Goal: Task Accomplishment & Management: Use online tool/utility

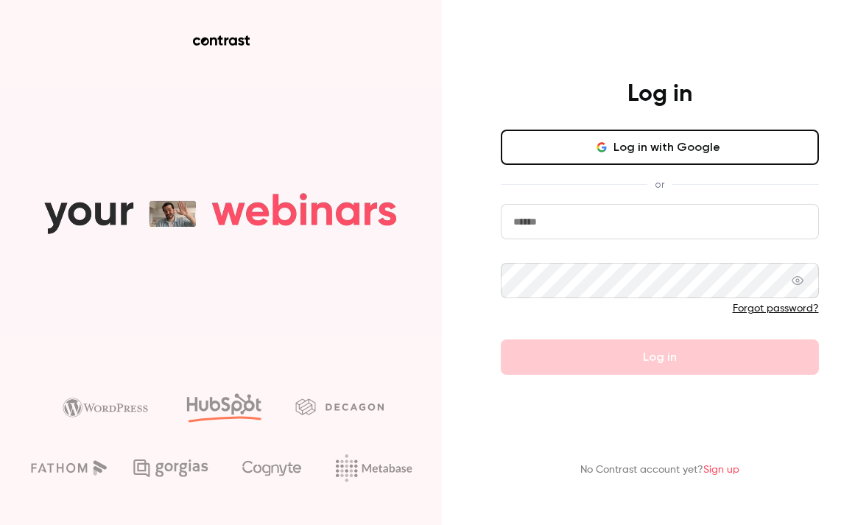
click at [588, 148] on button "Log in with Google" at bounding box center [660, 147] width 318 height 35
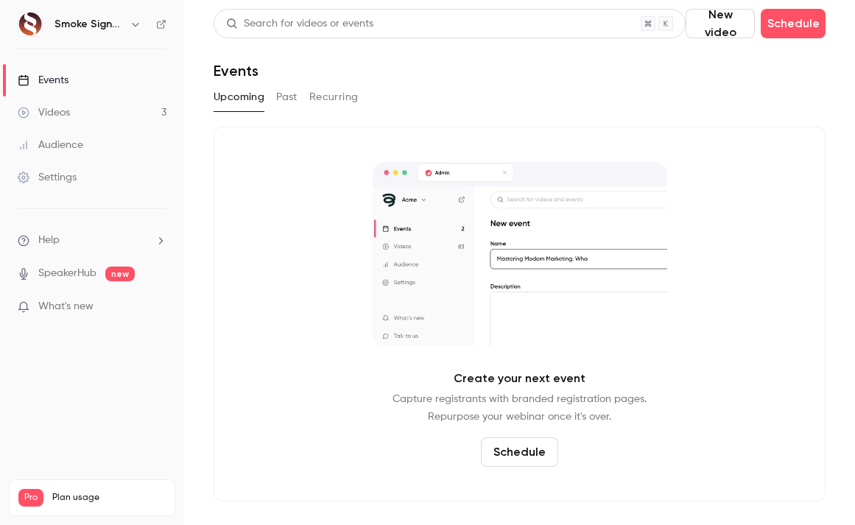
click at [284, 97] on button "Past" at bounding box center [286, 97] width 21 height 24
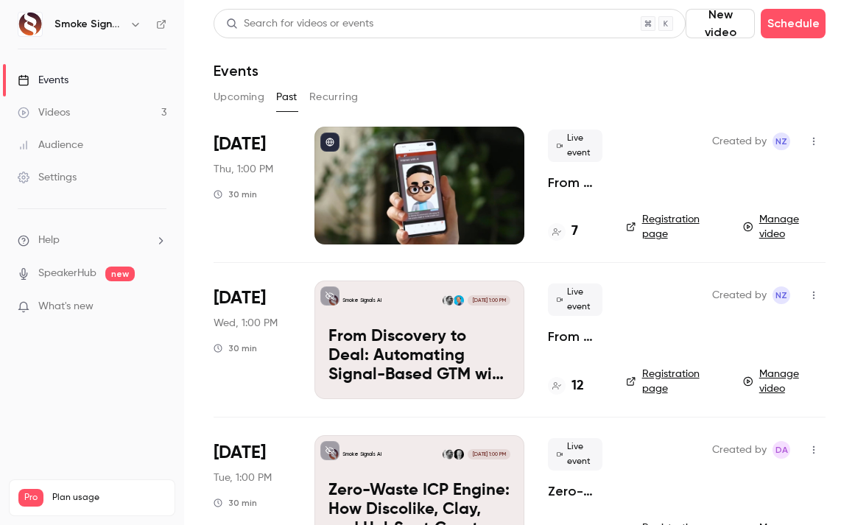
click at [773, 225] on link "Manage video" at bounding box center [784, 226] width 82 height 29
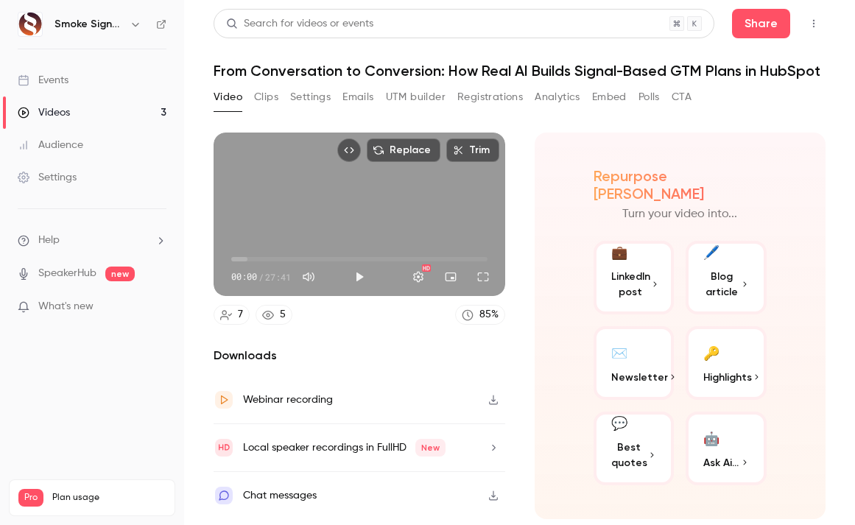
click at [631, 269] on span "LinkedIn post" at bounding box center [630, 284] width 39 height 31
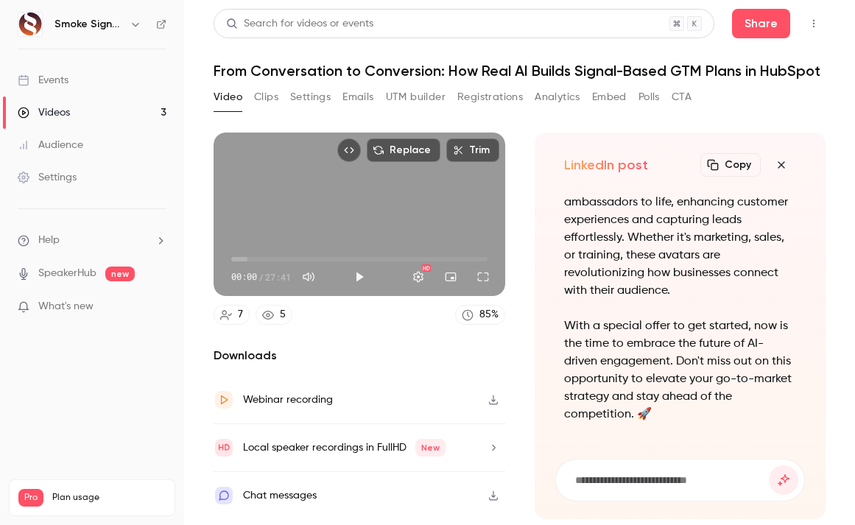
click at [734, 171] on button "Copy" at bounding box center [730, 165] width 60 height 24
click at [776, 161] on icon "button" at bounding box center [781, 165] width 18 height 12
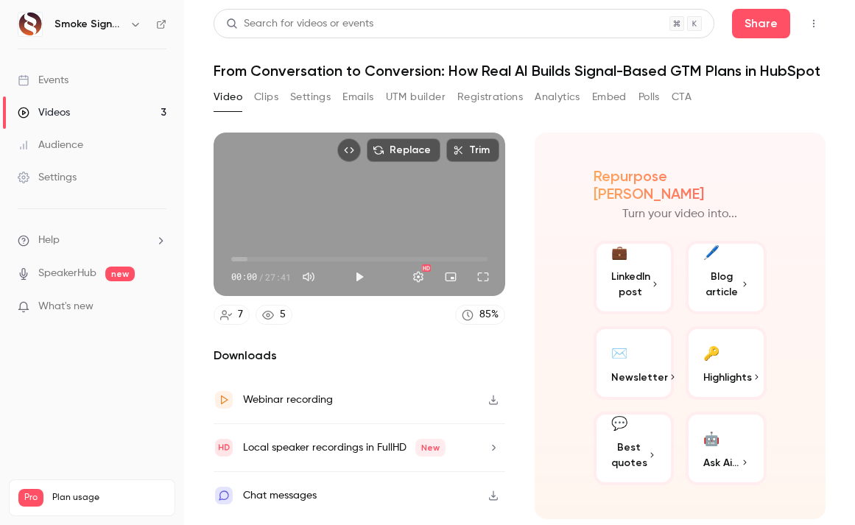
click at [725, 345] on button "🔑 Highlights" at bounding box center [725, 363] width 81 height 74
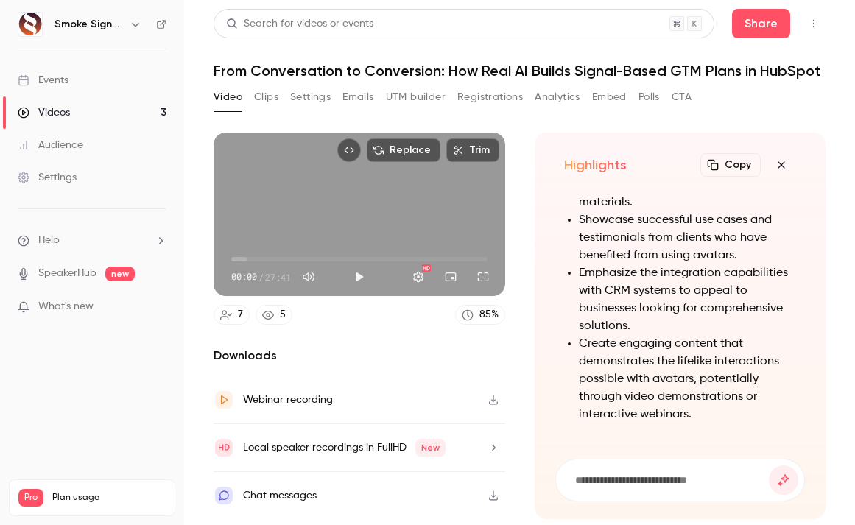
click at [717, 298] on li "Emphasize the integration capabilities with CRM systems to appeal to businesses…" at bounding box center [688, 299] width 218 height 71
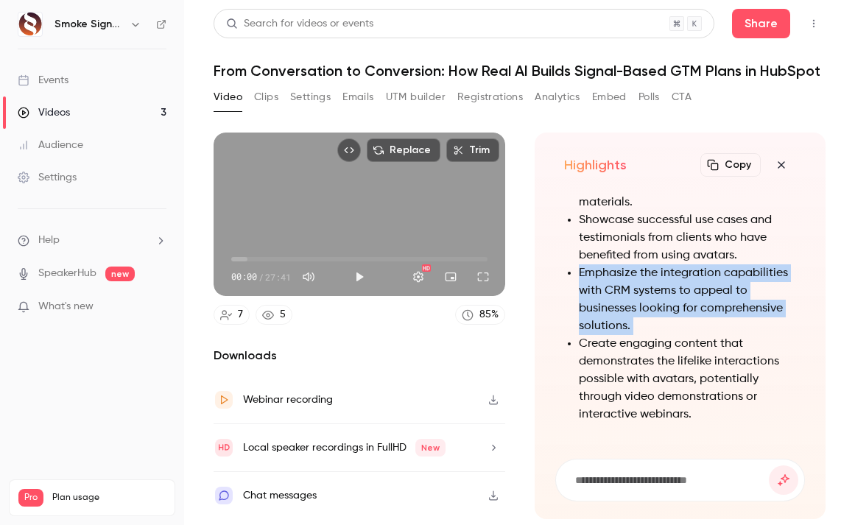
click at [717, 298] on li "Emphasize the integration capabilities with CRM systems to appeal to businesses…" at bounding box center [688, 299] width 218 height 71
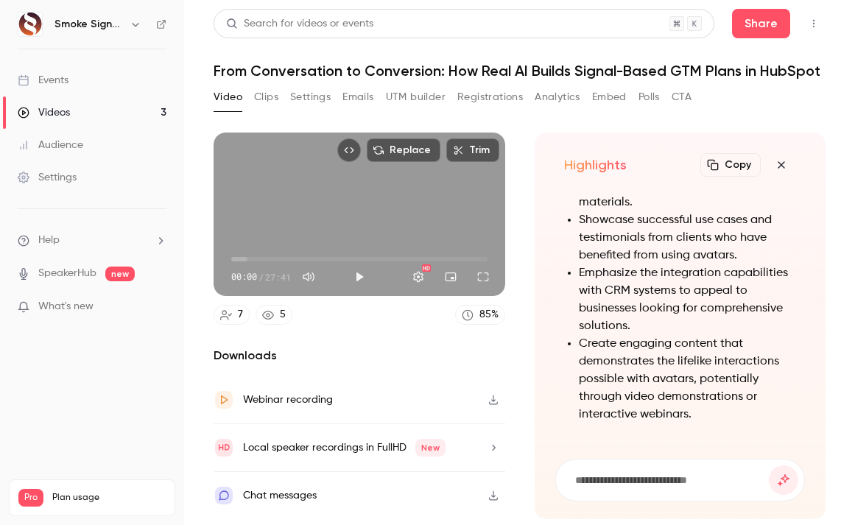
click at [709, 296] on li "Emphasize the integration capabilities with CRM systems to appeal to businesses…" at bounding box center [688, 299] width 218 height 71
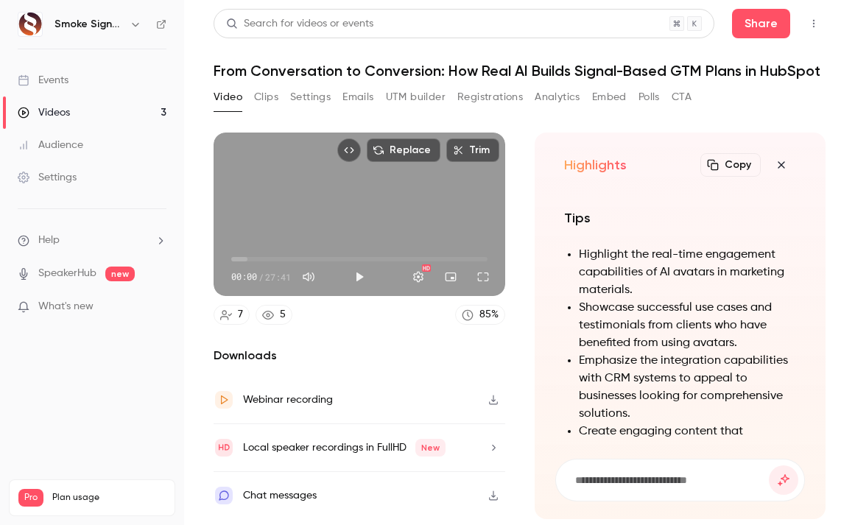
click at [729, 159] on button "Copy" at bounding box center [730, 165] width 60 height 24
click at [785, 163] on icon "button" at bounding box center [781, 165] width 18 height 12
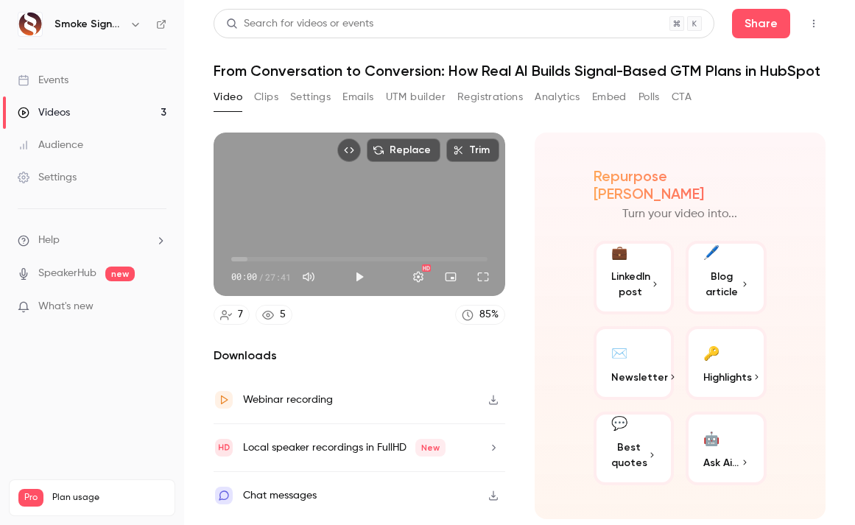
click at [265, 99] on button "Clips" at bounding box center [266, 97] width 24 height 24
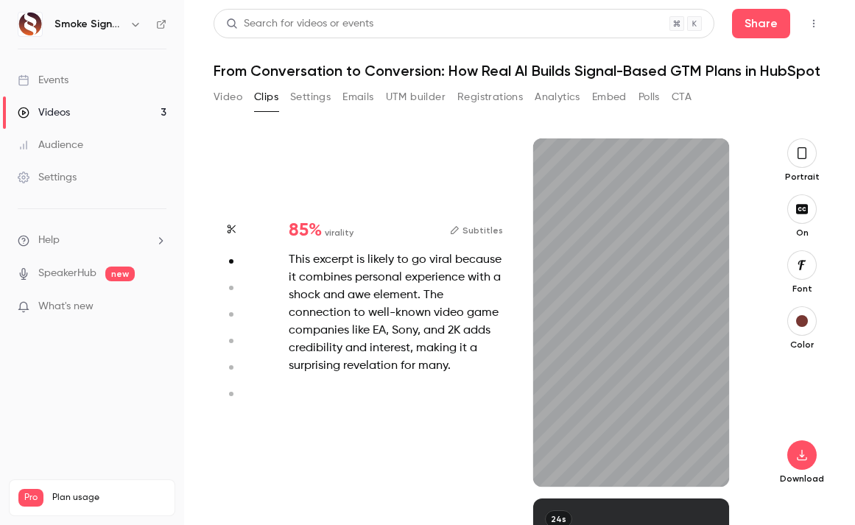
scroll to position [360, 0]
click at [708, 465] on icon "button" at bounding box center [705, 463] width 12 height 10
click at [557, 461] on icon "button" at bounding box center [557, 463] width 6 height 8
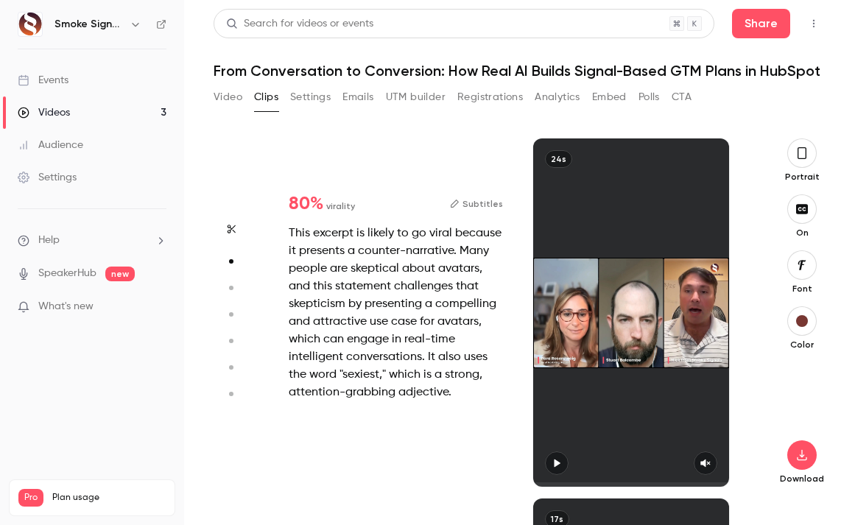
type input "*"
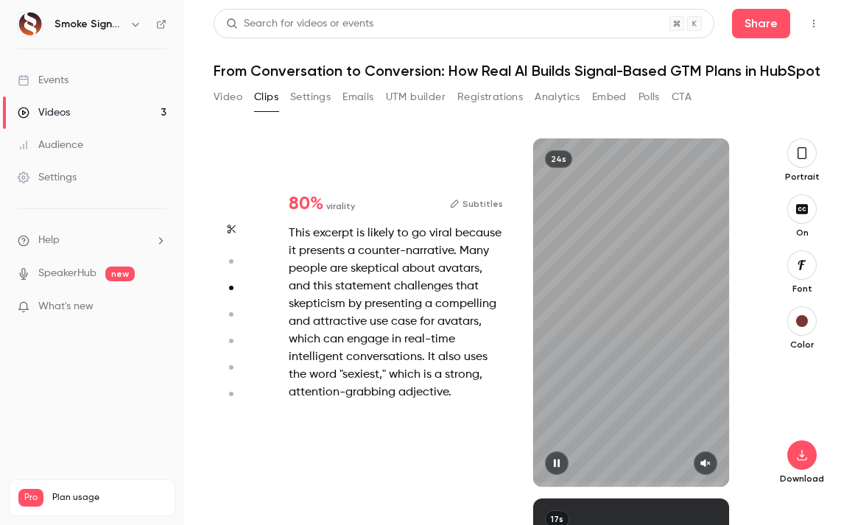
scroll to position [720, 0]
click at [708, 462] on icon "button" at bounding box center [706, 463] width 10 height 8
type input "*"
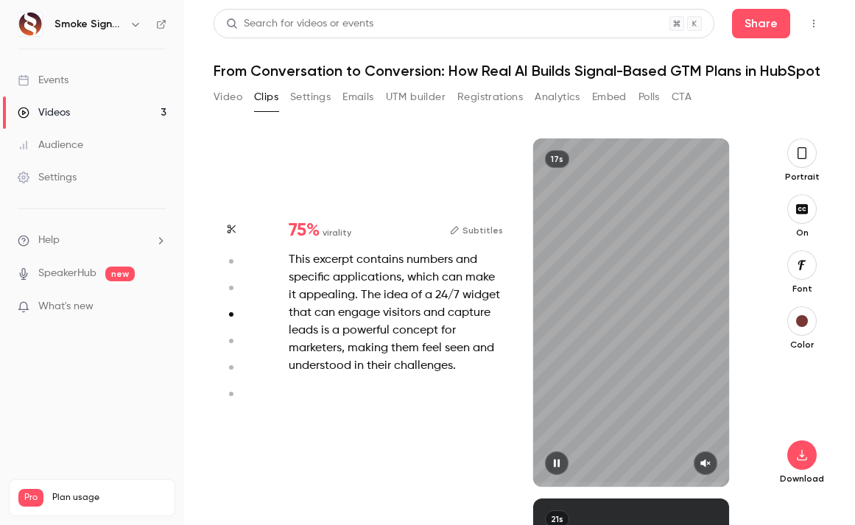
scroll to position [1080, 0]
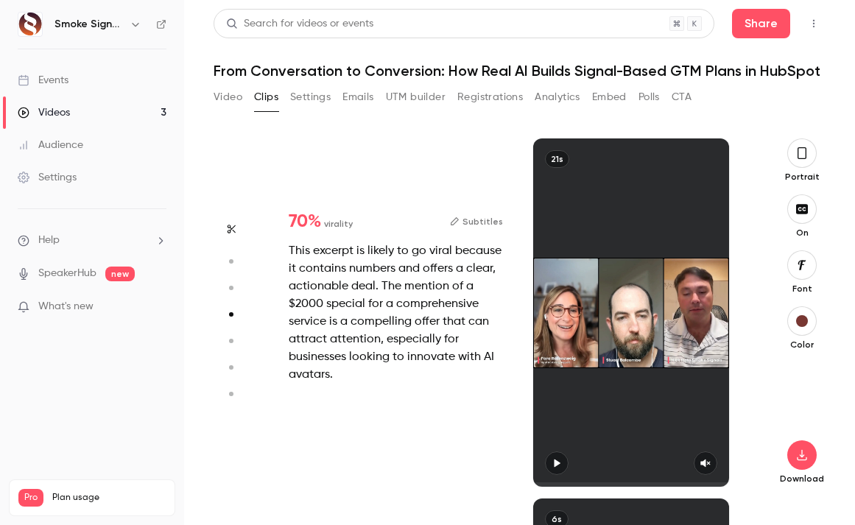
type input "*"
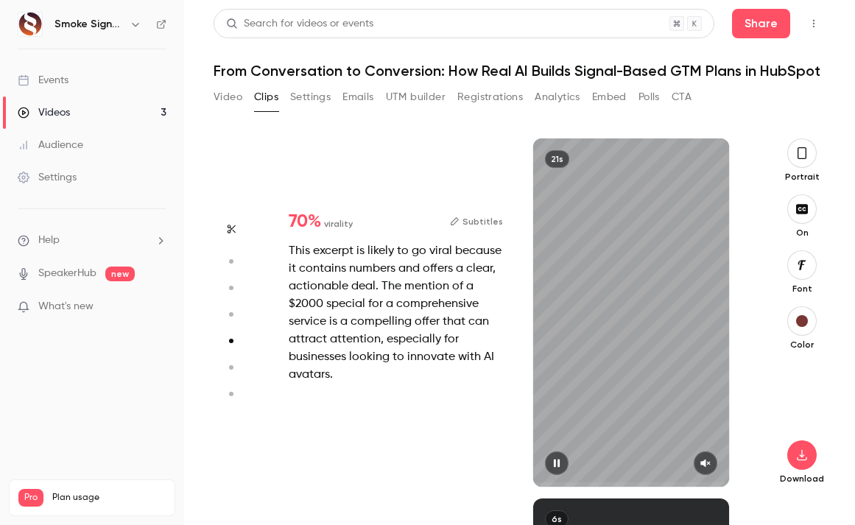
scroll to position [1440, 0]
click at [704, 461] on icon "button" at bounding box center [706, 463] width 10 height 8
type input "*"
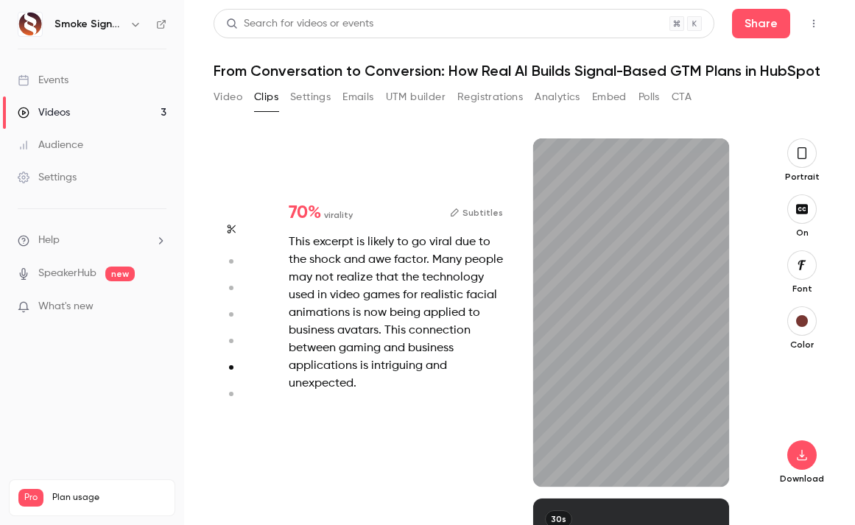
scroll to position [1800, 0]
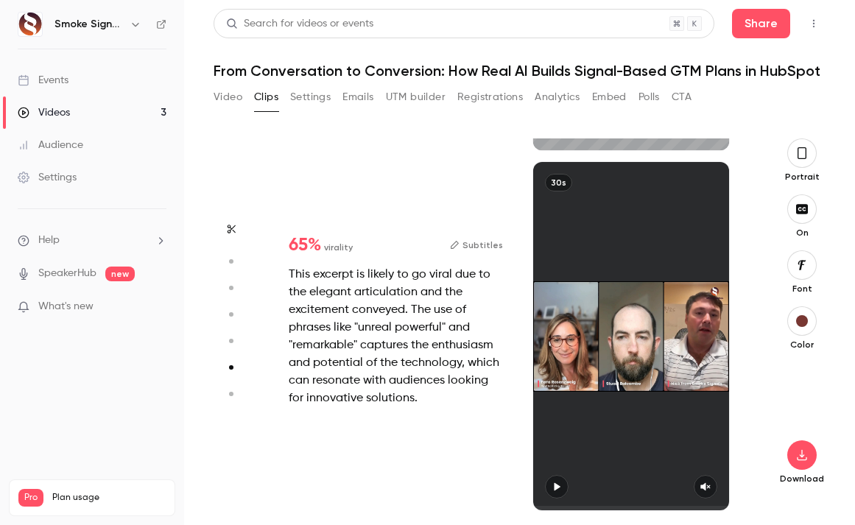
type input "*"
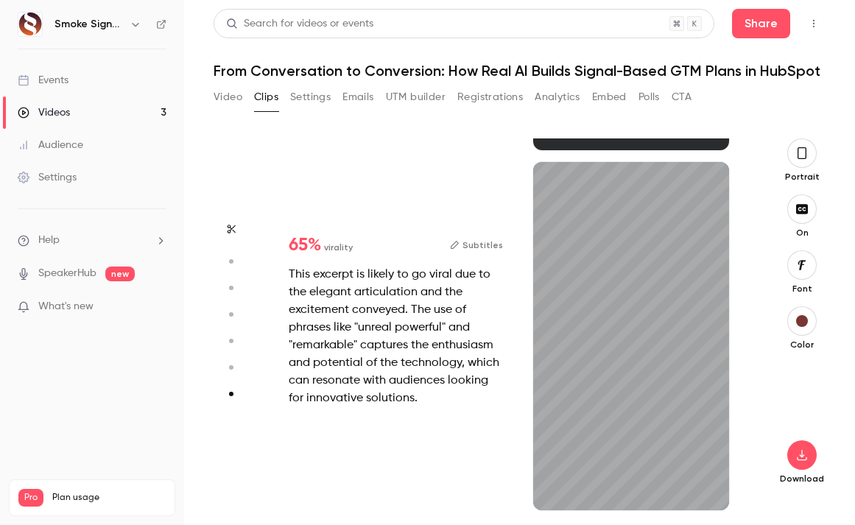
scroll to position [2137, 0]
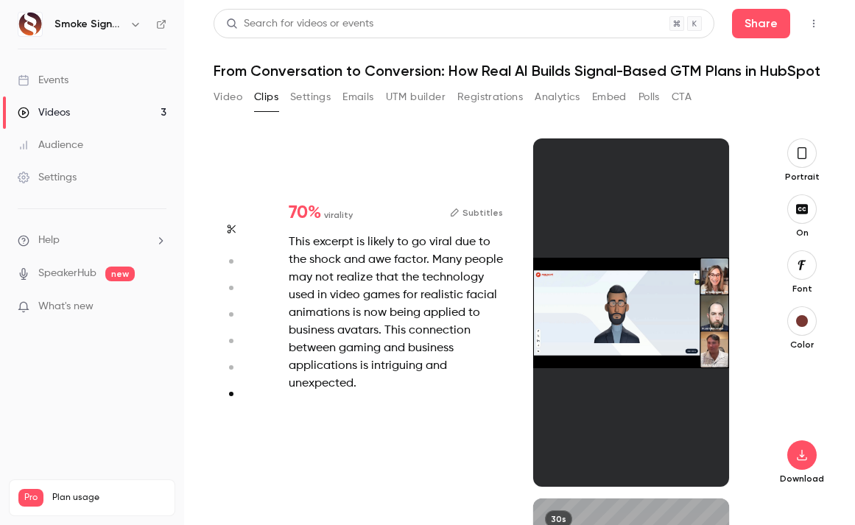
type input "*"
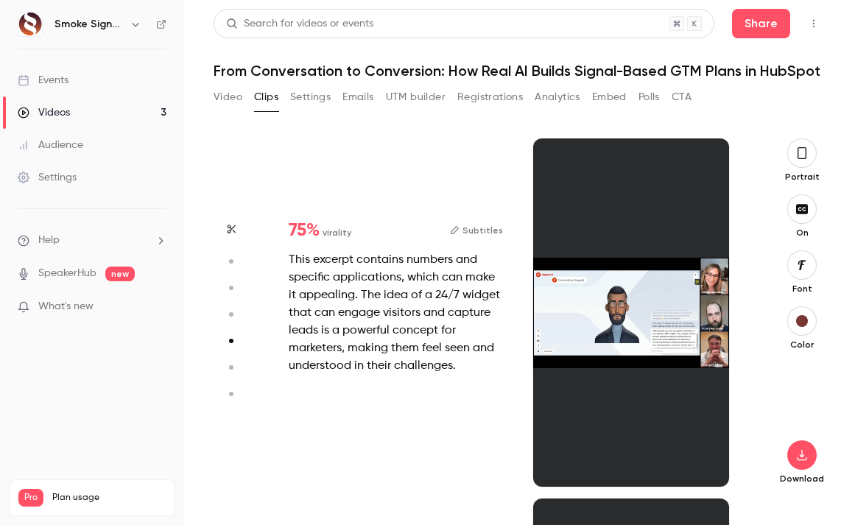
type input "*"
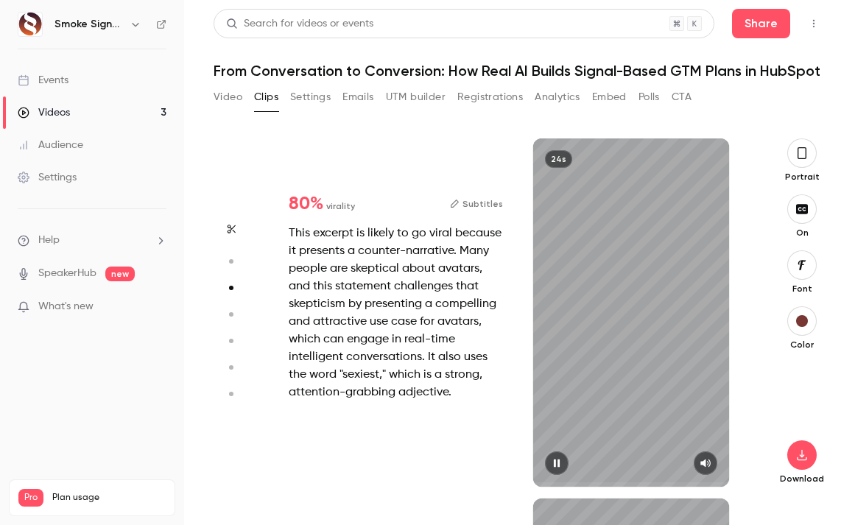
scroll to position [720, 0]
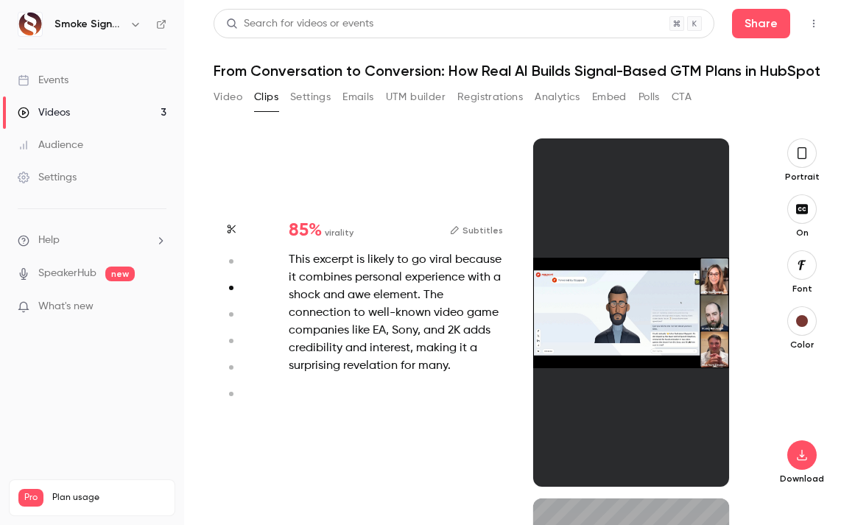
type input "*"
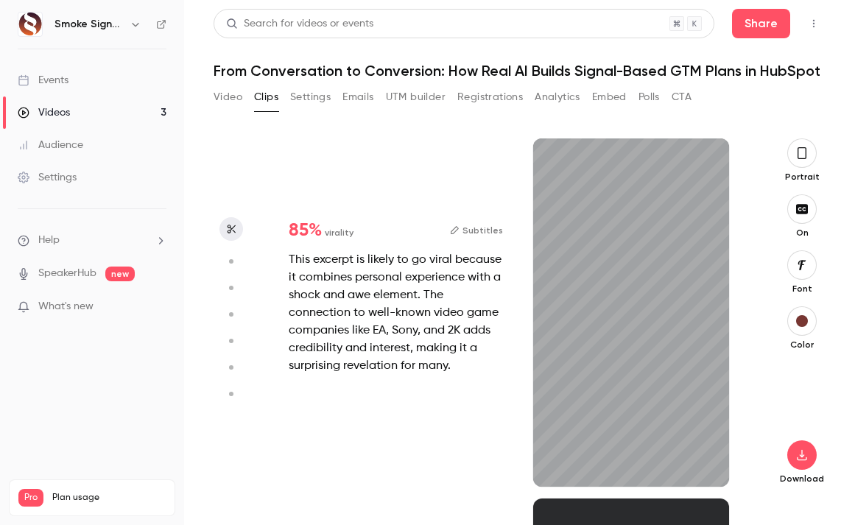
scroll to position [102, 0]
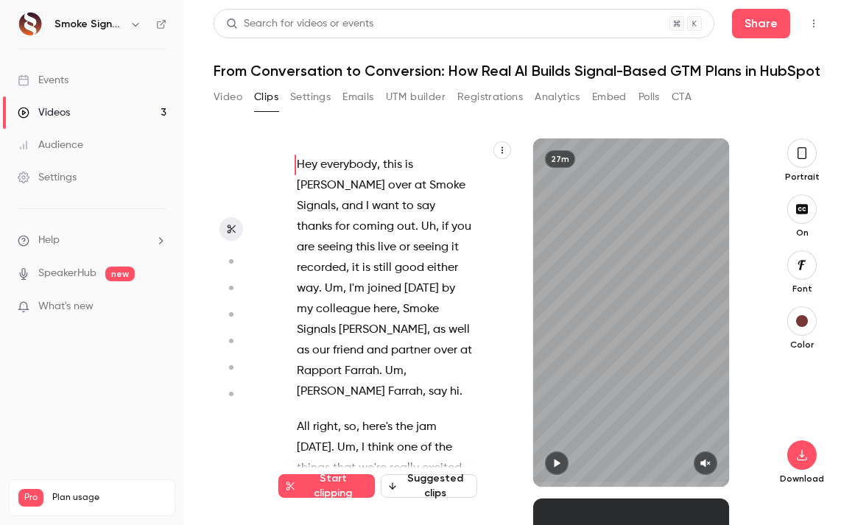
type input "*"
click at [562, 465] on icon "button" at bounding box center [557, 463] width 12 height 10
click at [708, 462] on icon "button" at bounding box center [706, 463] width 10 height 8
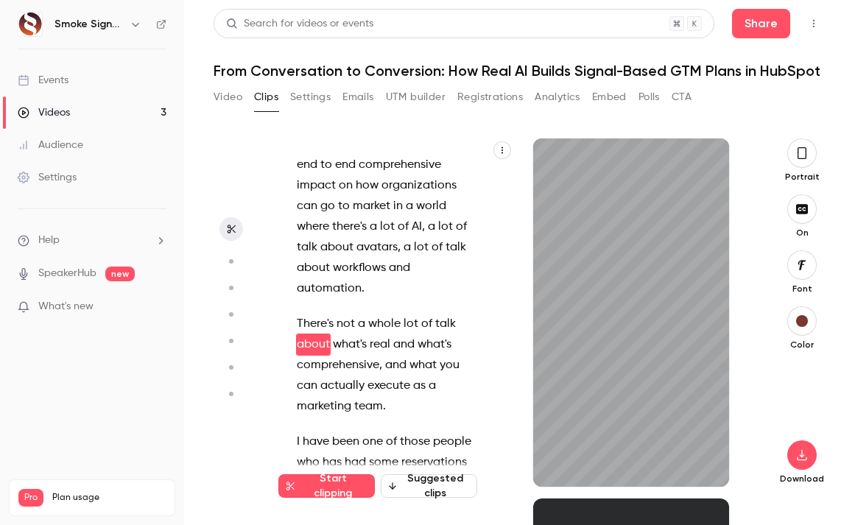
scroll to position [410, 0]
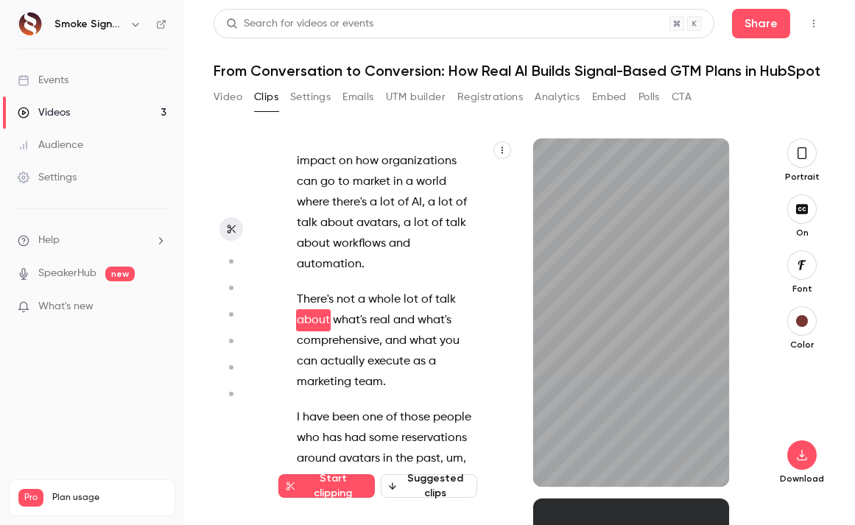
type input "****"
click at [694, 451] on button "button" at bounding box center [706, 463] width 24 height 24
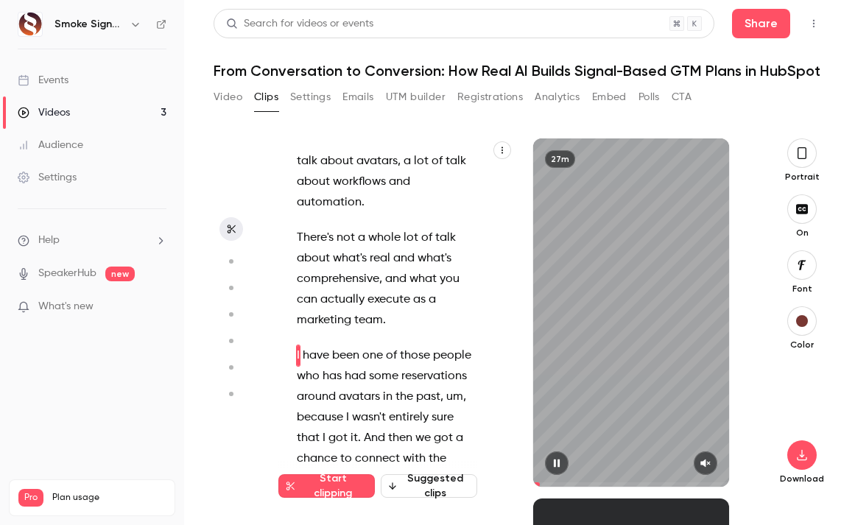
scroll to position [507, 0]
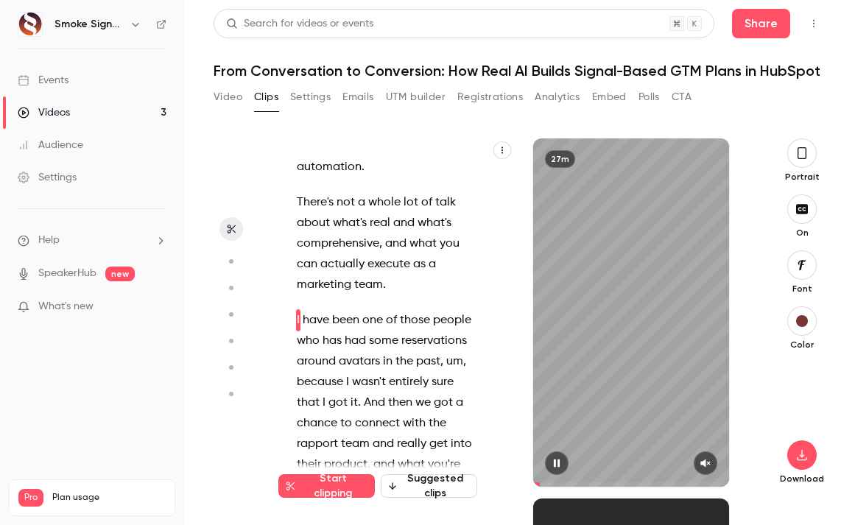
click at [703, 471] on button "button" at bounding box center [706, 463] width 24 height 24
click at [555, 464] on icon "button" at bounding box center [557, 463] width 6 height 8
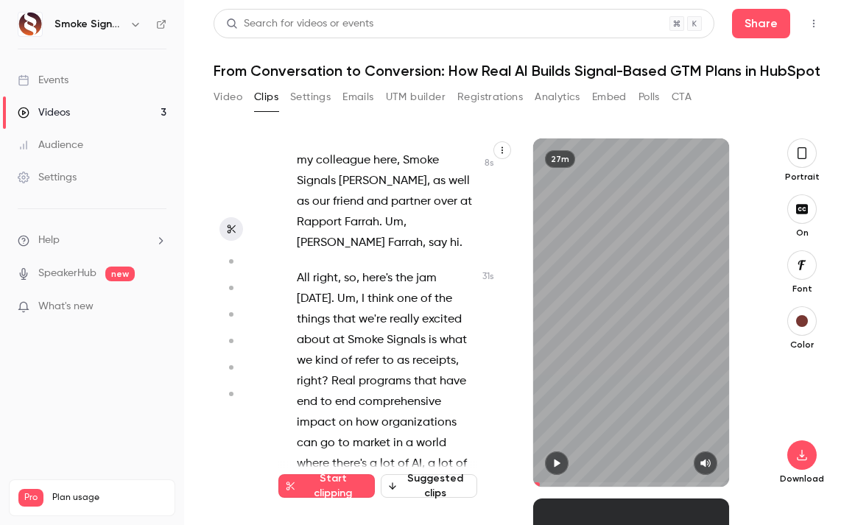
scroll to position [0, 0]
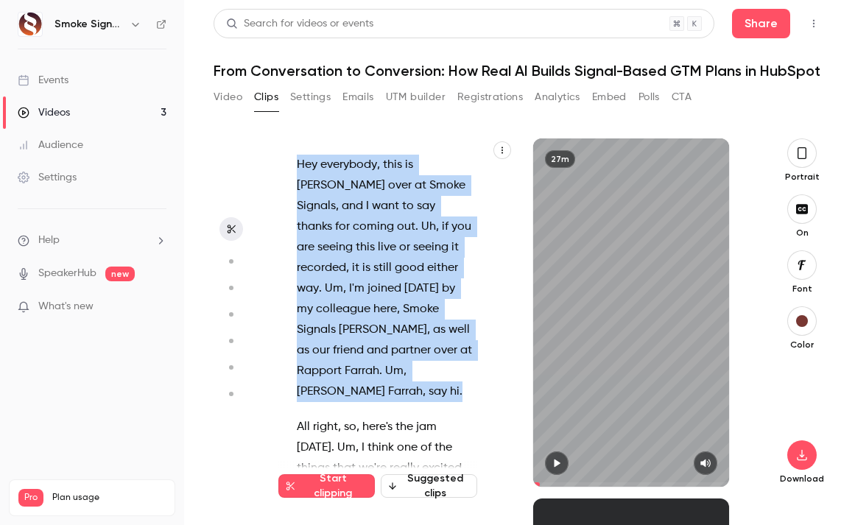
drag, startPoint x: 295, startPoint y: 165, endPoint x: 420, endPoint y: 378, distance: 246.5
click at [420, 378] on div "Hey everybody , this is [PERSON_NAME] over at Smoke Signals , and I want to say…" at bounding box center [392, 320] width 228 height 334
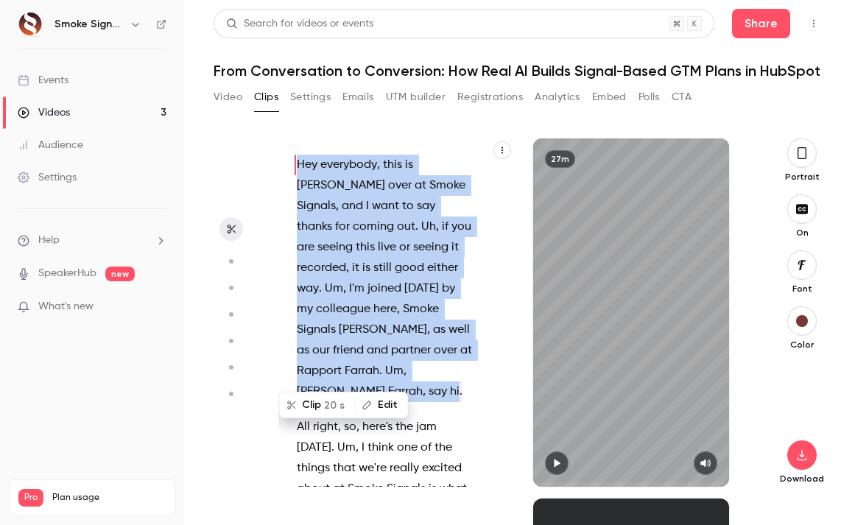
click at [231, 228] on icon "button" at bounding box center [232, 229] width 8 height 9
drag, startPoint x: 297, startPoint y: 163, endPoint x: 406, endPoint y: 370, distance: 233.8
click at [406, 370] on p "Hey everybody , this is [PERSON_NAME] over at Smoke Signals , and I want to say…" at bounding box center [385, 278] width 177 height 247
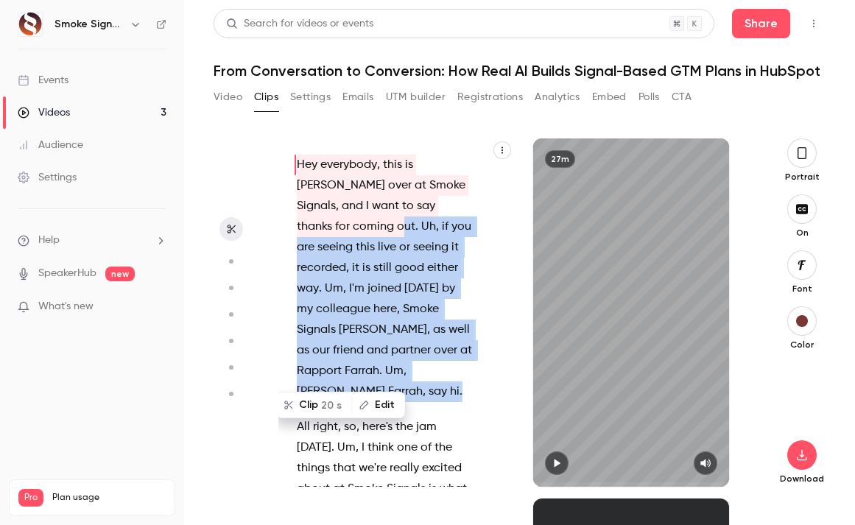
drag, startPoint x: 406, startPoint y: 373, endPoint x: 304, endPoint y: 223, distance: 181.8
click at [303, 224] on p "Hey everybody , this is [PERSON_NAME] over at Smoke Signals , and I want to say…" at bounding box center [385, 278] width 177 height 247
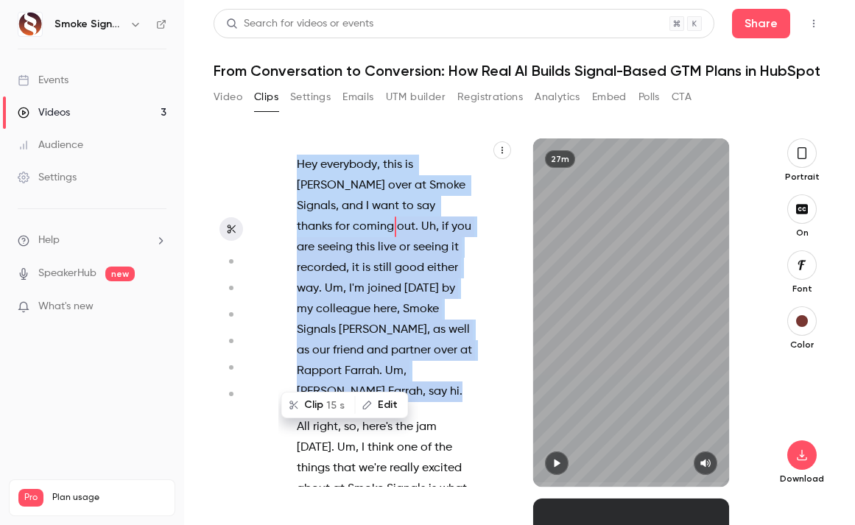
drag, startPoint x: 296, startPoint y: 166, endPoint x: 407, endPoint y: 370, distance: 232.3
click at [407, 370] on div "Hey everybody , this is [PERSON_NAME] over at Smoke Signals , and I want to say…" at bounding box center [392, 320] width 228 height 334
type input "*"
click at [232, 227] on icon "button" at bounding box center [231, 229] width 12 height 10
click at [390, 403] on button "Edit" at bounding box center [381, 405] width 51 height 24
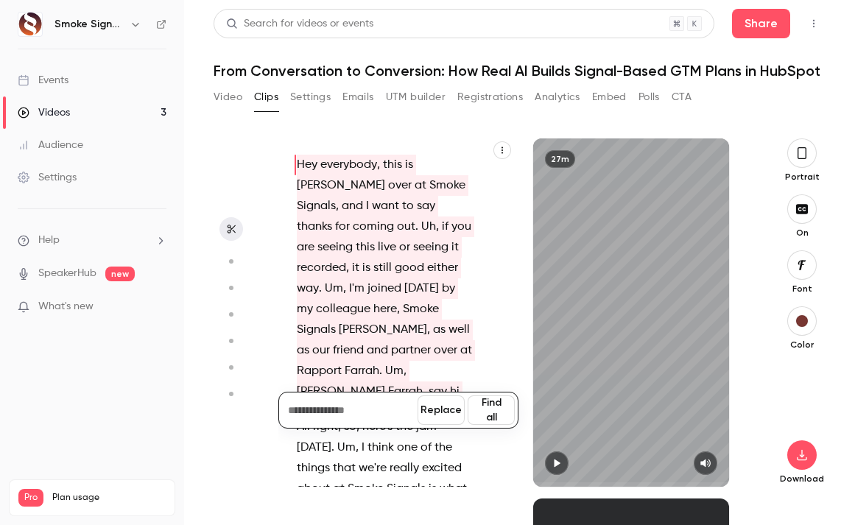
click at [427, 320] on span "[PERSON_NAME]" at bounding box center [383, 330] width 88 height 21
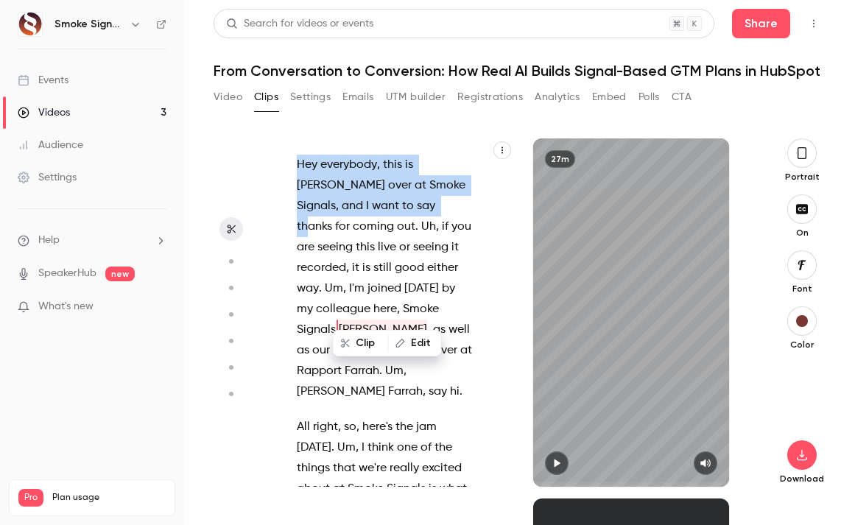
drag, startPoint x: 298, startPoint y: 163, endPoint x: 370, endPoint y: 192, distance: 77.9
click at [370, 195] on p "Hey everybody , this is [PERSON_NAME] over at Smoke Signals , and I want to say…" at bounding box center [385, 278] width 177 height 247
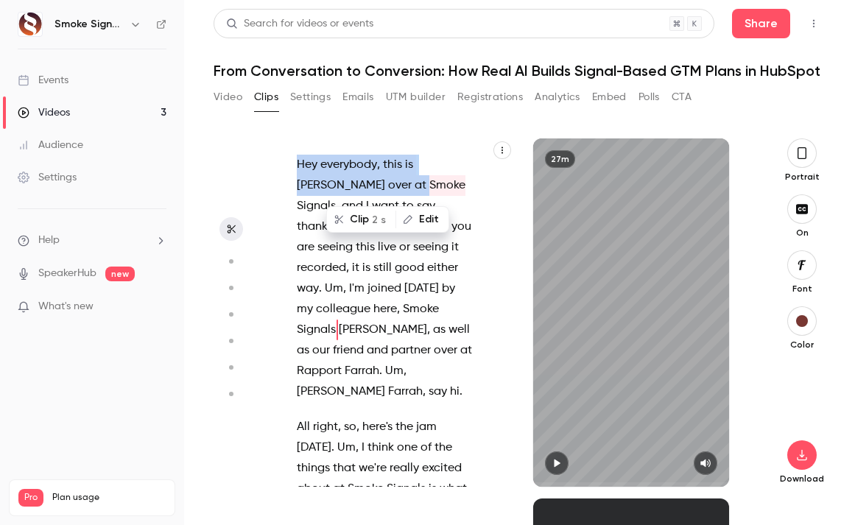
type input "*"
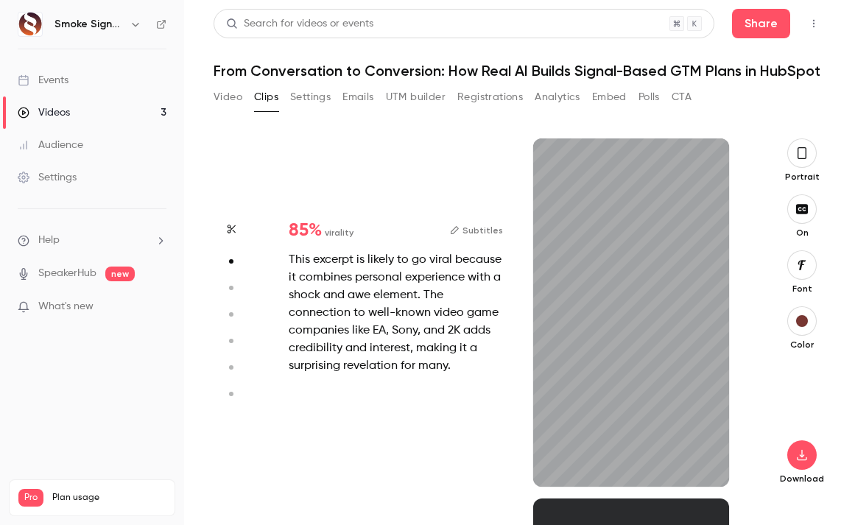
type input "*"
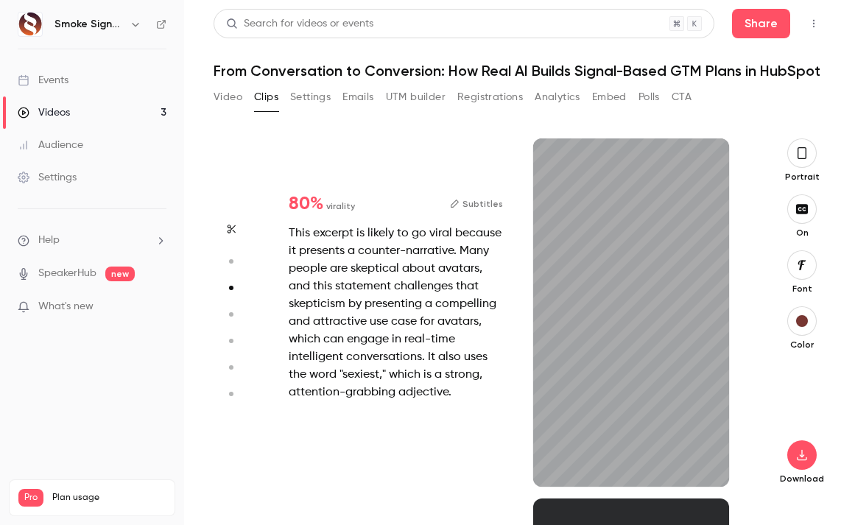
type input "*"
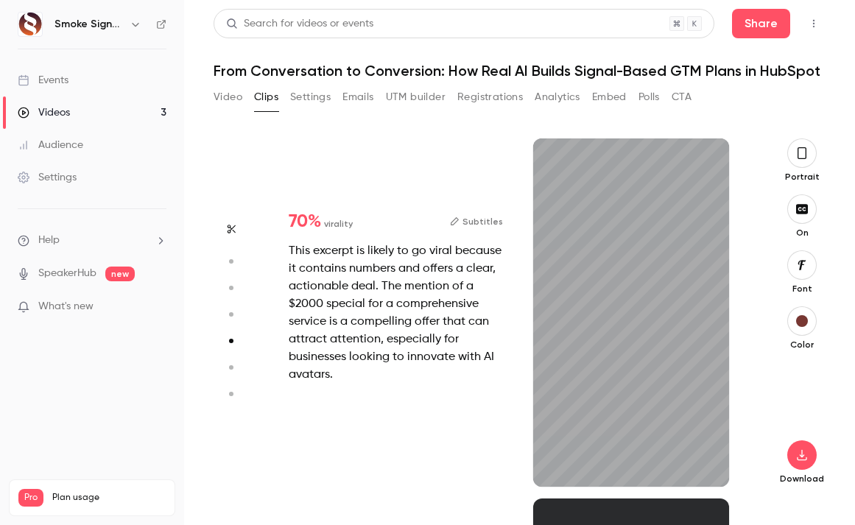
scroll to position [1440, 0]
type input "*"
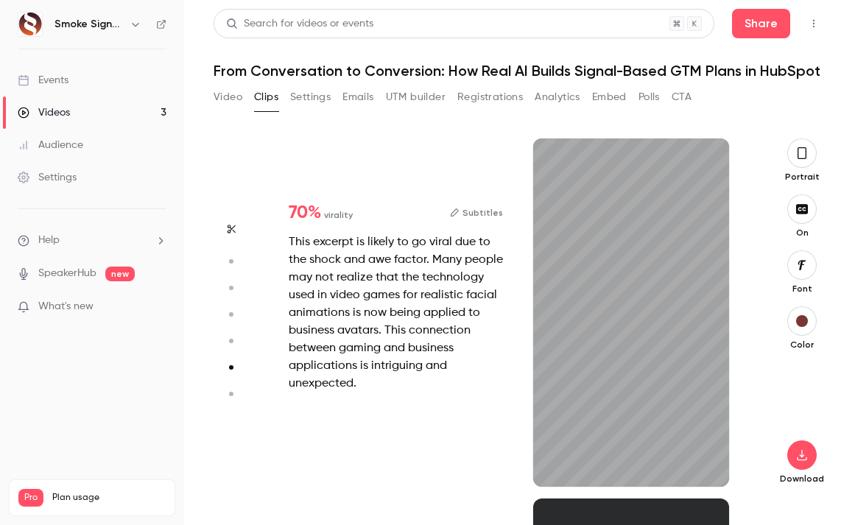
type input "*"
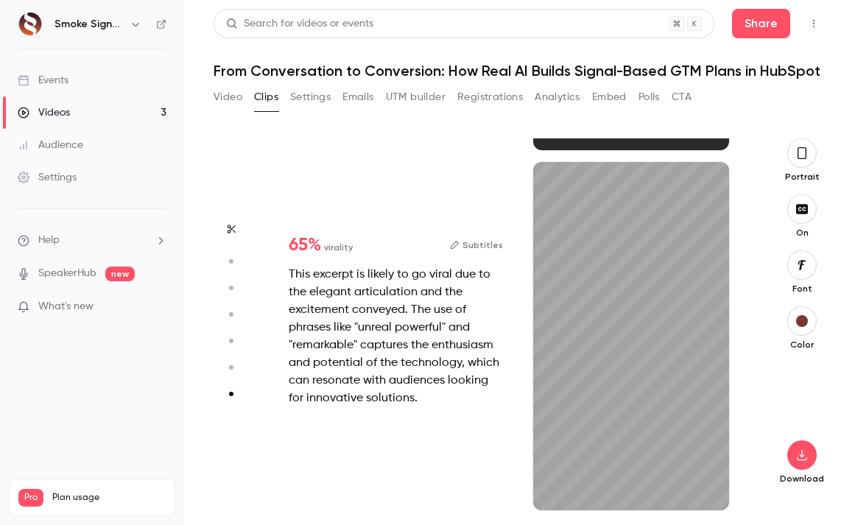
scroll to position [2137, 0]
click at [704, 486] on icon "button" at bounding box center [706, 487] width 10 height 8
click at [559, 487] on icon "button" at bounding box center [557, 487] width 12 height 10
click at [572, 317] on div "30s" at bounding box center [631, 336] width 196 height 348
click at [229, 230] on icon "button" at bounding box center [231, 229] width 12 height 10
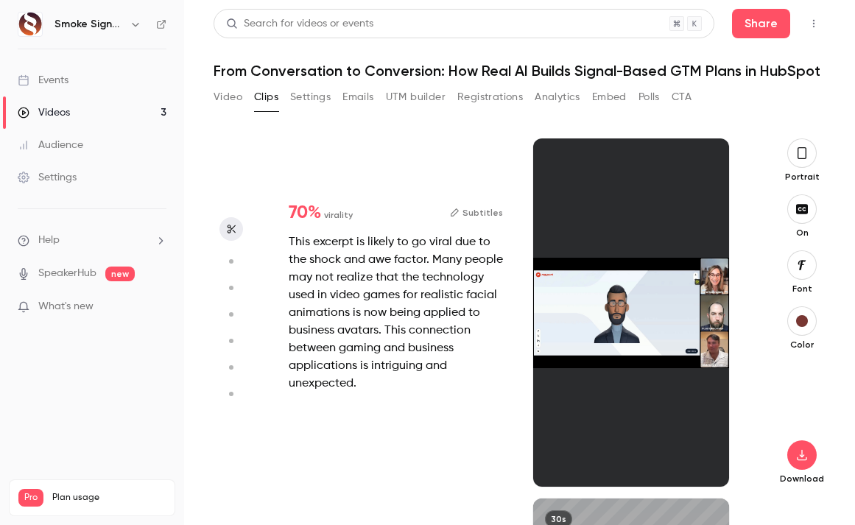
type input "*"
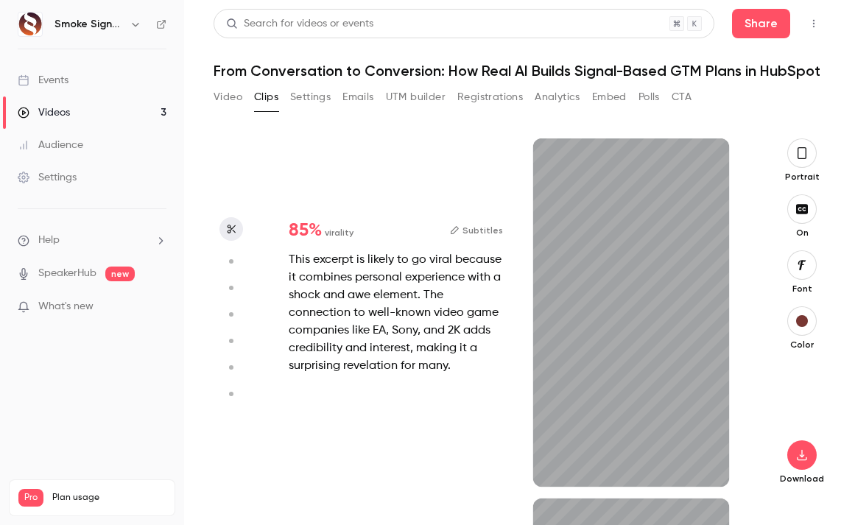
scroll to position [148, 0]
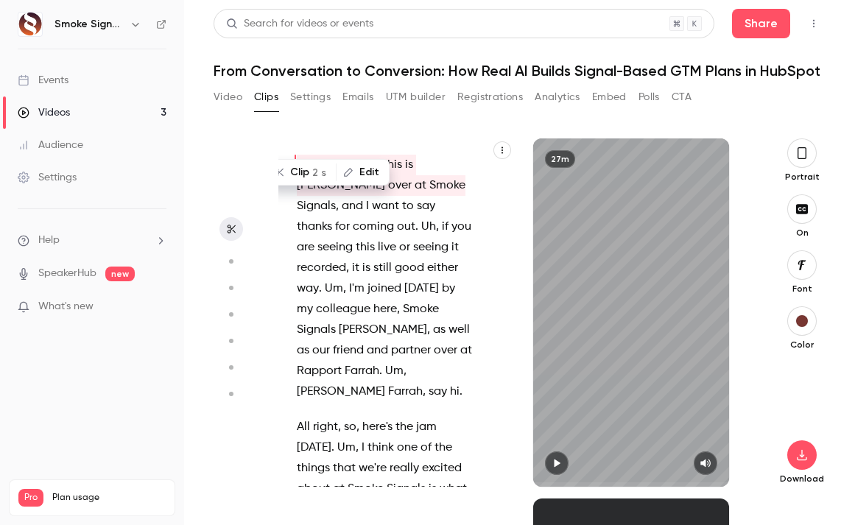
type input "*"
click at [367, 280] on span "joined" at bounding box center [384, 288] width 34 height 21
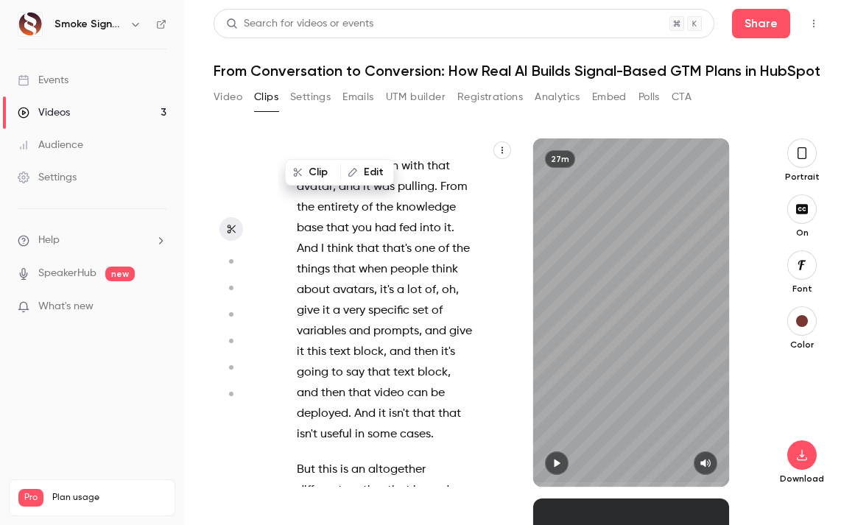
scroll to position [344, 0]
type input "****"
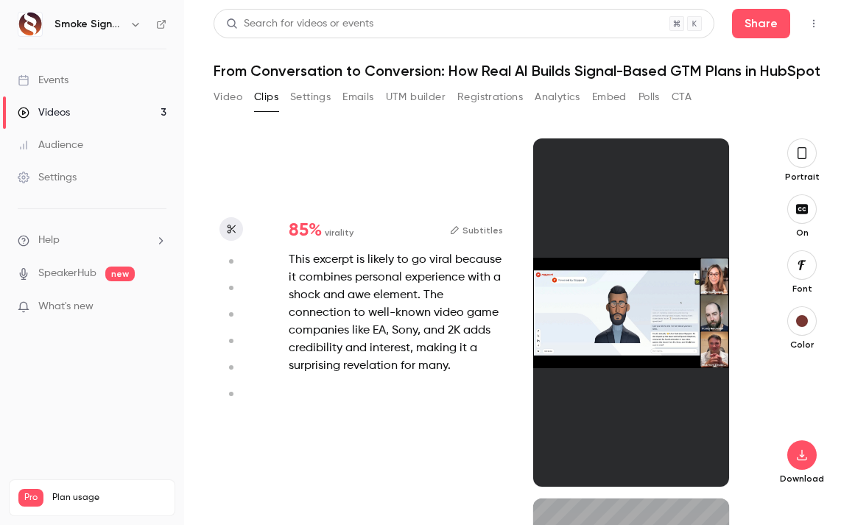
scroll to position [0, 0]
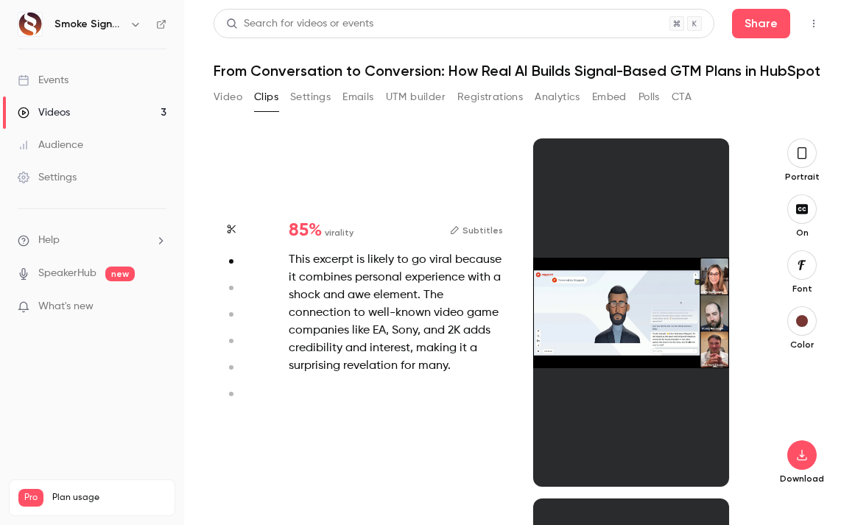
type input "***"
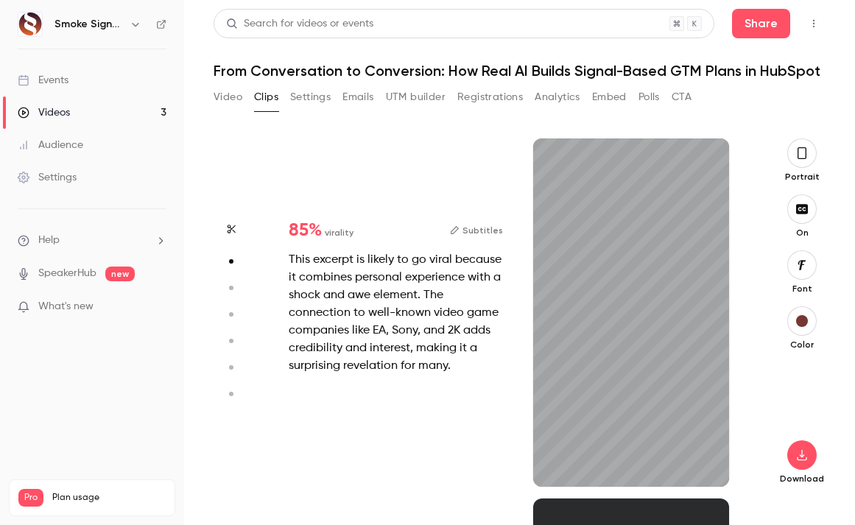
type input "****"
type input "*"
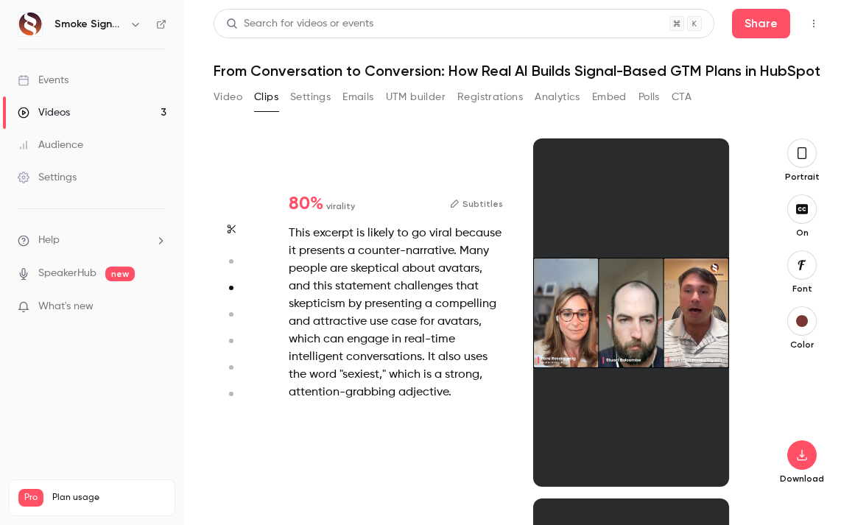
type input "***"
type input "****"
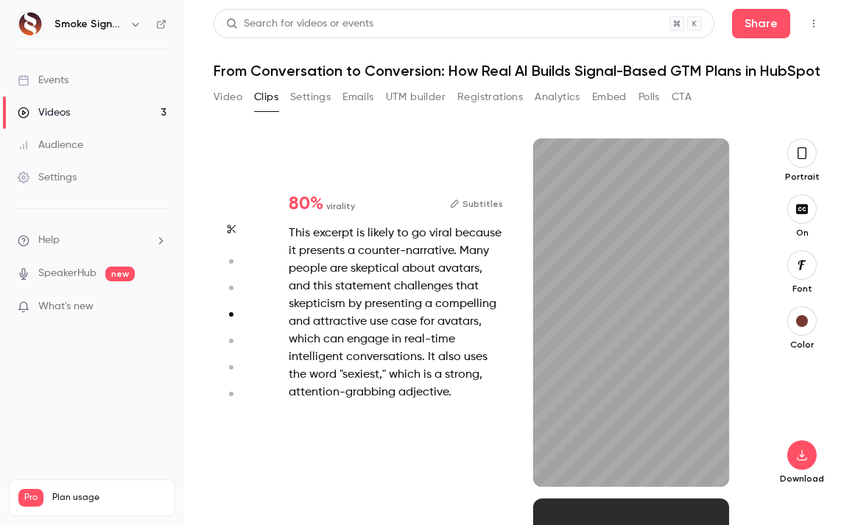
type input "*"
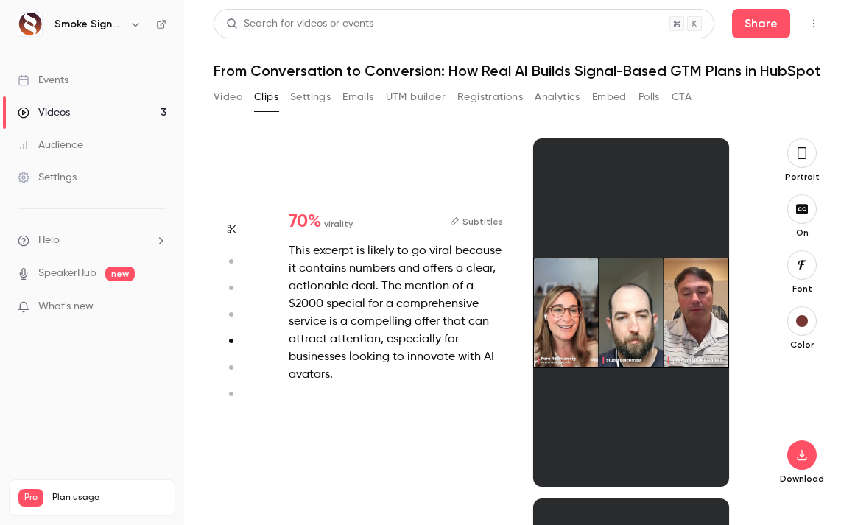
type input "****"
type input "*"
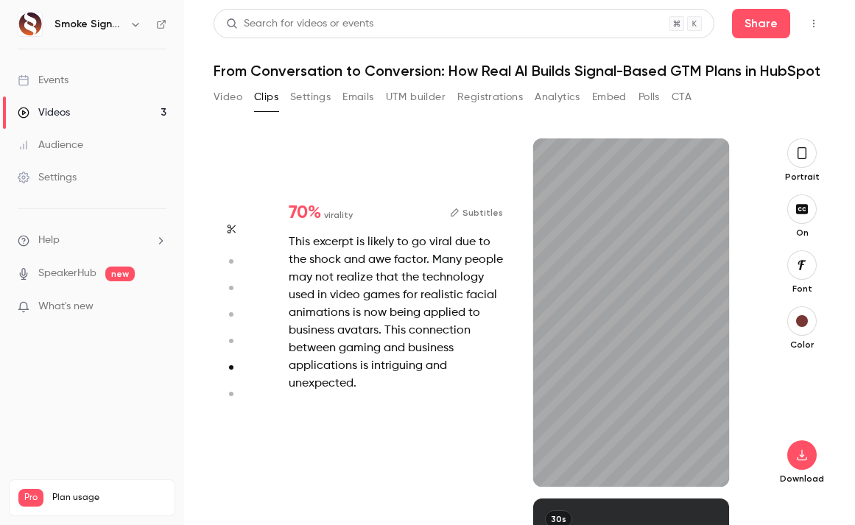
type input "****"
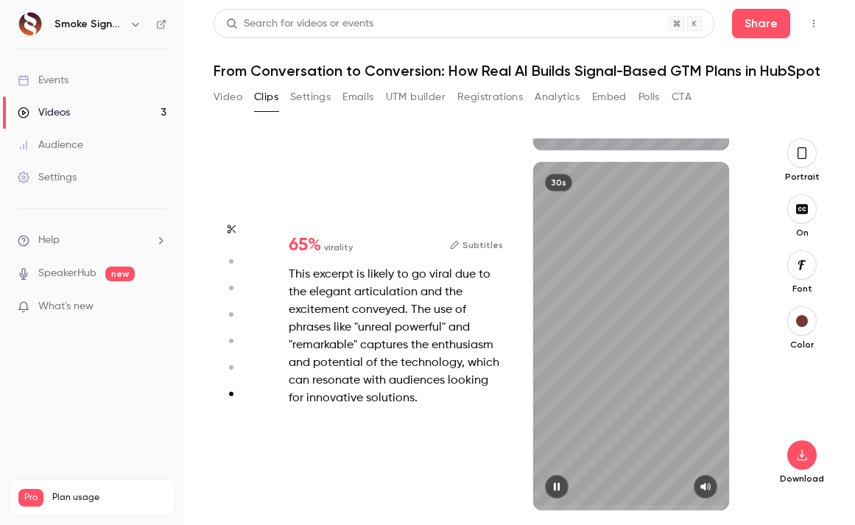
scroll to position [2137, 0]
click at [353, 357] on div "This excerpt is likely to go viral due to the elegant articulation and the exci…" at bounding box center [396, 336] width 214 height 141
type input "***"
click at [232, 258] on icon "button" at bounding box center [230, 261] width 13 height 10
type input "****"
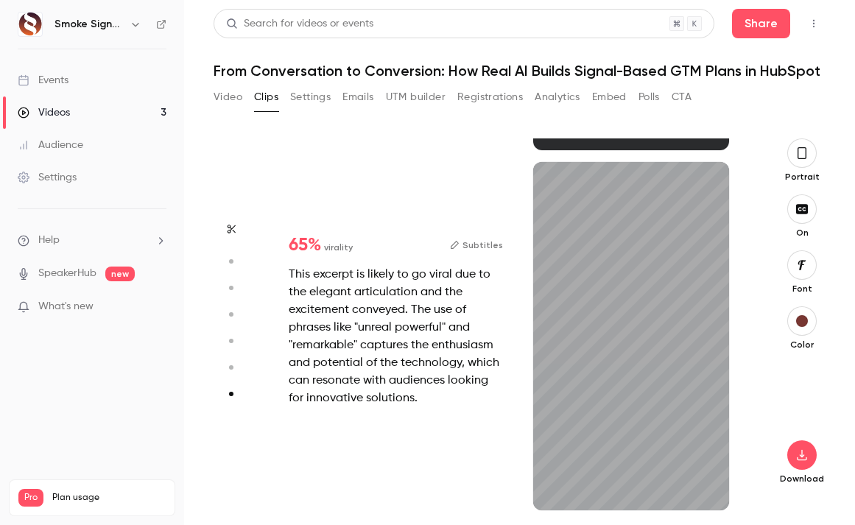
type input "***"
type input "****"
type input "*"
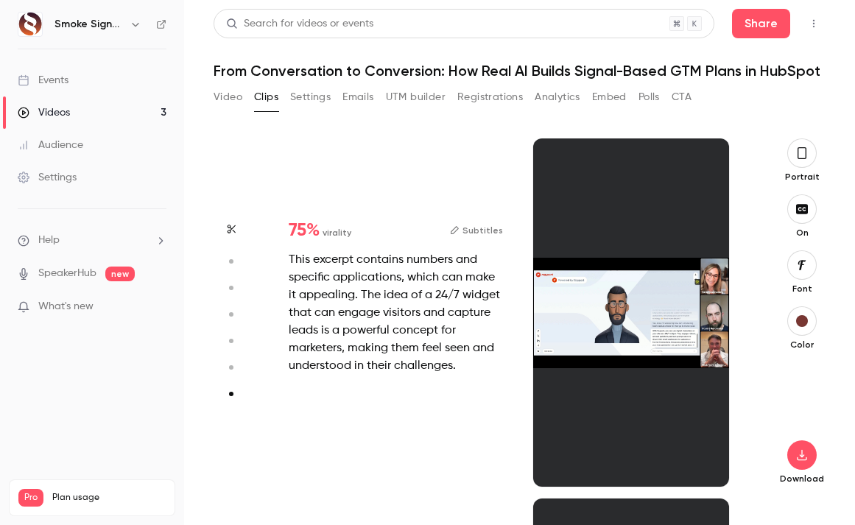
type input "****"
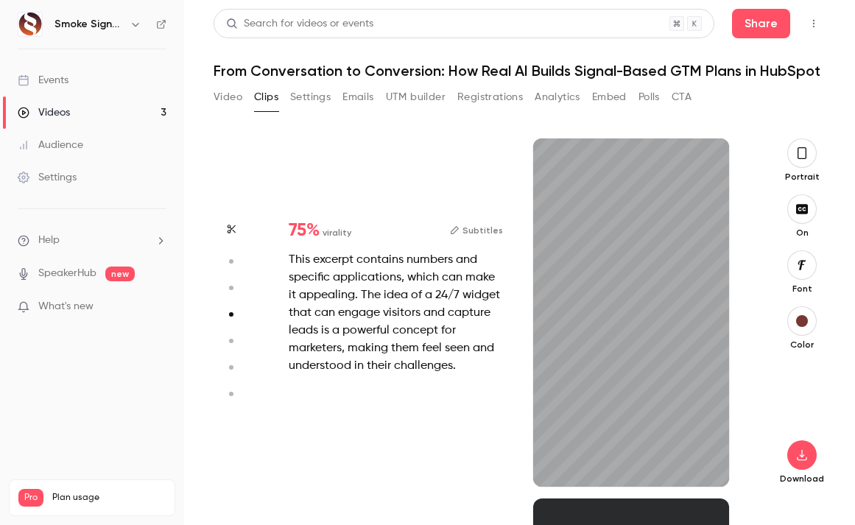
type input "*"
type input "****"
type input "*"
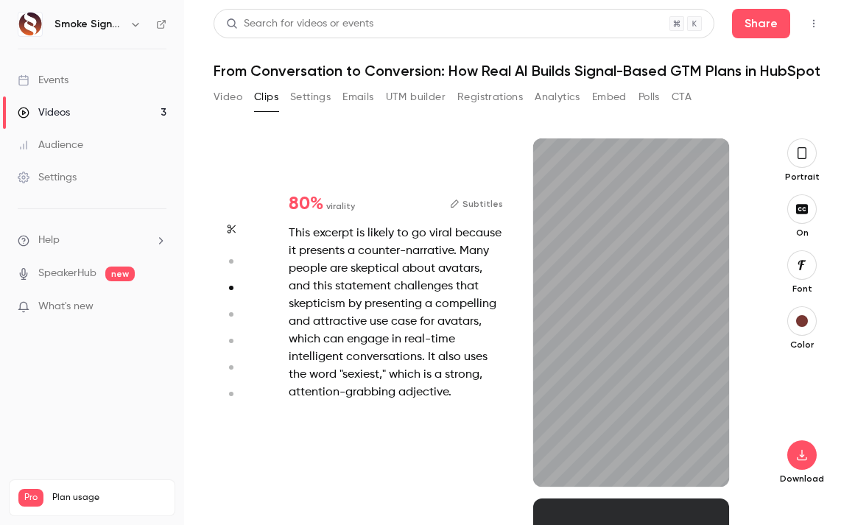
type input "****"
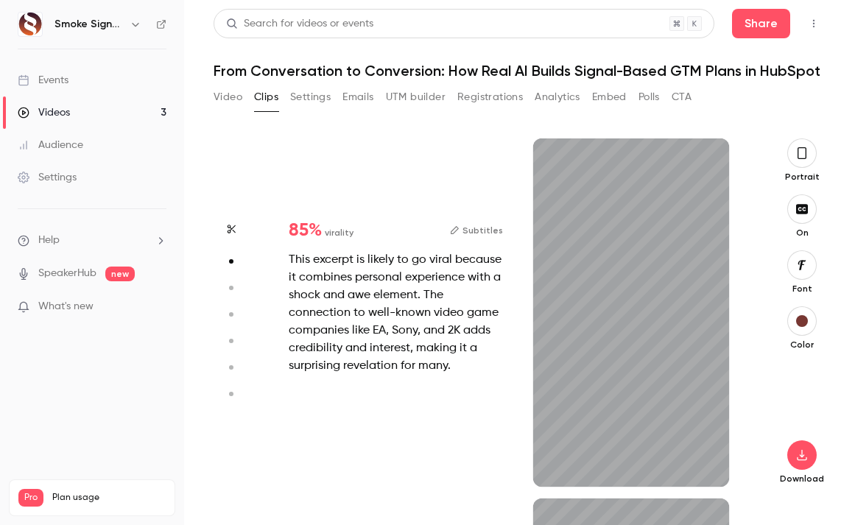
type input "*"
click at [233, 391] on icon "button" at bounding box center [230, 394] width 13 height 10
type input "****"
type input "***"
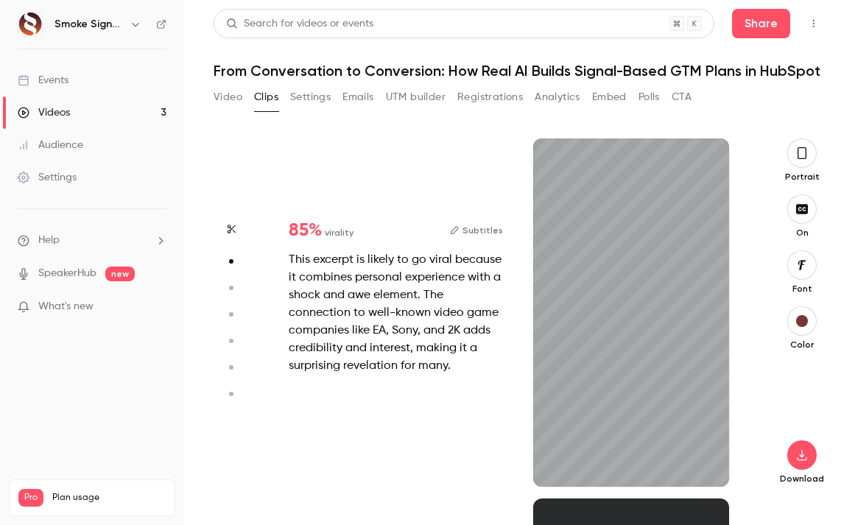
type input "****"
type input "*"
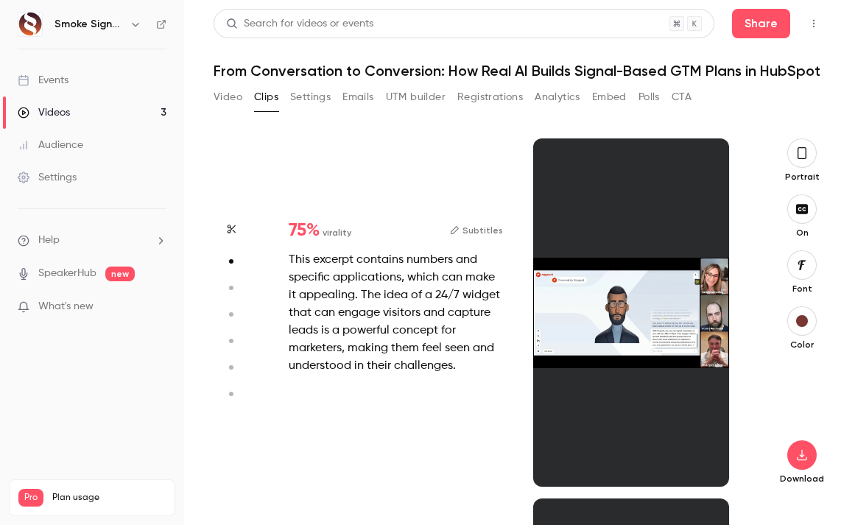
type input "****"
type input "*"
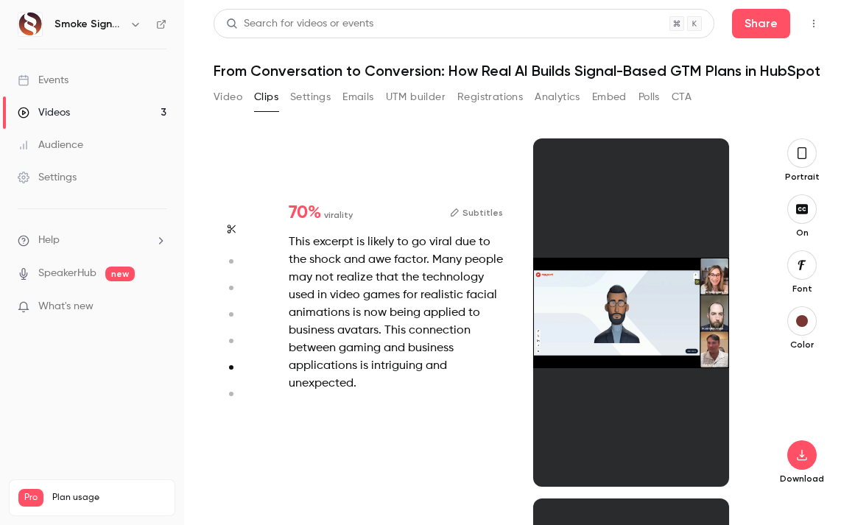
type input "****"
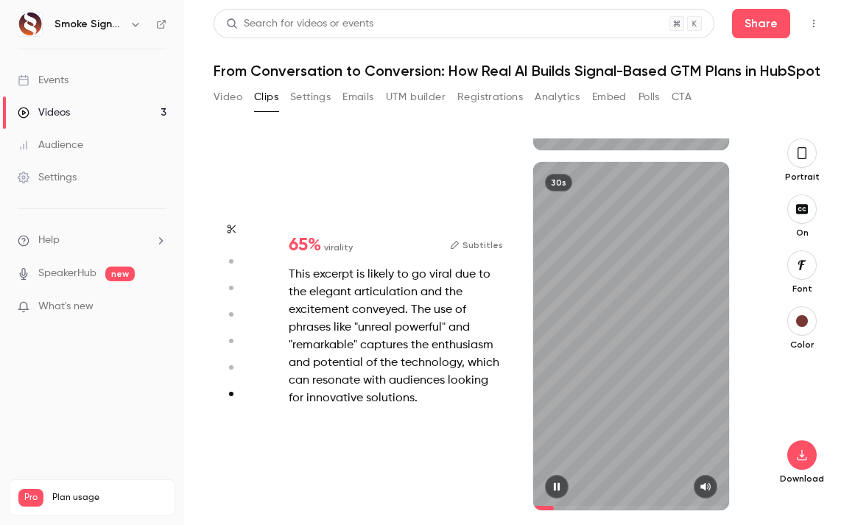
click at [618, 264] on div "30s" at bounding box center [631, 336] width 196 height 348
type input "***"
type input "****"
type input "*"
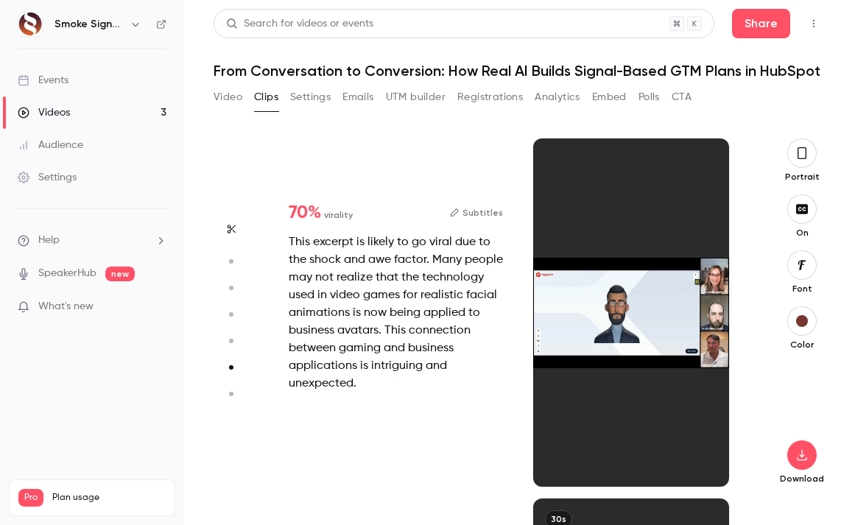
type input "****"
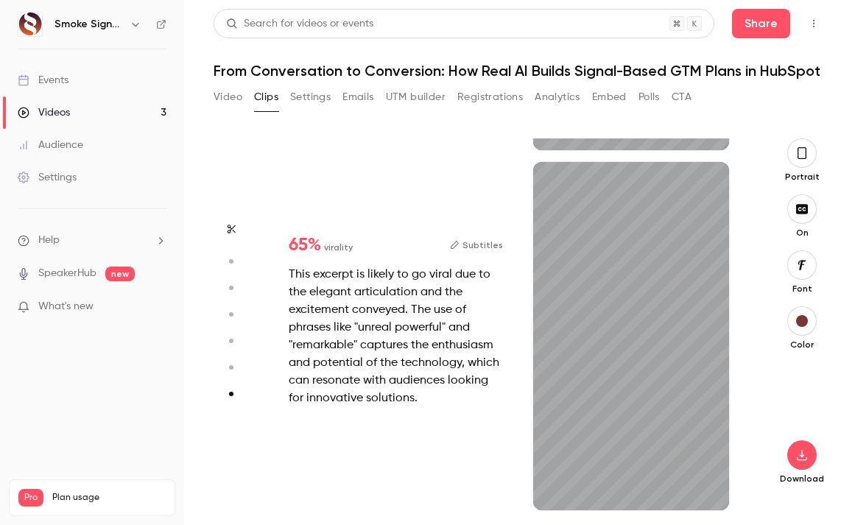
type input "***"
click at [799, 150] on icon "button" at bounding box center [802, 153] width 12 height 16
type input "****"
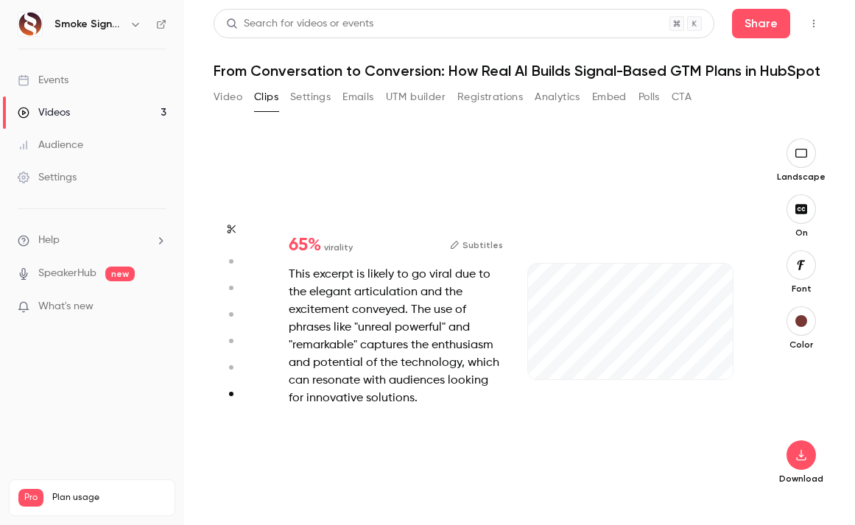
type input "****"
type input "*"
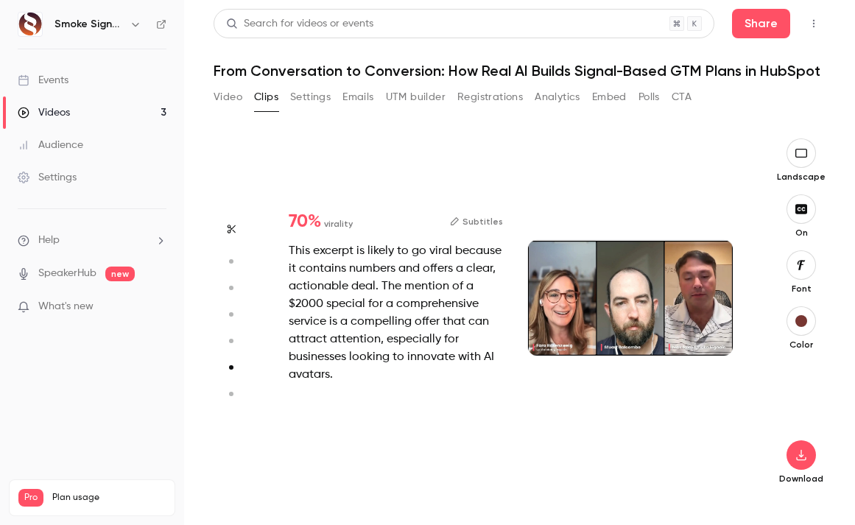
type input "****"
type input "***"
type input "****"
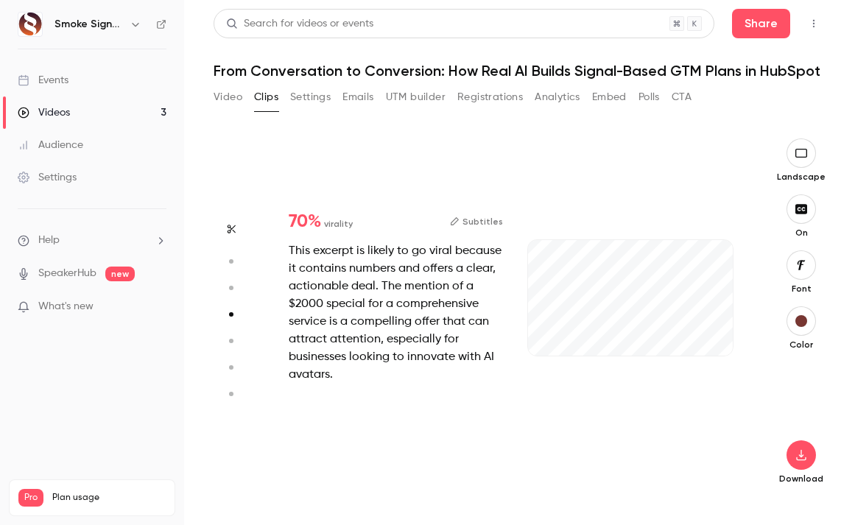
type input "*"
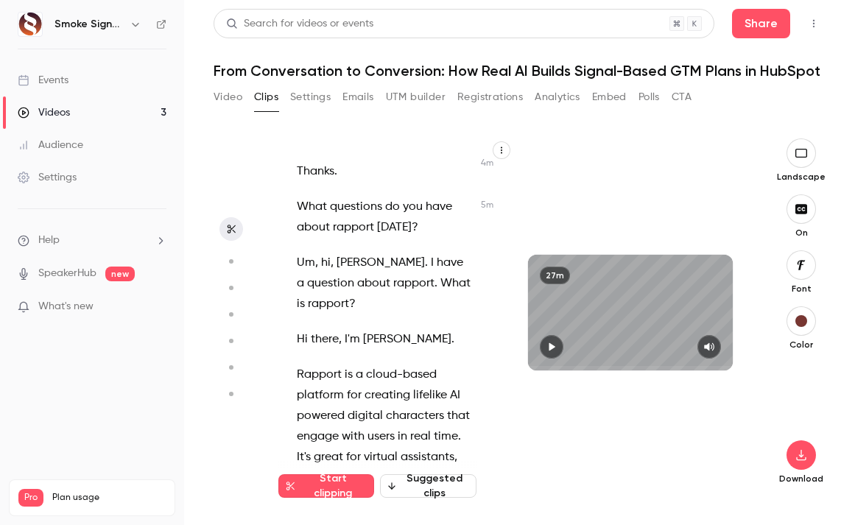
scroll to position [3267, 0]
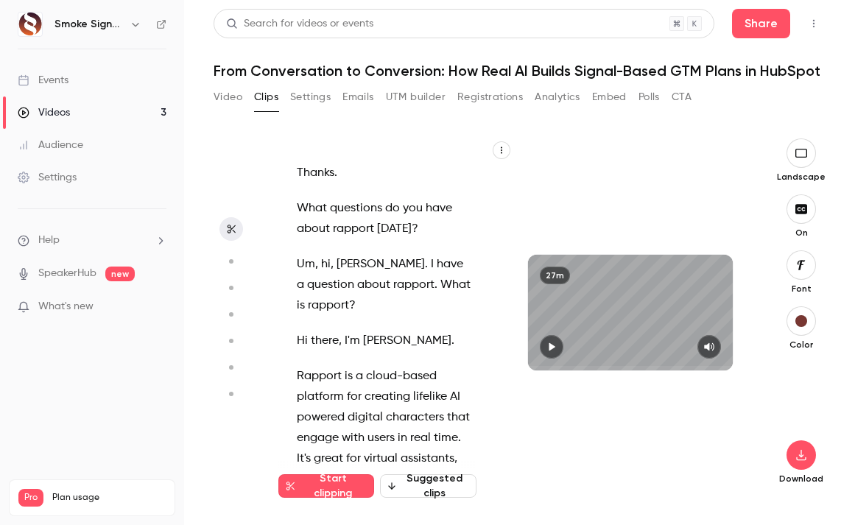
click at [300, 275] on span "Um" at bounding box center [306, 264] width 18 height 21
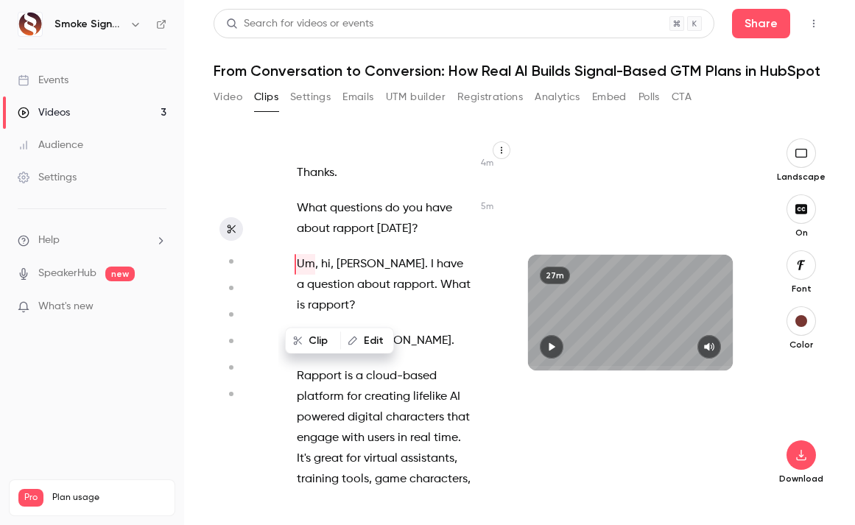
scroll to position [3252, 0]
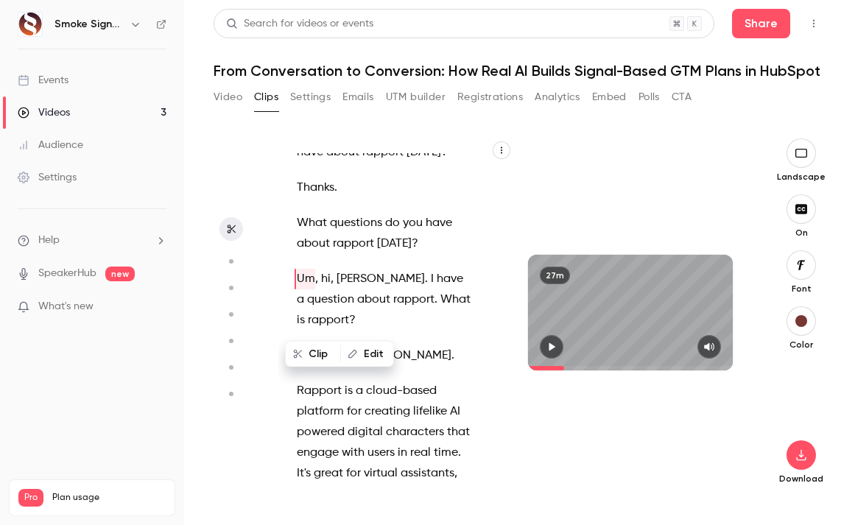
click at [549, 350] on icon "button" at bounding box center [552, 347] width 12 height 10
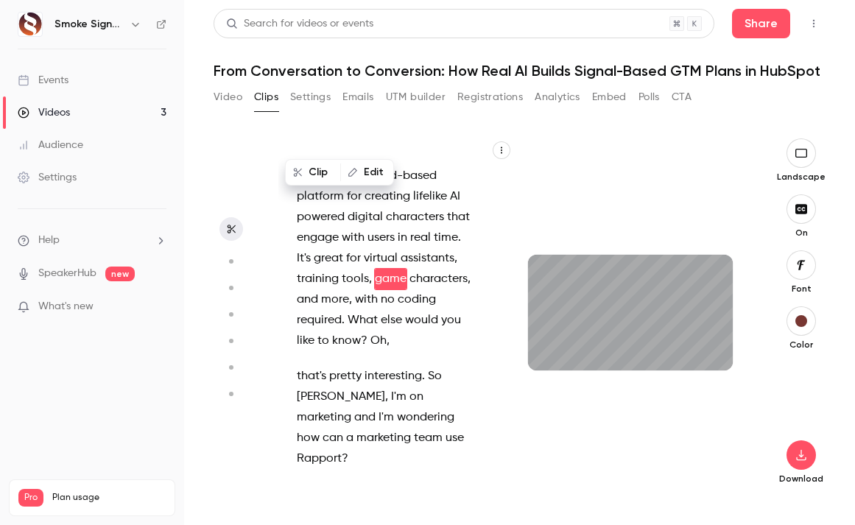
scroll to position [3488, 0]
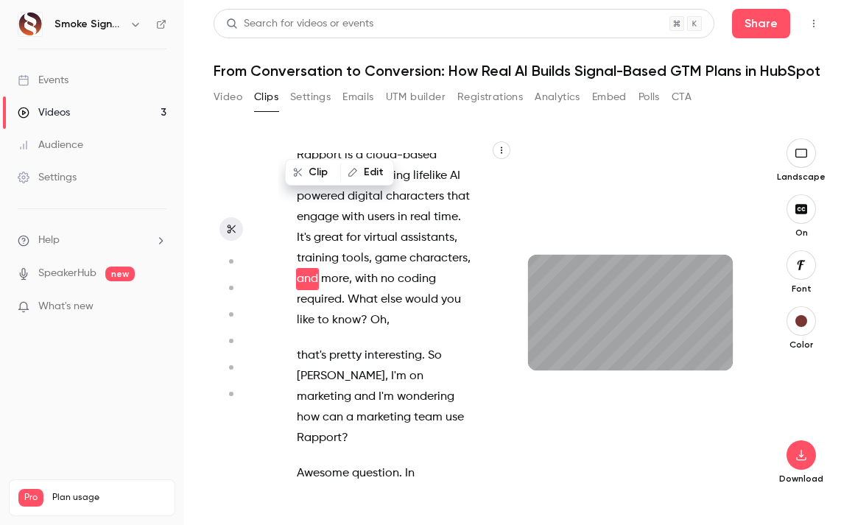
type input "*****"
click at [115, 112] on link "Videos 3" at bounding box center [92, 112] width 184 height 32
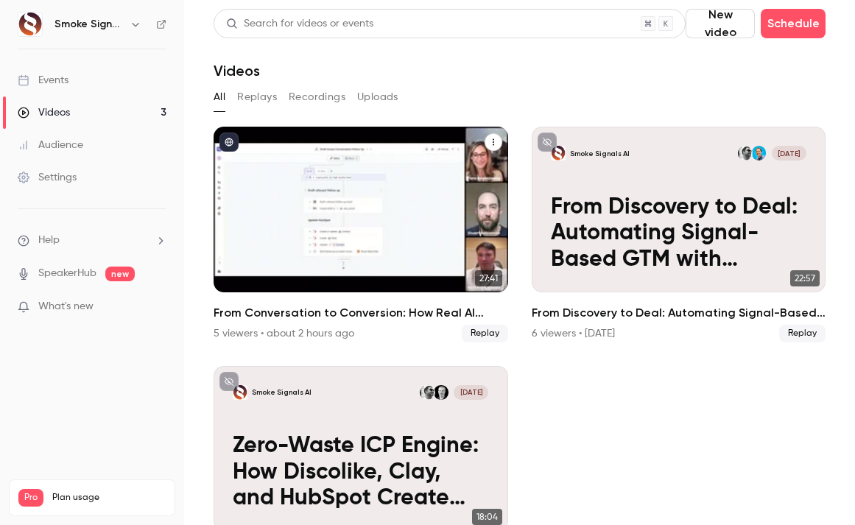
click at [353, 180] on div "From Conversation to Conversion: How Real AI Builds Signal-Based GTM Plans in H…" at bounding box center [361, 210] width 295 height 166
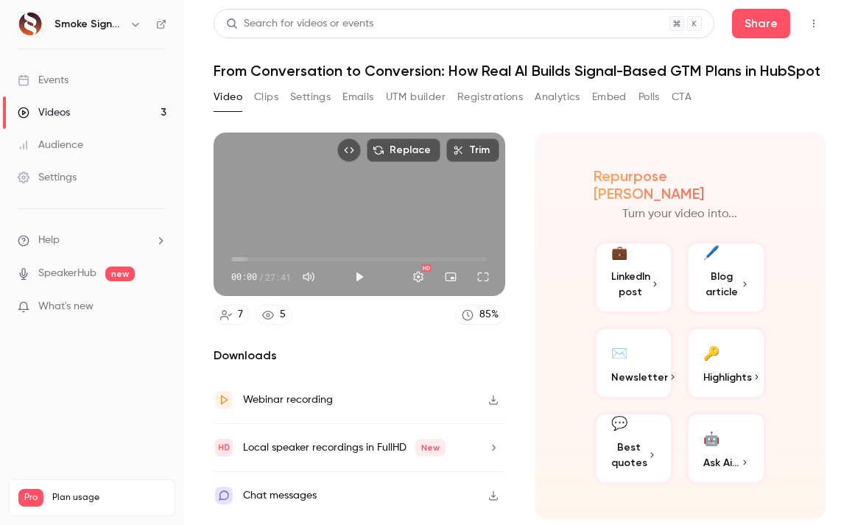
click at [496, 448] on icon "button" at bounding box center [493, 448] width 12 height 10
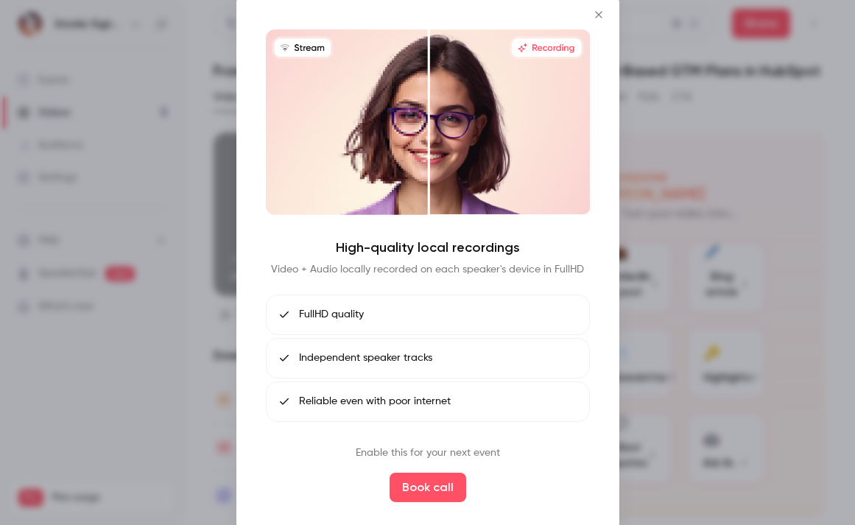
click at [600, 13] on icon "Close" at bounding box center [599, 14] width 18 height 12
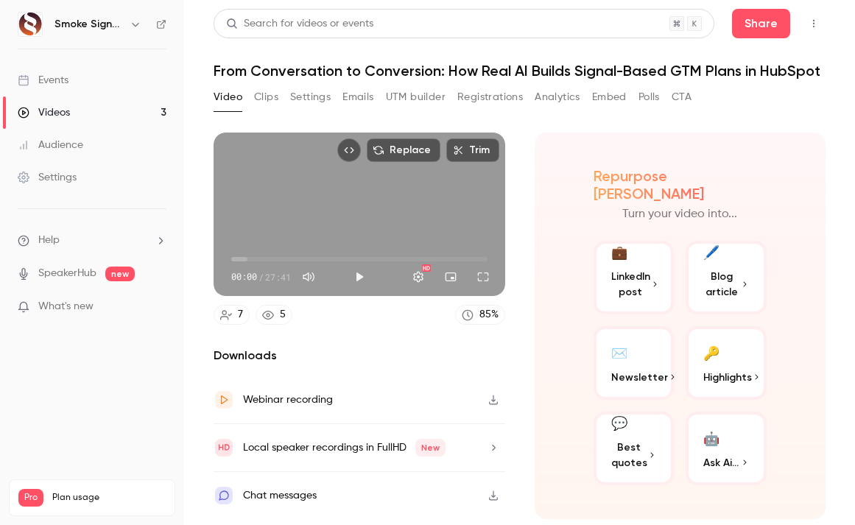
click at [625, 440] on span "Best quotes" at bounding box center [629, 455] width 37 height 31
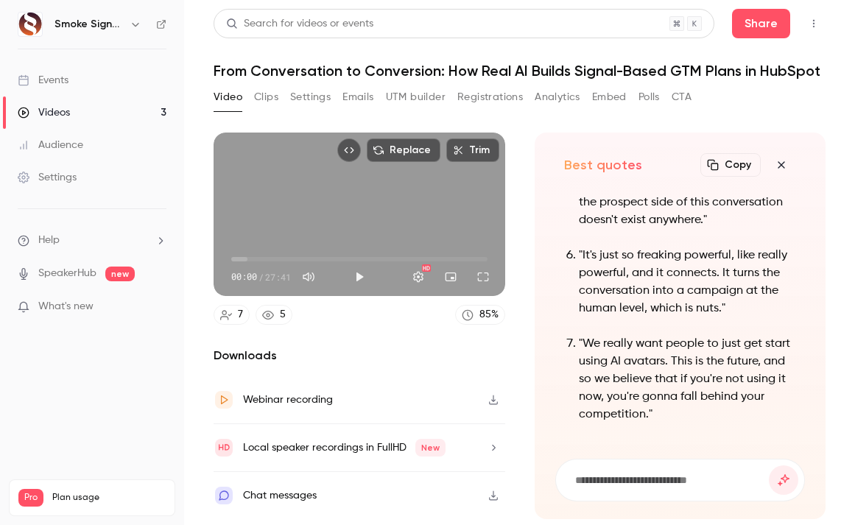
click at [583, 341] on p ""We really want people to just get start using AI avatars. This is the future, …" at bounding box center [688, 379] width 218 height 88
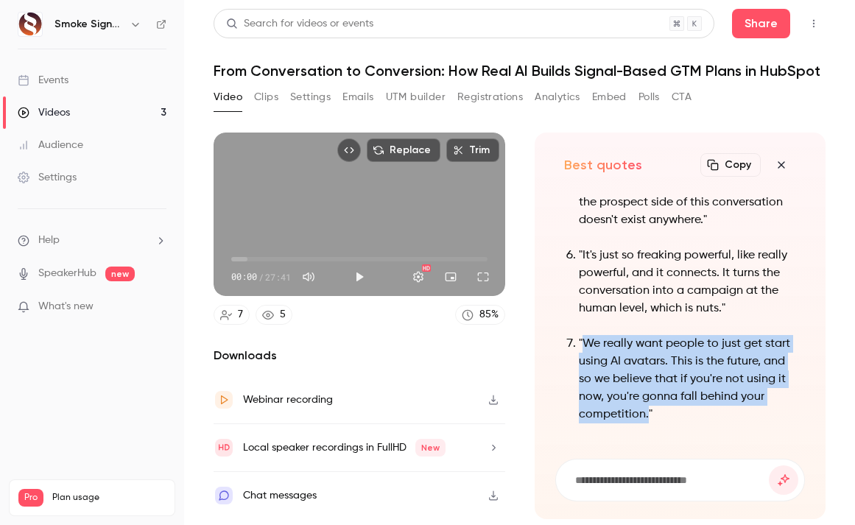
drag, startPoint x: 583, startPoint y: 341, endPoint x: 708, endPoint y: 410, distance: 142.4
click at [708, 410] on p ""We really want people to just get start using AI avatars. This is the future, …" at bounding box center [688, 379] width 218 height 88
copy p "We really want people to just get start using AI avatars. This is the future, a…"
click at [741, 163] on button "Copy" at bounding box center [730, 165] width 60 height 24
copy p "We really want people to just get start using AI avatars. This is the future, a…"
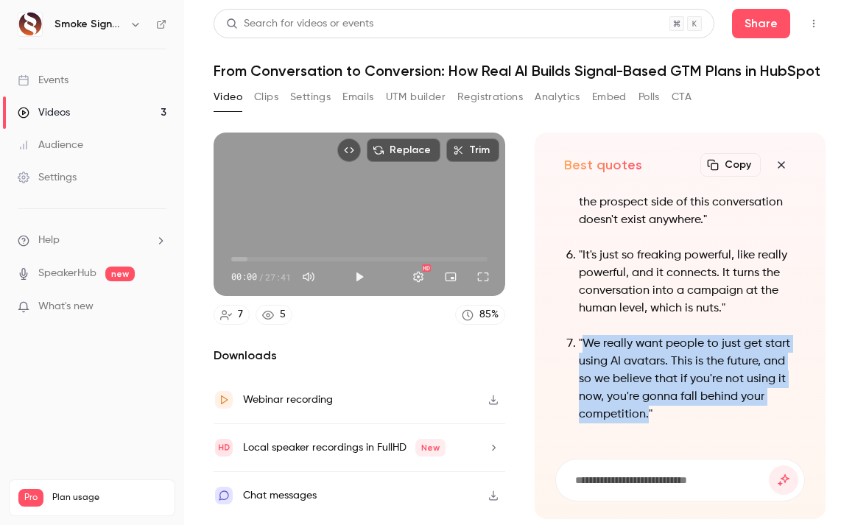
click at [265, 93] on button "Clips" at bounding box center [266, 97] width 24 height 24
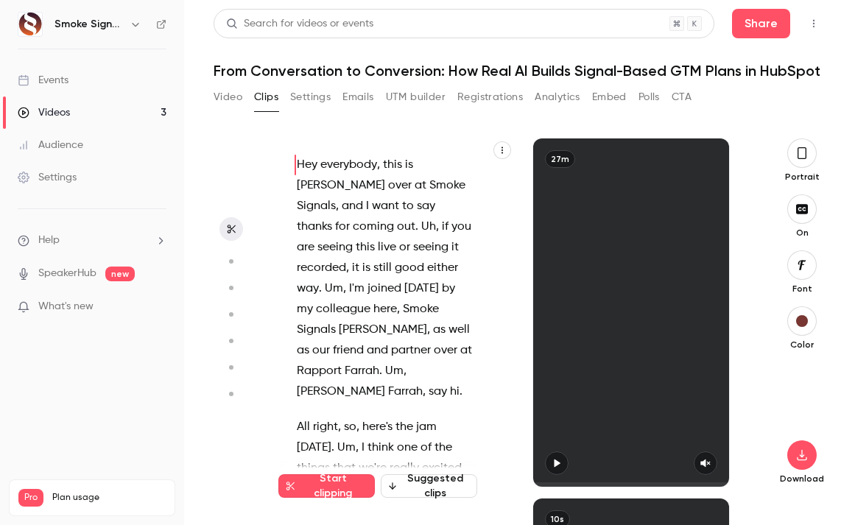
scroll to position [13846, 0]
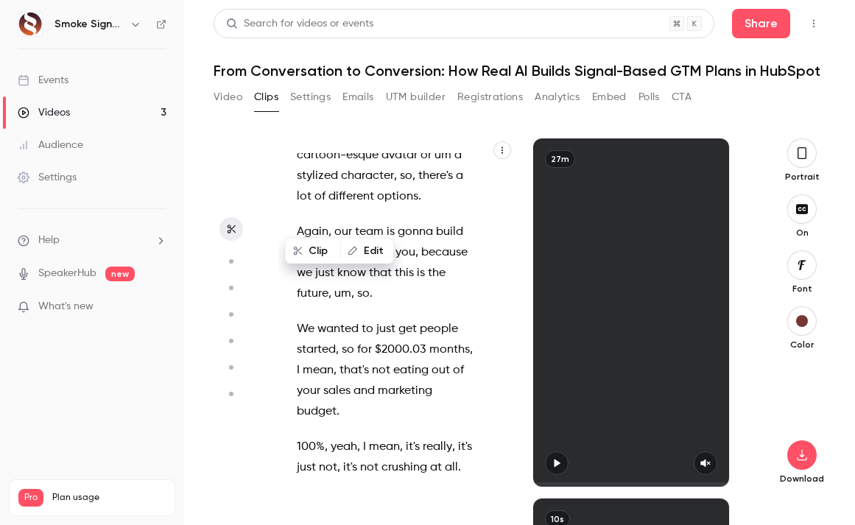
click at [305, 216] on div "Hey everybody , this is [PERSON_NAME] over at Smoke Signals , and I want to say…" at bounding box center [392, 320] width 228 height 334
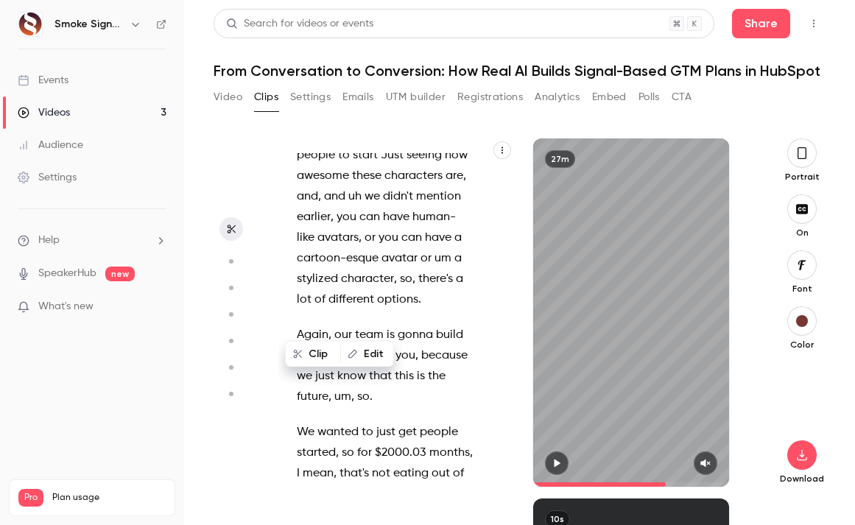
click at [562, 465] on icon "button" at bounding box center [557, 463] width 12 height 10
click at [708, 465] on icon "button" at bounding box center [705, 463] width 12 height 10
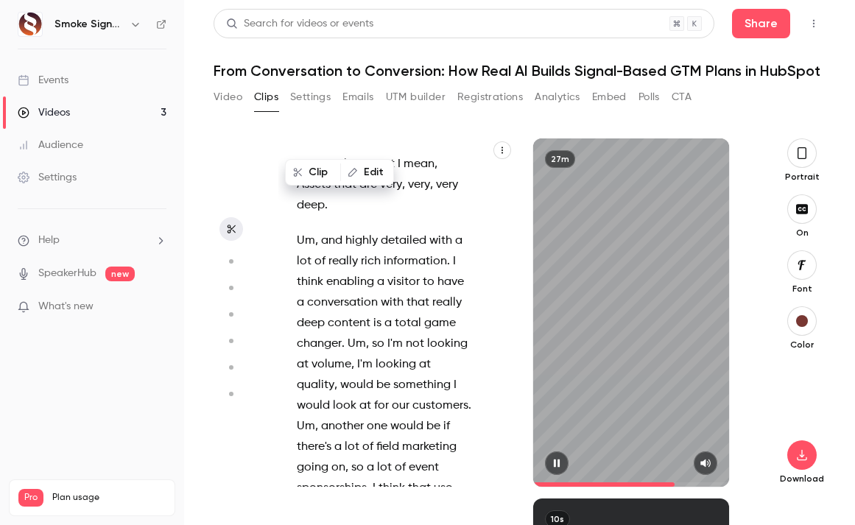
scroll to position [14488, 0]
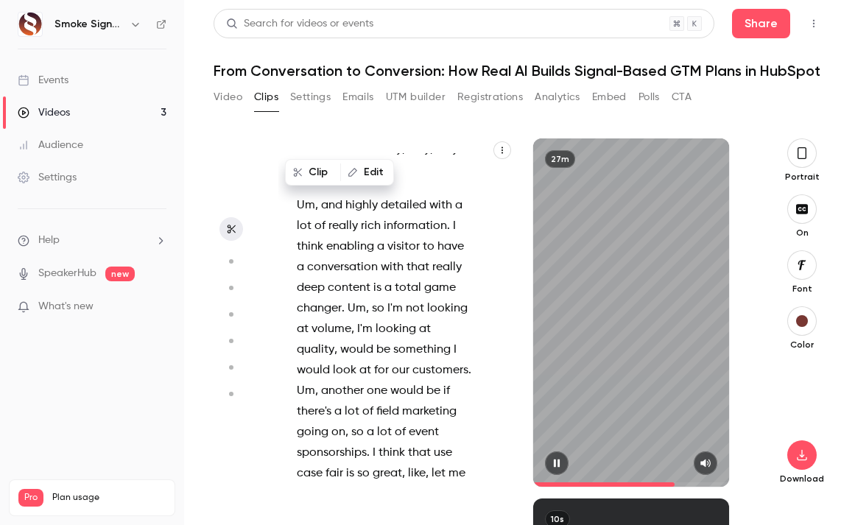
click at [554, 467] on icon "button" at bounding box center [557, 463] width 12 height 10
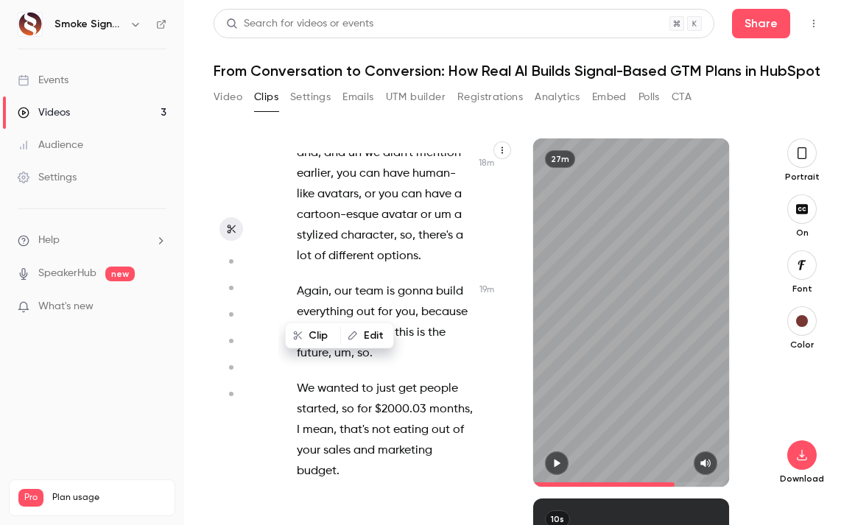
scroll to position [13761, 0]
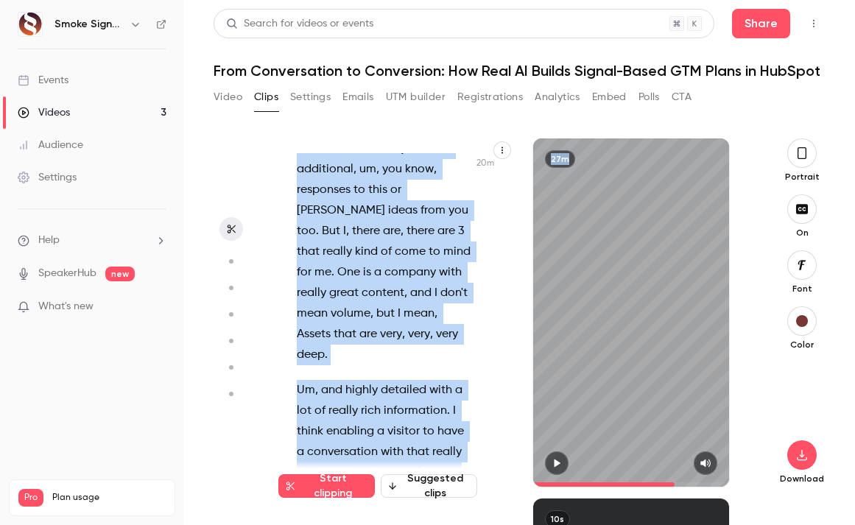
scroll to position [14312, 0]
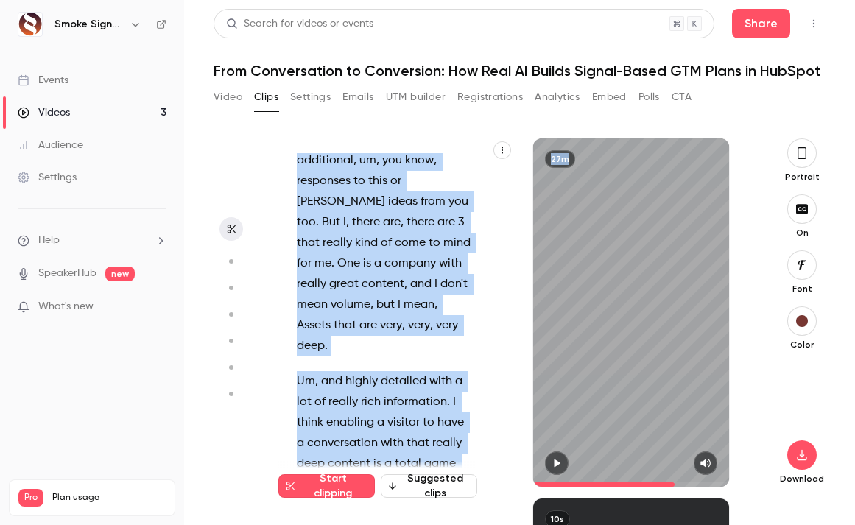
drag, startPoint x: 299, startPoint y: 301, endPoint x: 388, endPoint y: 461, distance: 182.9
click at [388, 461] on div "Hey everybody , this is [PERSON_NAME] over at Smoke Signals , and I want to say…" at bounding box center [396, 312] width 236 height 348
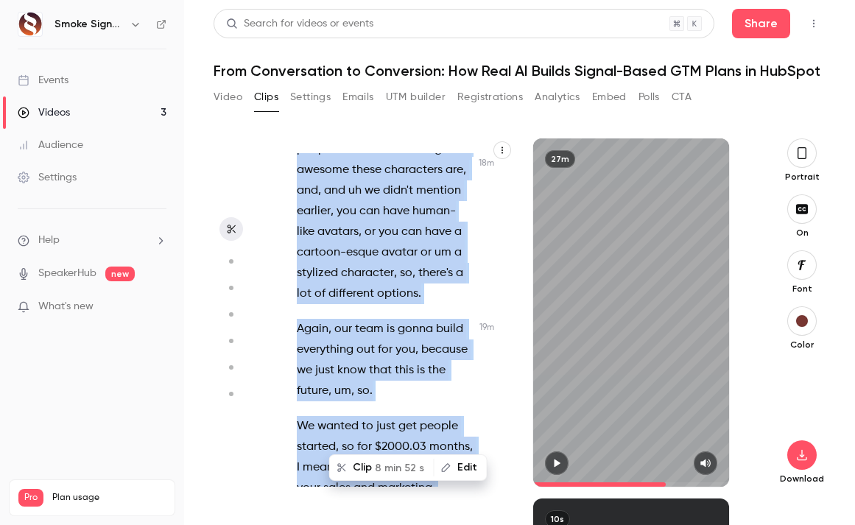
scroll to position [13743, 0]
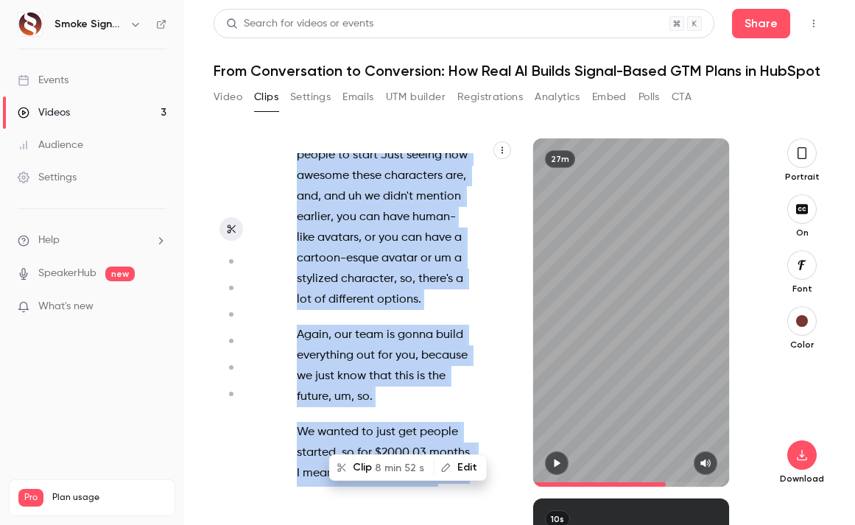
click at [453, 468] on button "Edit" at bounding box center [460, 468] width 51 height 24
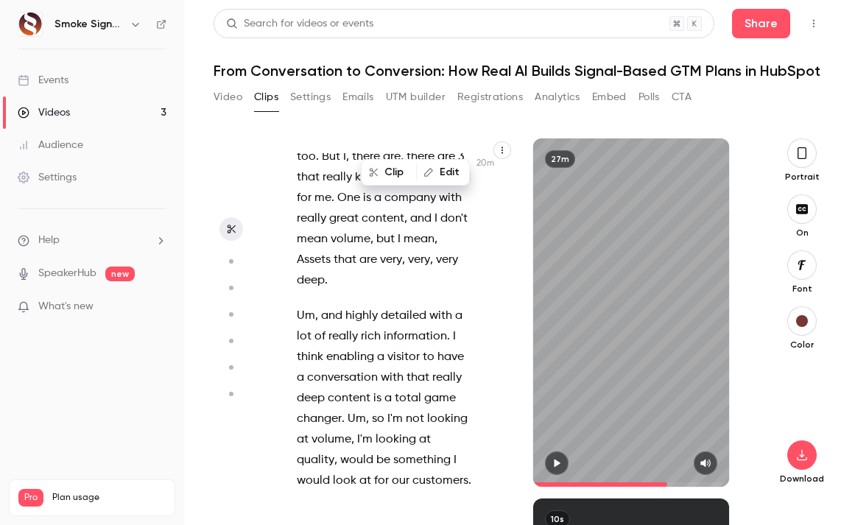
scroll to position [14415, 0]
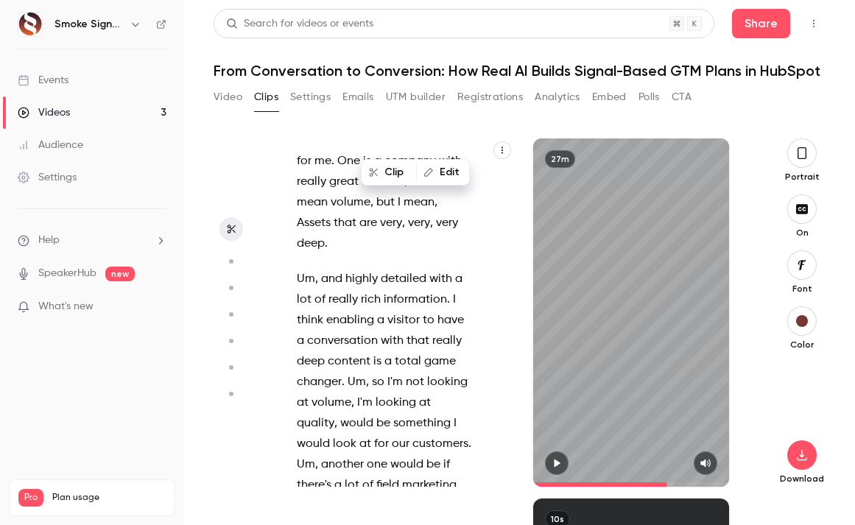
drag, startPoint x: 298, startPoint y: 253, endPoint x: 406, endPoint y: 356, distance: 148.9
click at [406, 356] on div "Hey everybody , this is [PERSON_NAME] over at Smoke Signals , and I want to say…" at bounding box center [392, 320] width 228 height 334
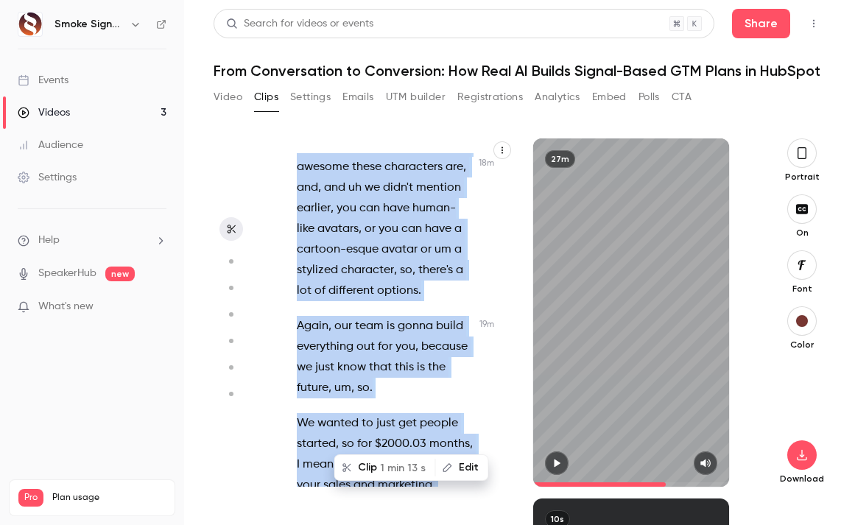
scroll to position [13743, 0]
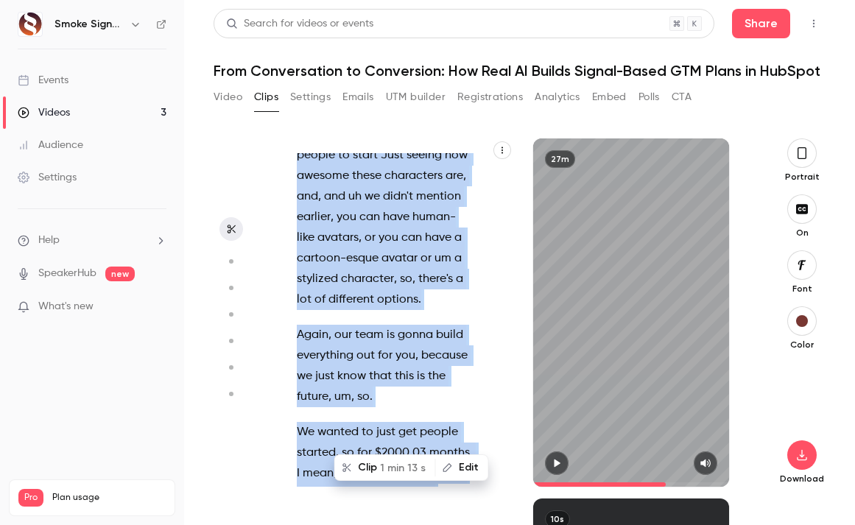
click at [365, 465] on button "Clip 1 min 13 s" at bounding box center [385, 468] width 99 height 24
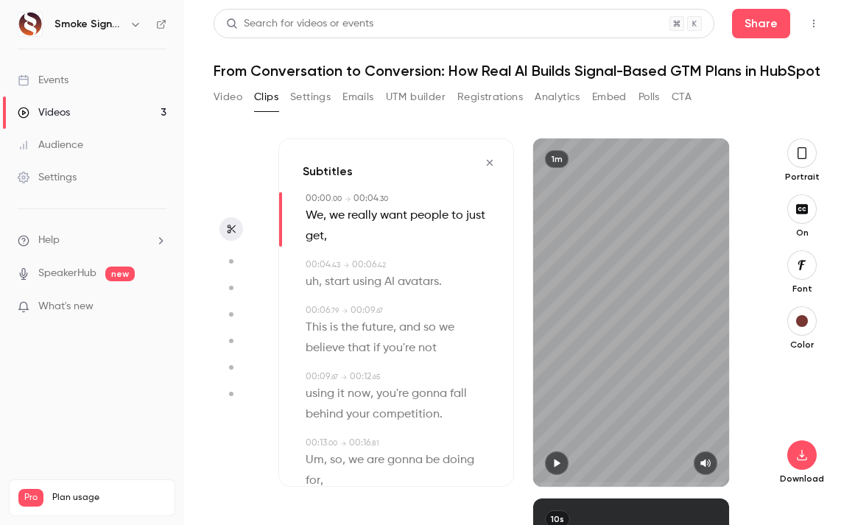
click at [556, 460] on icon "button" at bounding box center [557, 463] width 6 height 8
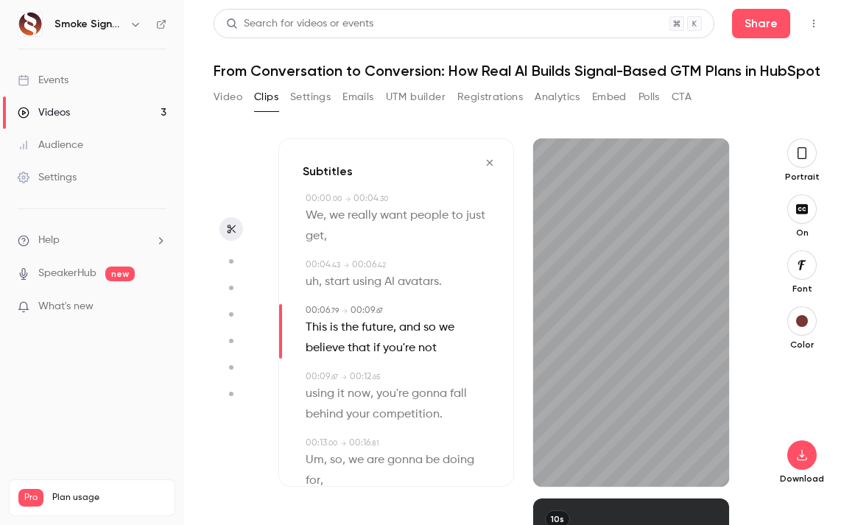
click at [800, 157] on icon "button" at bounding box center [802, 153] width 12 height 16
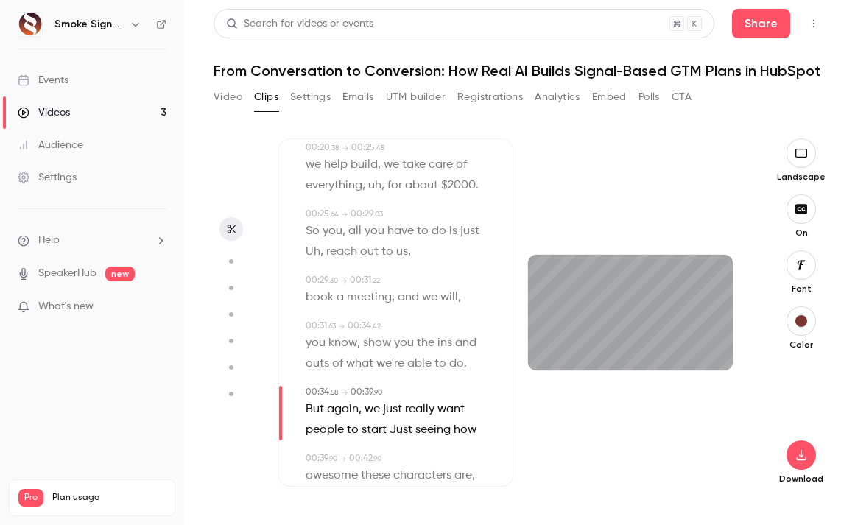
scroll to position [381, 0]
click at [304, 263] on div "00:25 . 64 → 00:29 . 03 So you , all you have to do is just Uh , reach out to u…" at bounding box center [396, 235] width 186 height 54
type input "****"
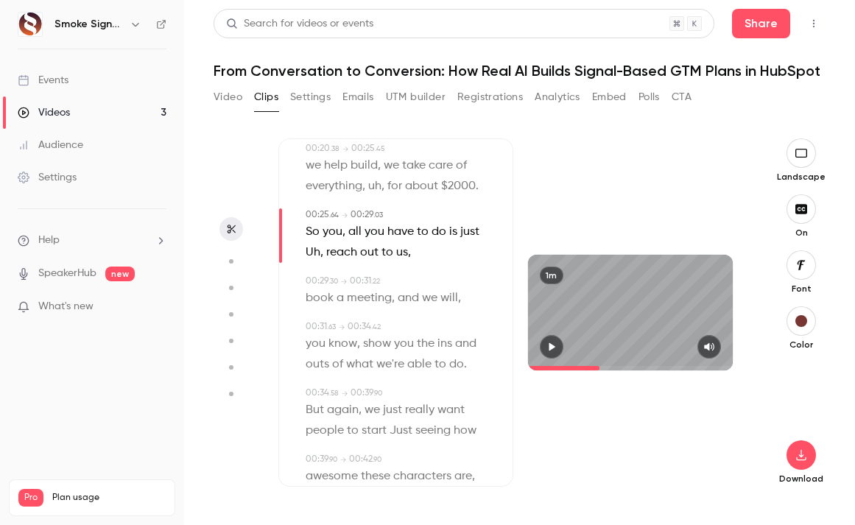
click at [306, 242] on span "So" at bounding box center [313, 232] width 14 height 21
click at [312, 270] on button "Edit" at bounding box center [307, 259] width 51 height 24
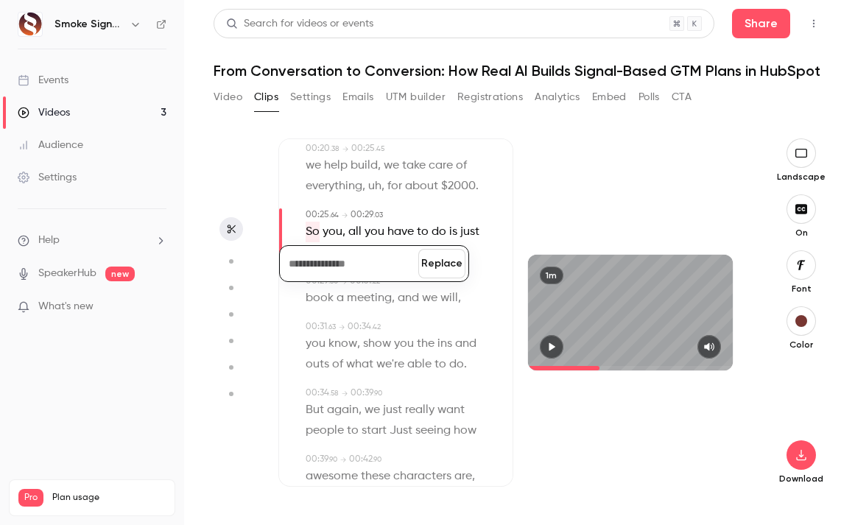
click at [384, 249] on div "00:00 . 00 → 00:06 . 42 We , we really want people to just get , uh , start usi…" at bounding box center [396, 440] width 186 height 1259
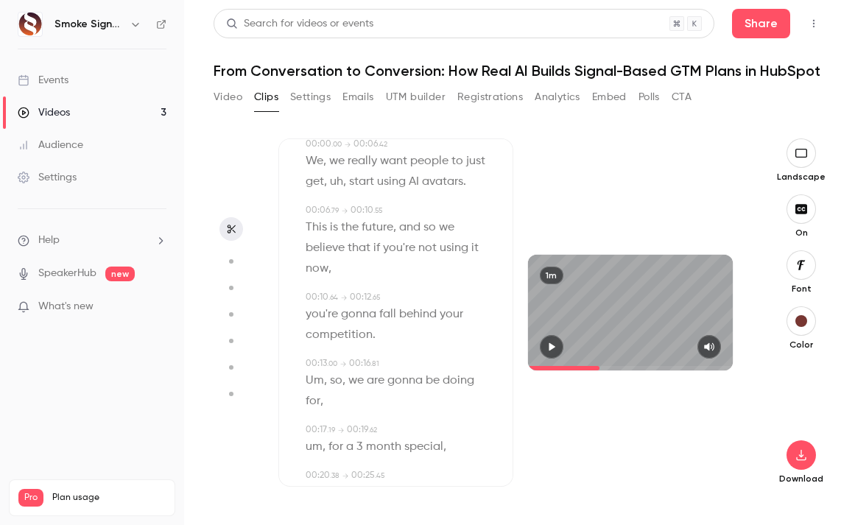
scroll to position [0, 0]
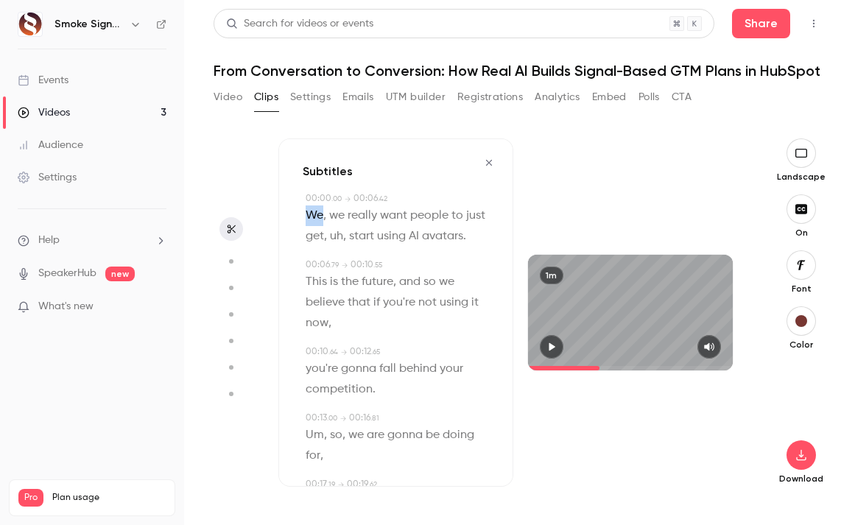
drag, startPoint x: 324, startPoint y: 214, endPoint x: 307, endPoint y: 214, distance: 16.9
click at [307, 214] on p "We , we really want people to just get , uh , start using AI avatars ." at bounding box center [397, 225] width 183 height 41
type input "*"
click at [308, 239] on button "Edit" at bounding box center [309, 242] width 51 height 24
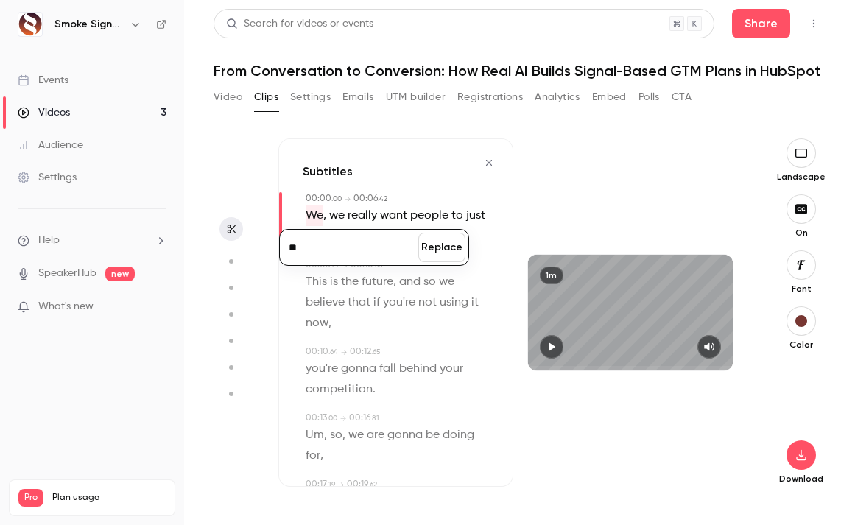
click at [436, 252] on button "Replace" at bounding box center [441, 247] width 47 height 29
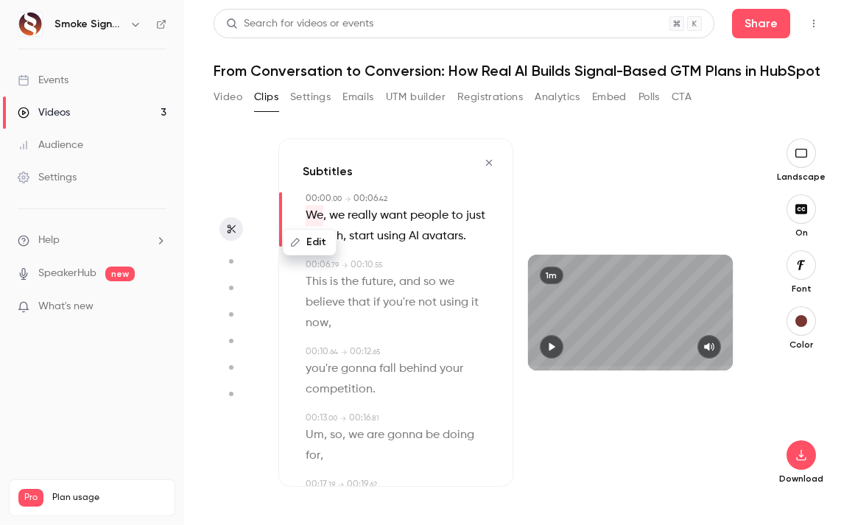
click at [314, 244] on button "Edit" at bounding box center [309, 242] width 51 height 24
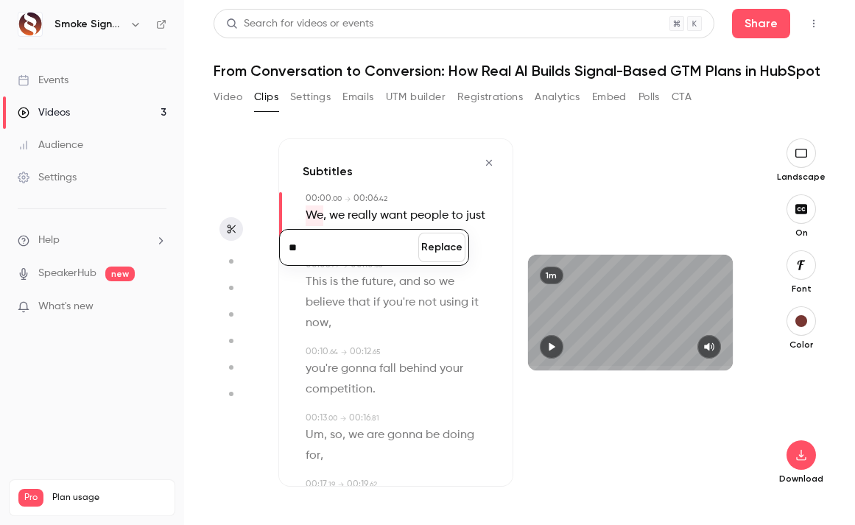
click at [307, 214] on span "We" at bounding box center [315, 215] width 18 height 21
drag, startPoint x: 307, startPoint y: 214, endPoint x: 341, endPoint y: 216, distance: 33.9
click at [341, 216] on p "We , we really want people to just get , uh , start using AI avatars ." at bounding box center [397, 225] width 183 height 41
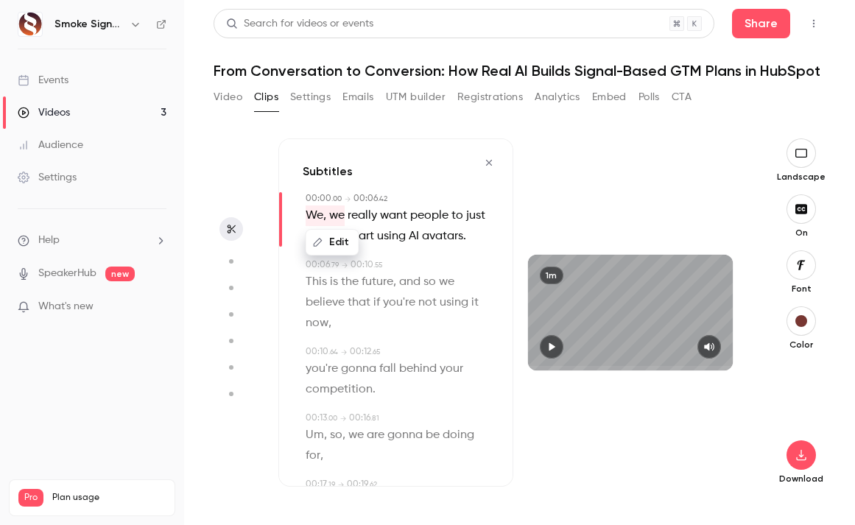
click at [337, 237] on button "Edit" at bounding box center [332, 242] width 51 height 24
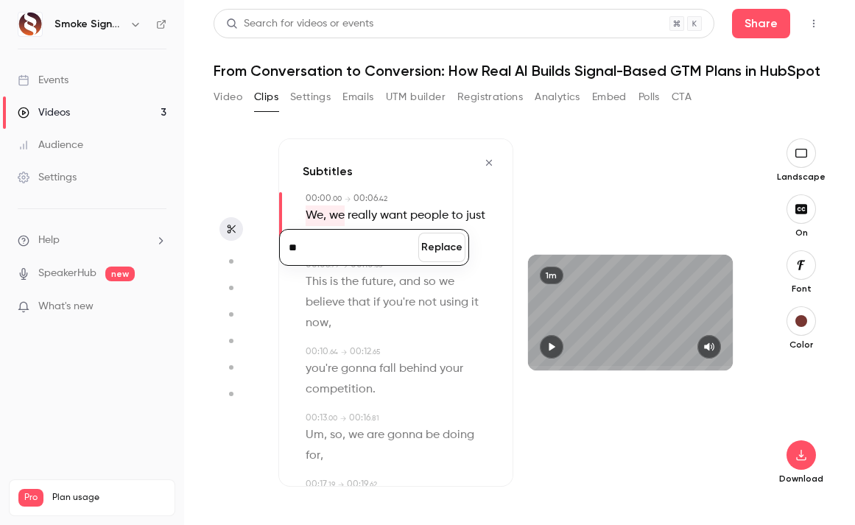
type input "**"
click at [444, 244] on button "Replace" at bounding box center [441, 247] width 47 height 29
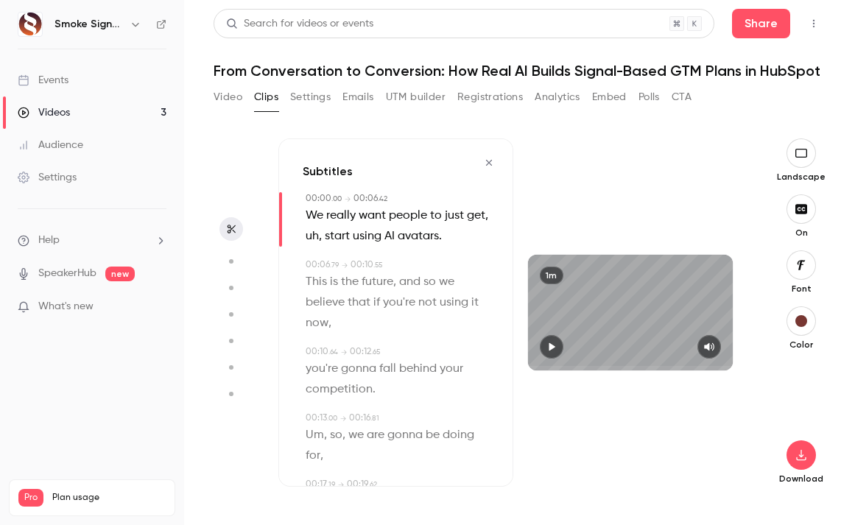
click at [551, 346] on icon "button" at bounding box center [552, 347] width 6 height 8
click at [483, 162] on icon "button" at bounding box center [489, 163] width 12 height 10
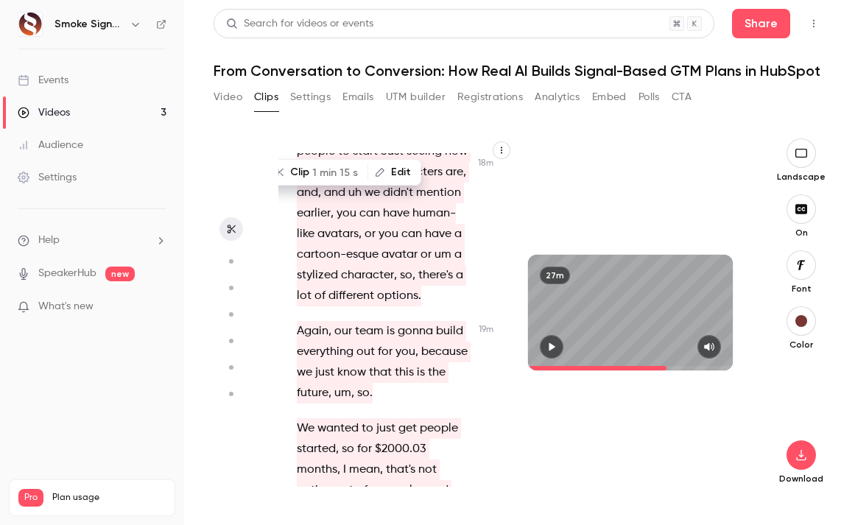
scroll to position [13845, 0]
click at [327, 174] on span "1 min 15 s" at bounding box center [335, 172] width 46 height 15
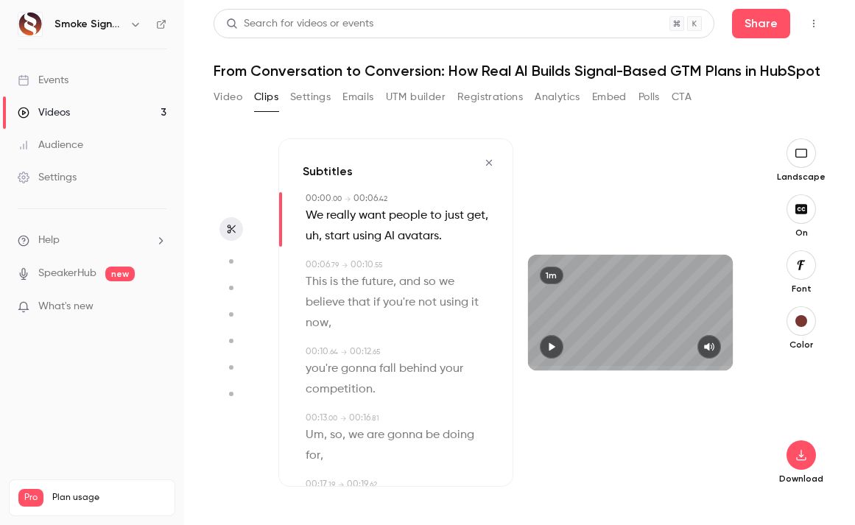
click at [655, 202] on div "1m" at bounding box center [630, 312] width 235 height 348
click at [800, 454] on icon "button" at bounding box center [801, 455] width 18 height 12
click at [738, 487] on span "Standard" at bounding box center [691, 480] width 169 height 15
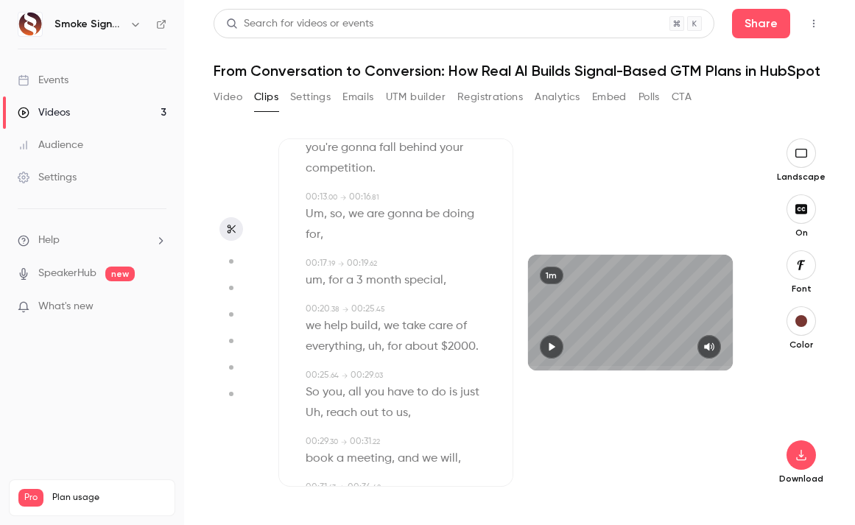
scroll to position [0, 0]
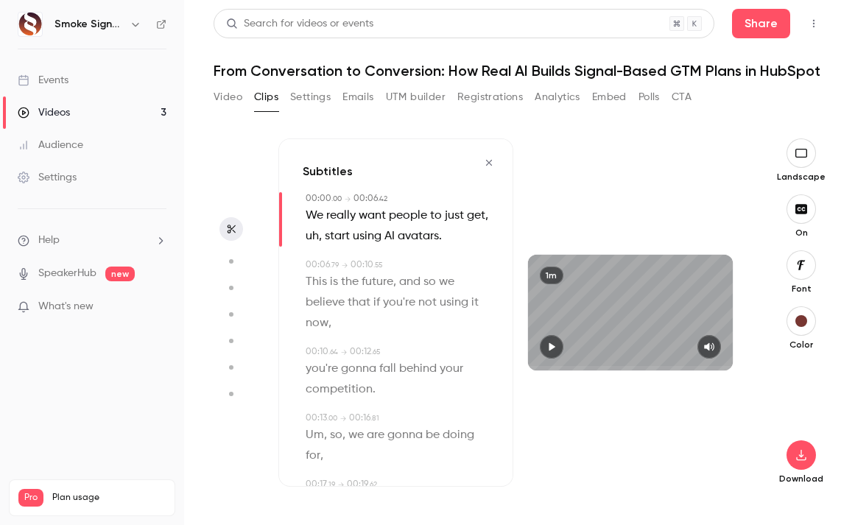
click at [230, 227] on icon "button" at bounding box center [231, 229] width 12 height 10
click at [485, 161] on icon "button" at bounding box center [488, 163] width 6 height 6
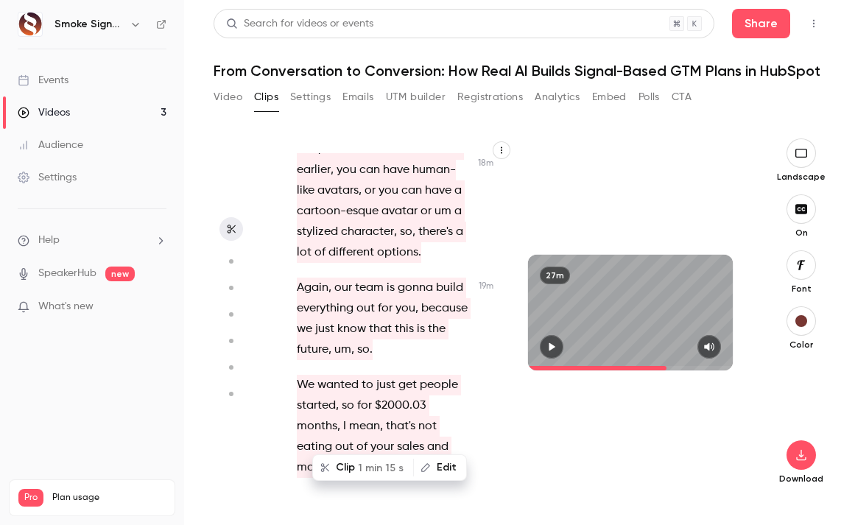
scroll to position [13884, 0]
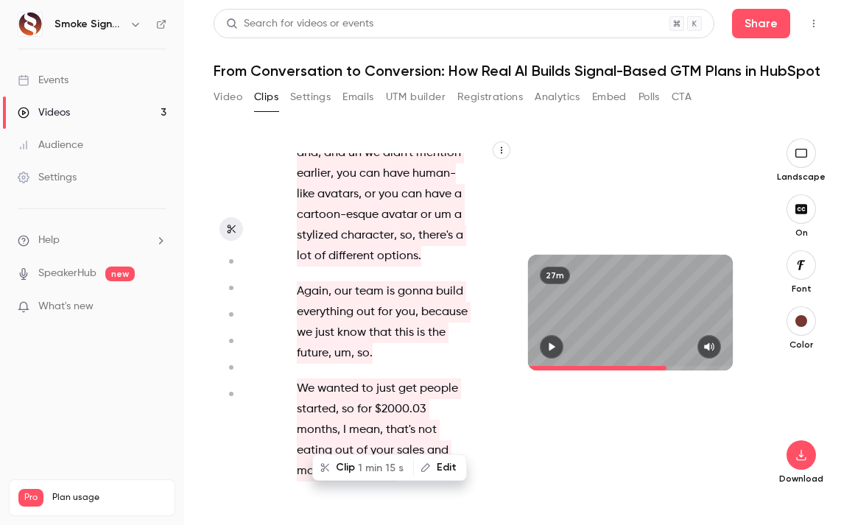
drag, startPoint x: 297, startPoint y: 173, endPoint x: 343, endPoint y: 374, distance: 206.3
click at [343, 267] on p "We really want people to just get , uh , start using AI avatars . This is the f…" at bounding box center [385, 19] width 176 height 495
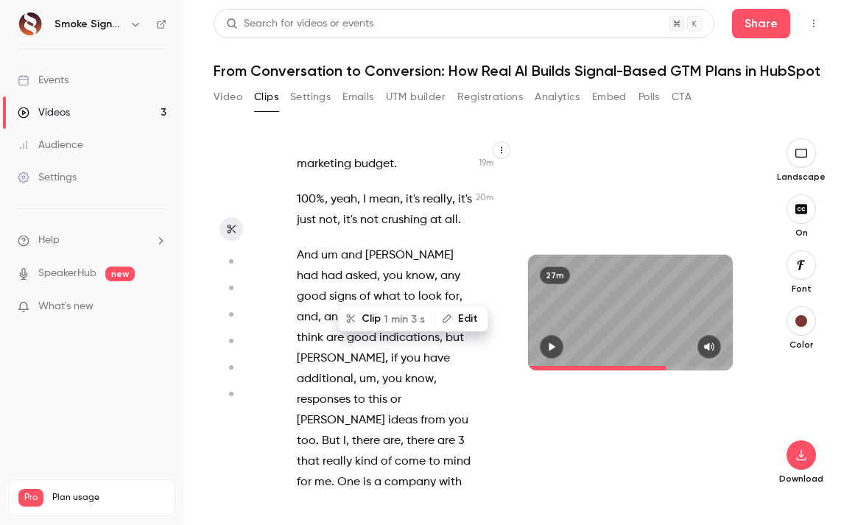
scroll to position [14364, 0]
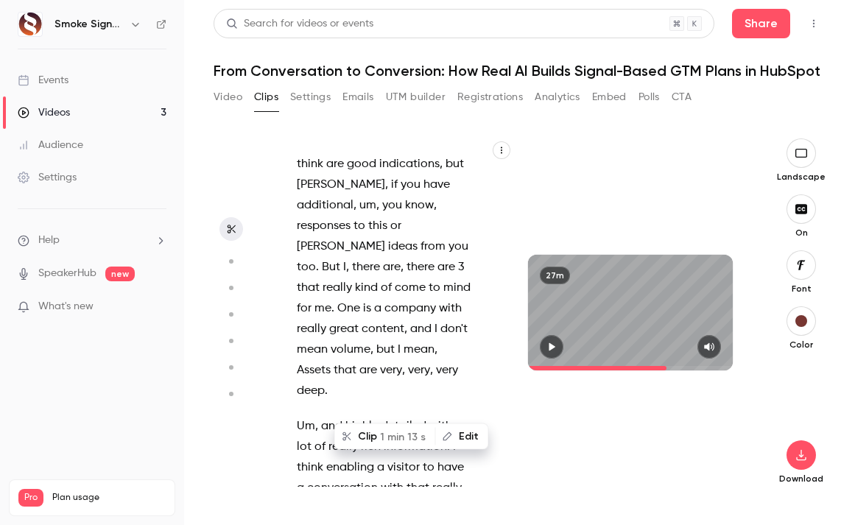
click at [456, 438] on button "Edit" at bounding box center [462, 437] width 51 height 24
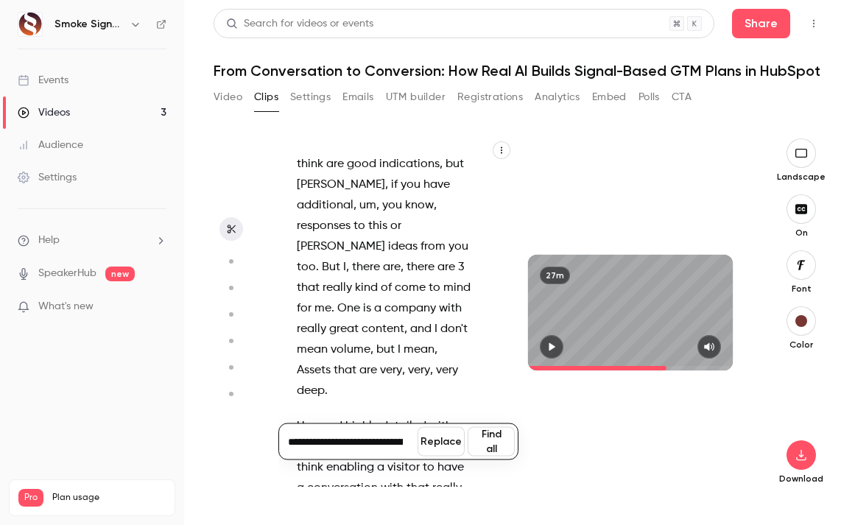
click at [489, 447] on button "Find all" at bounding box center [491, 441] width 47 height 29
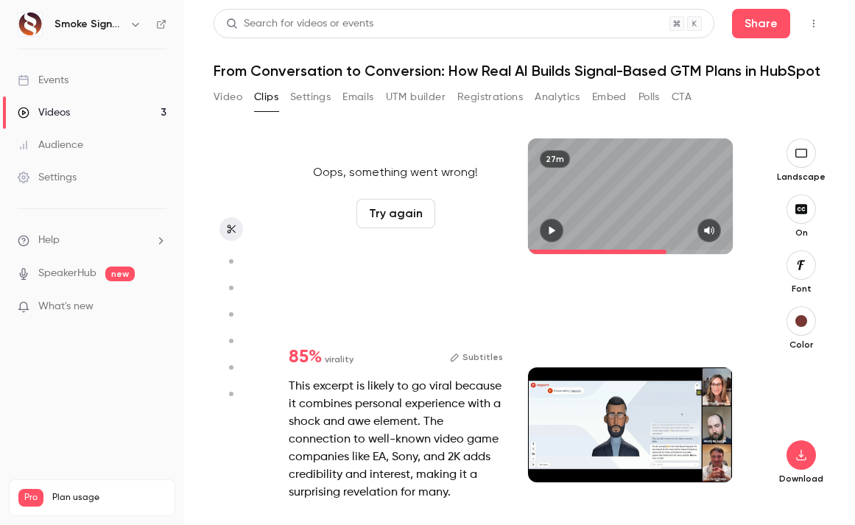
click at [407, 214] on button "Try again" at bounding box center [395, 213] width 79 height 29
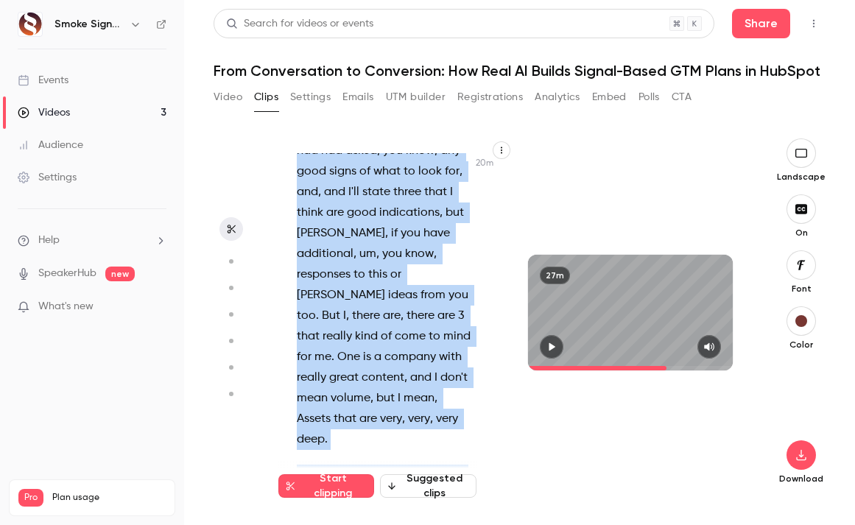
scroll to position [14338, 0]
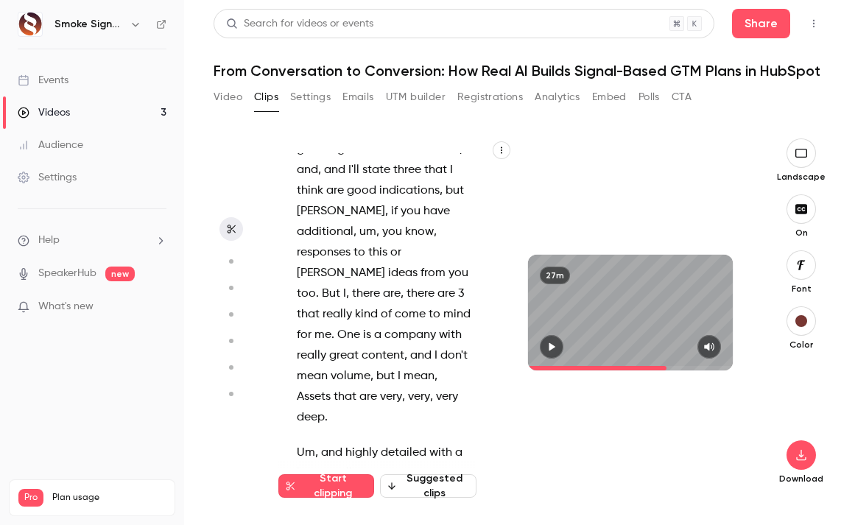
drag, startPoint x: 300, startPoint y: 214, endPoint x: 400, endPoint y: 431, distance: 239.2
click at [400, 431] on div "Hey everybody , this is [PERSON_NAME] over at Smoke Signals , and I want to say…" at bounding box center [392, 320] width 228 height 334
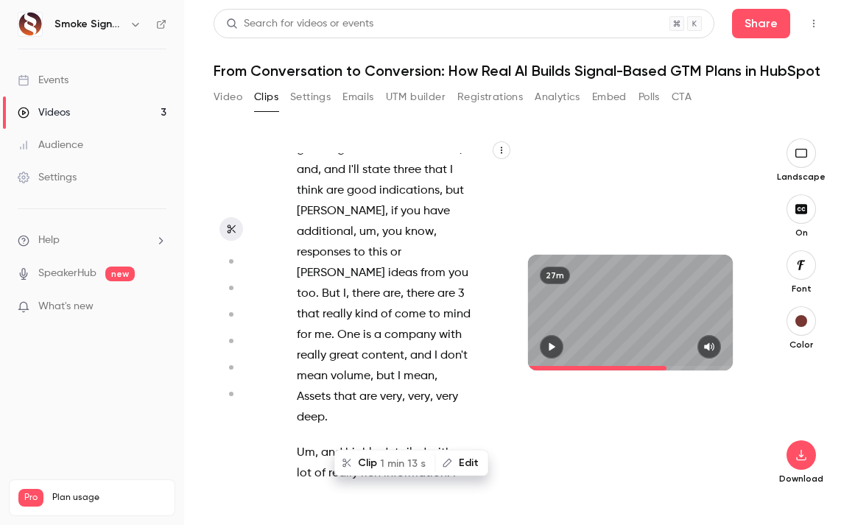
click at [371, 460] on button "Clip 1 min 13 s" at bounding box center [385, 463] width 99 height 24
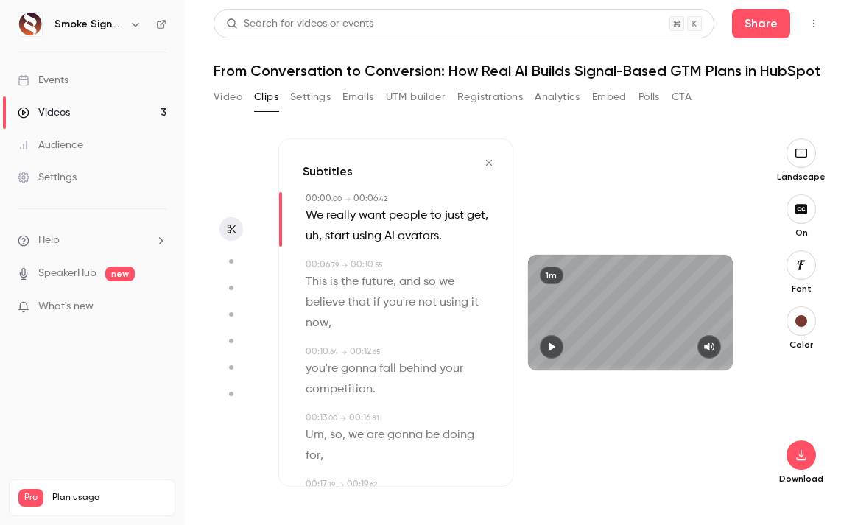
click at [559, 342] on button "button" at bounding box center [552, 347] width 24 height 24
click at [318, 214] on span "We" at bounding box center [315, 215] width 18 height 21
type input "*"
click at [313, 240] on button "Edit" at bounding box center [309, 242] width 51 height 24
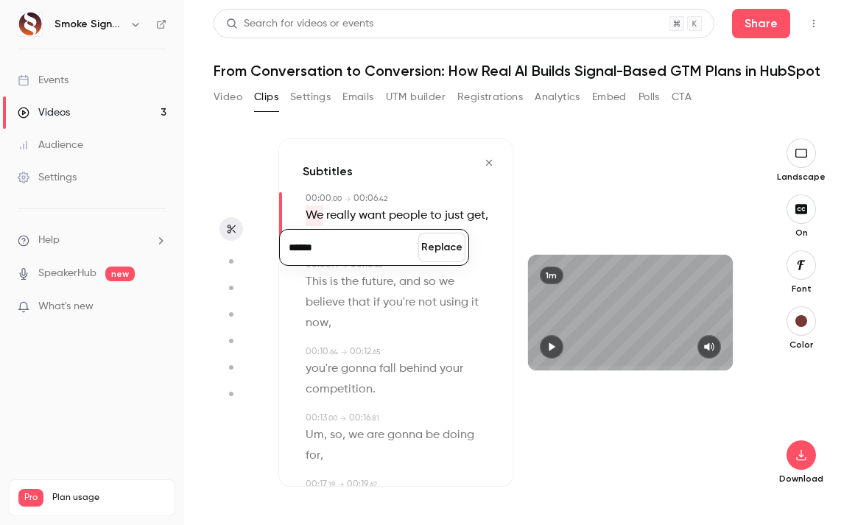
type input "******"
click at [432, 243] on button "Replace" at bounding box center [441, 247] width 47 height 29
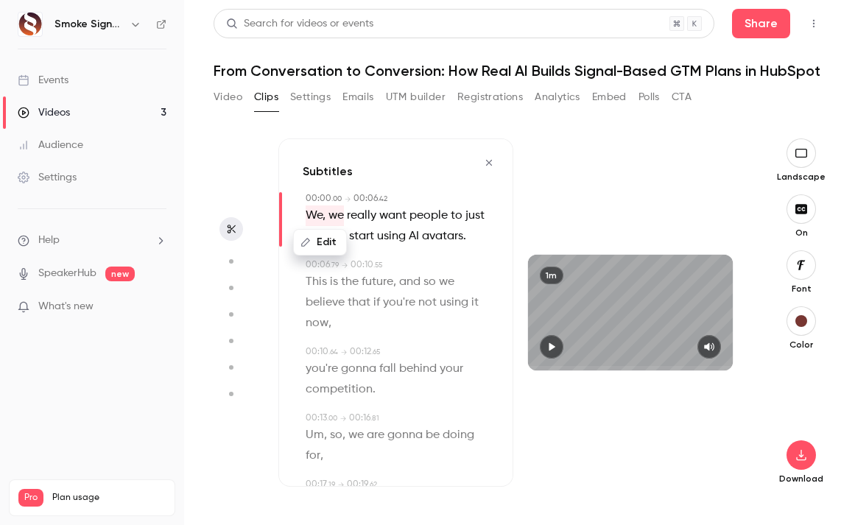
click at [399, 240] on span "using" at bounding box center [391, 236] width 29 height 21
click at [313, 212] on span "We, we" at bounding box center [325, 215] width 38 height 21
click at [549, 340] on button "button" at bounding box center [552, 347] width 24 height 24
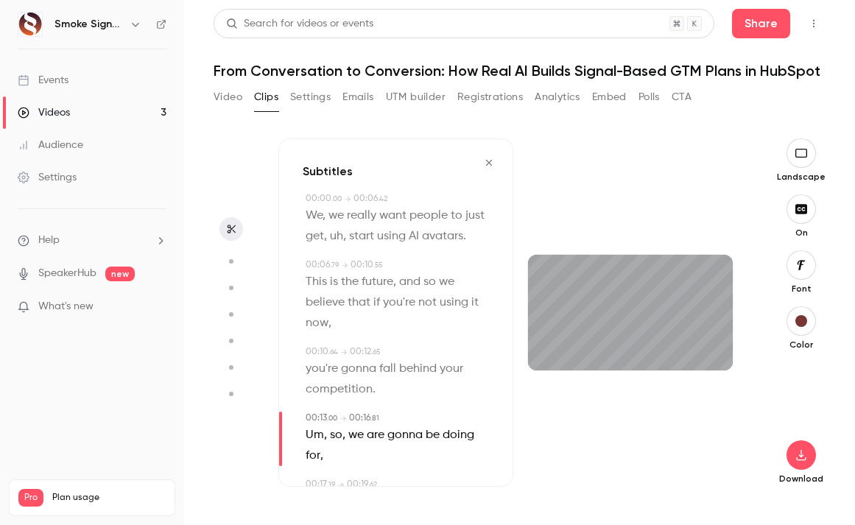
click at [483, 159] on icon "button" at bounding box center [489, 163] width 12 height 10
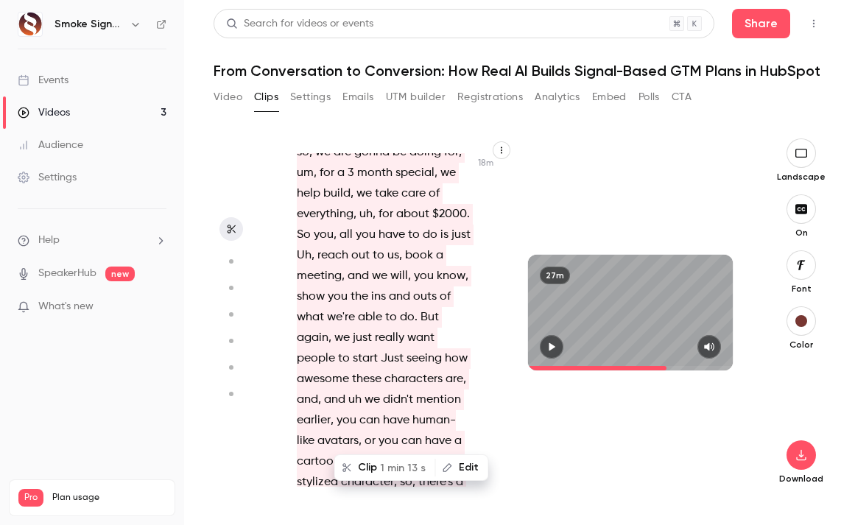
scroll to position [13737, 0]
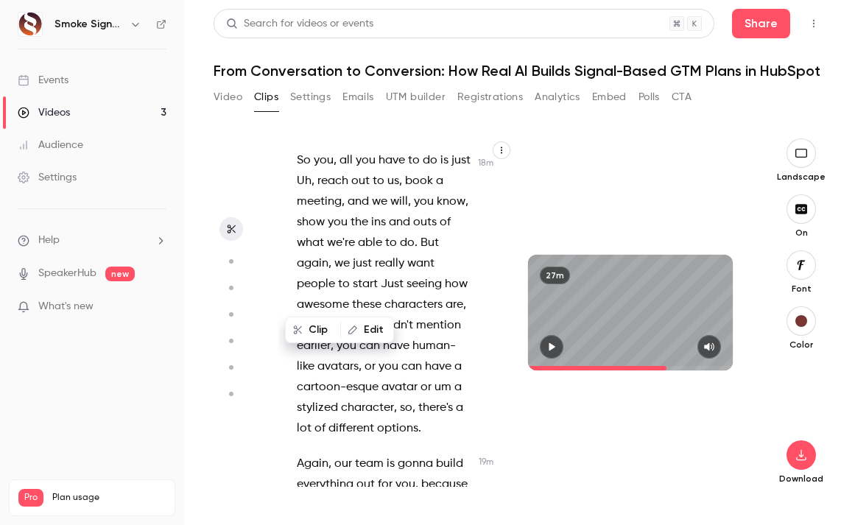
scroll to position [13681, 0]
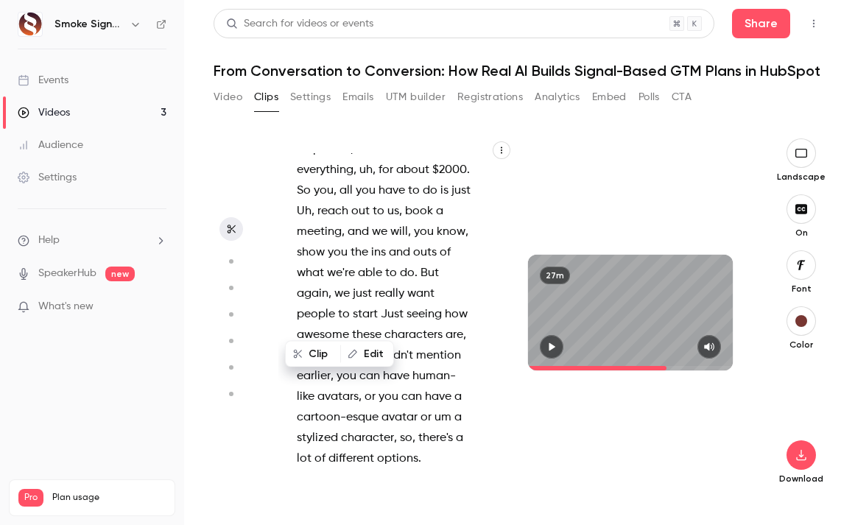
click at [552, 348] on icon "button" at bounding box center [552, 347] width 6 height 8
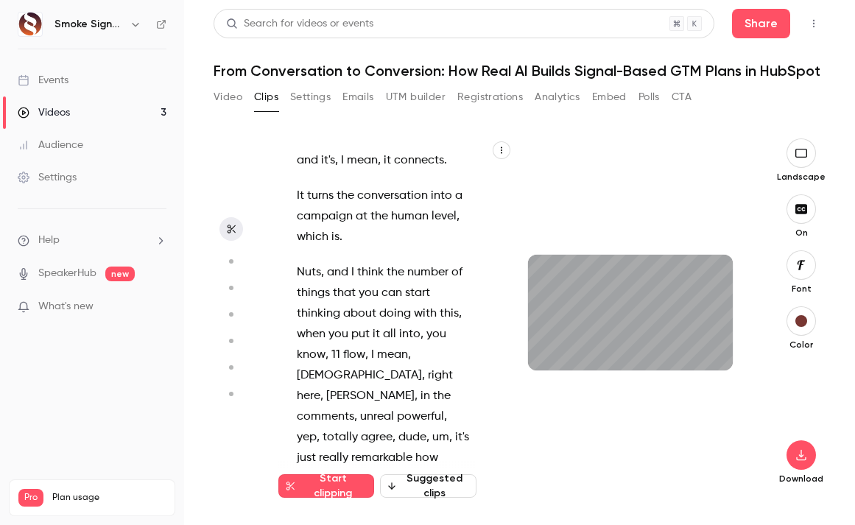
scroll to position [12399, 0]
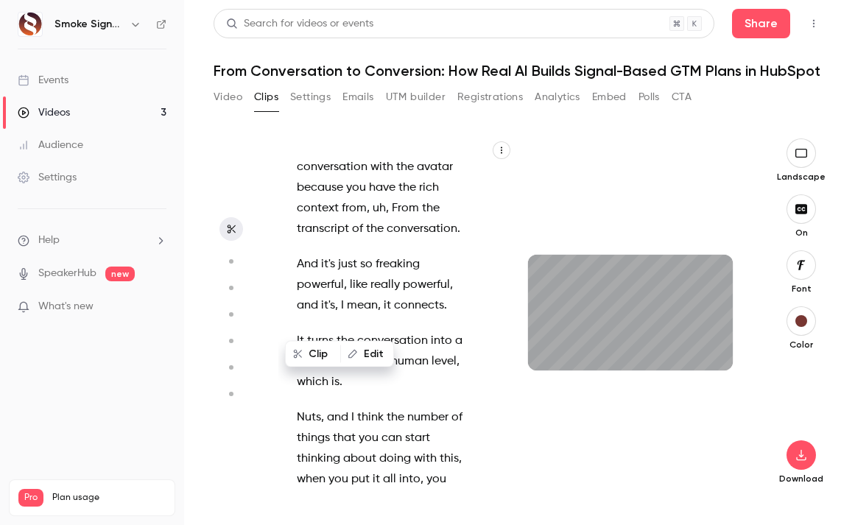
scroll to position [12279, 0]
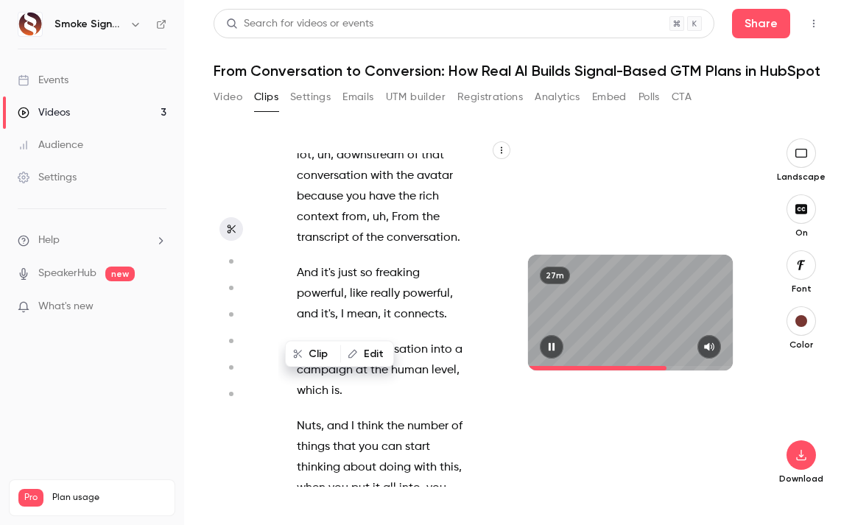
click at [551, 346] on icon "button" at bounding box center [552, 347] width 12 height 10
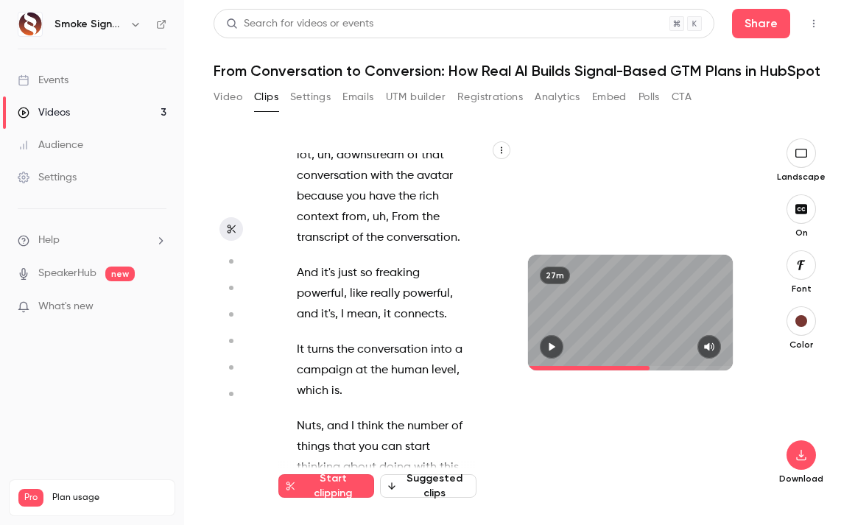
click at [551, 346] on icon "button" at bounding box center [552, 347] width 6 height 8
click at [641, 312] on div "27m" at bounding box center [630, 313] width 205 height 116
click at [550, 343] on icon "button" at bounding box center [552, 347] width 6 height 8
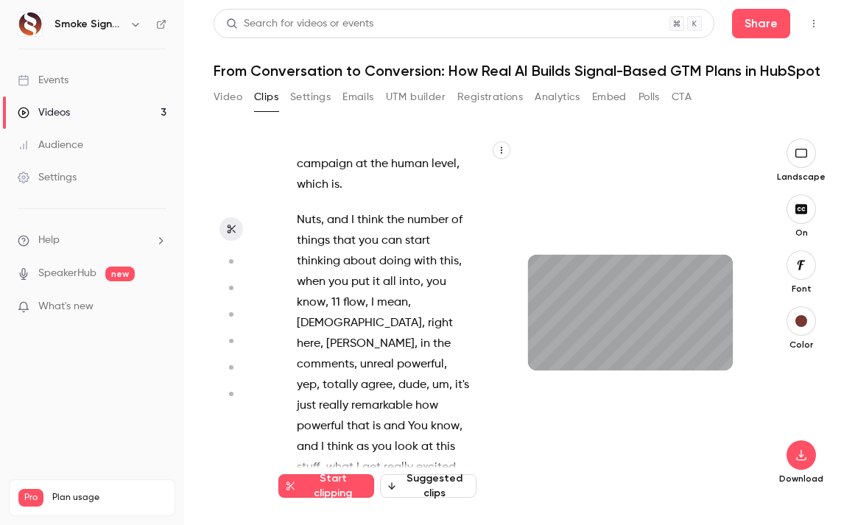
scroll to position [12506, 0]
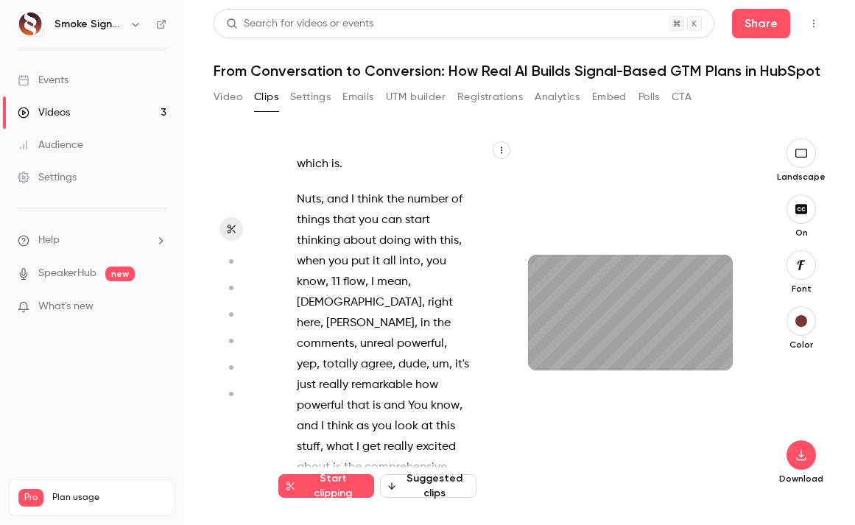
click at [803, 161] on button "button" at bounding box center [800, 152] width 29 height 29
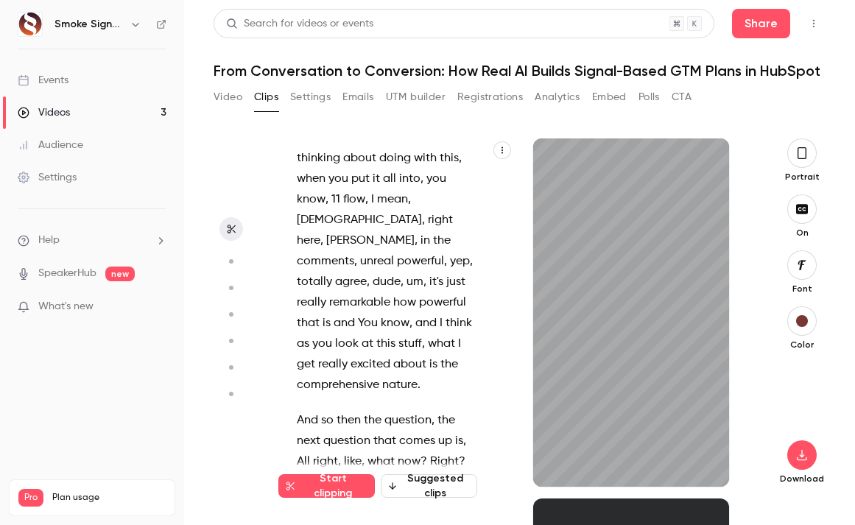
click at [803, 162] on button "button" at bounding box center [801, 152] width 29 height 29
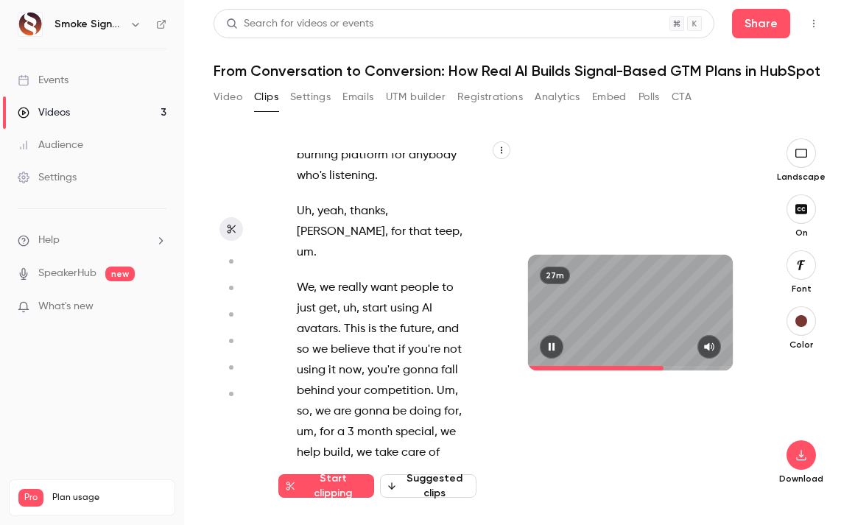
scroll to position [13398, 0]
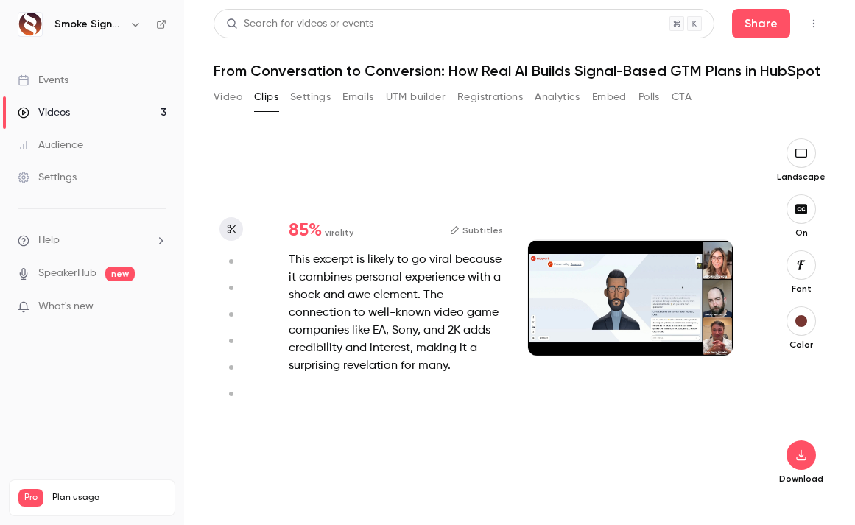
type input "******"
type input "*"
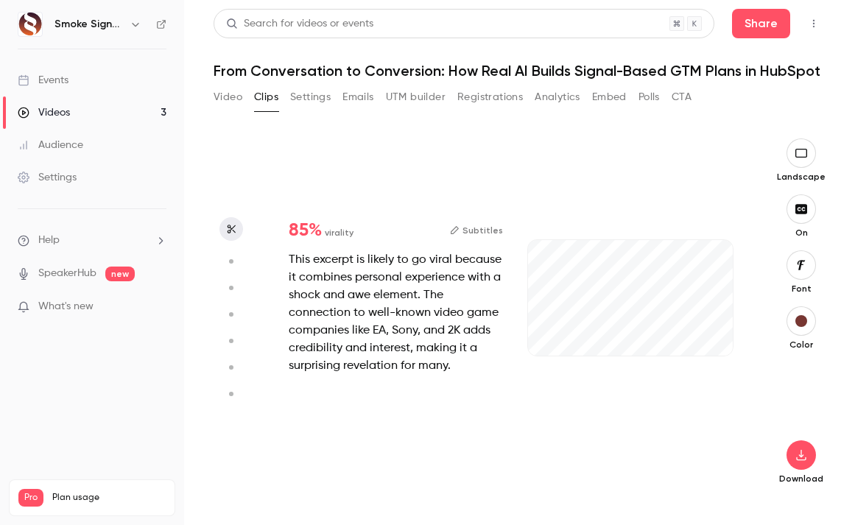
type input "******"
type input "*"
type input "******"
type input "*"
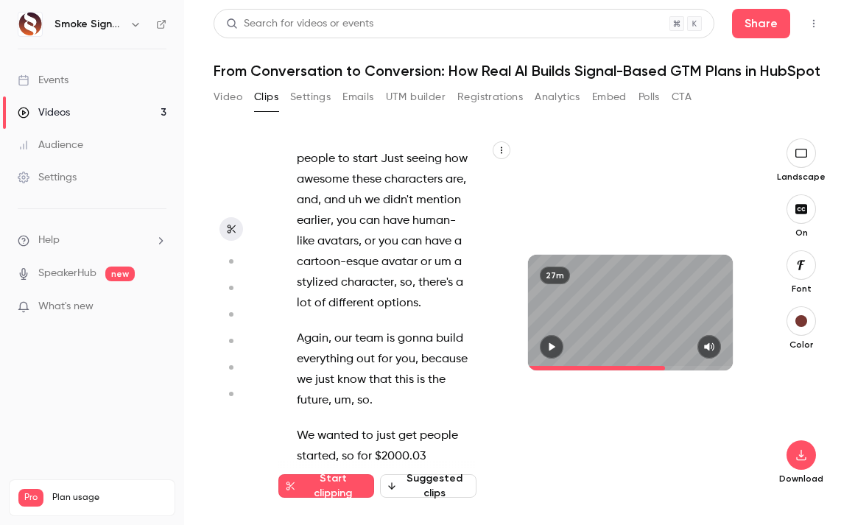
drag, startPoint x: 298, startPoint y: 220, endPoint x: 420, endPoint y: 439, distance: 250.2
click at [420, 314] on p "We, we really want people to just get , uh , start using AI avatars . This is t…" at bounding box center [385, 66] width 176 height 495
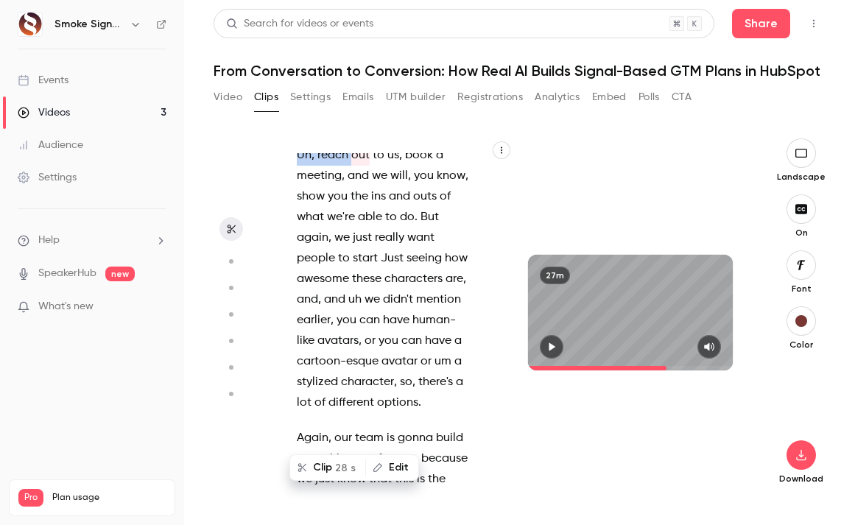
click at [551, 348] on icon "button" at bounding box center [552, 347] width 6 height 8
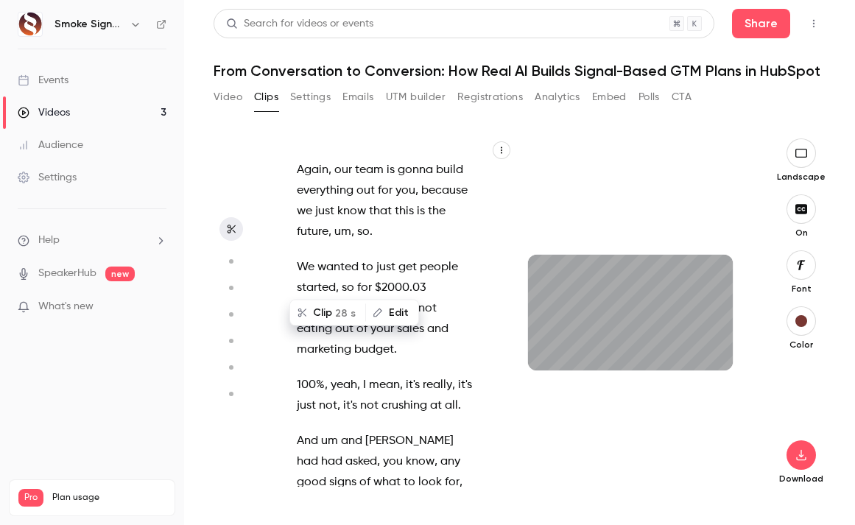
scroll to position [14026, 0]
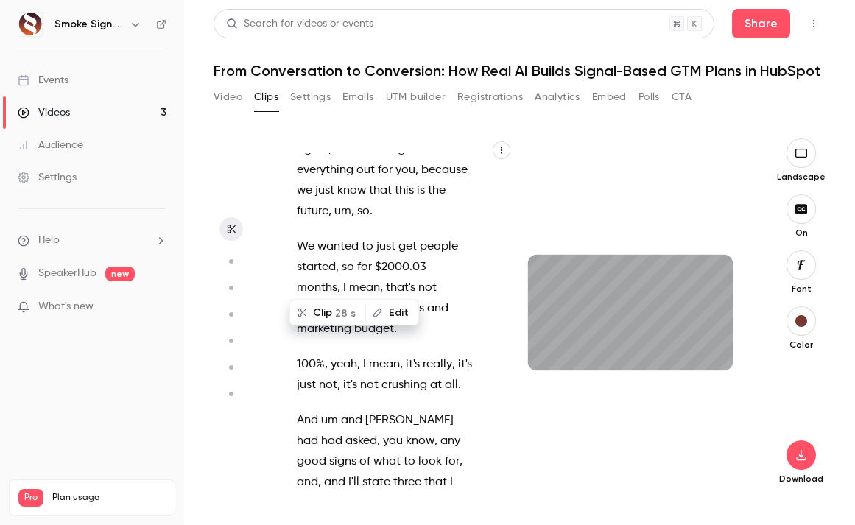
type input "****"
click at [222, 94] on button "Video" at bounding box center [228, 97] width 29 height 24
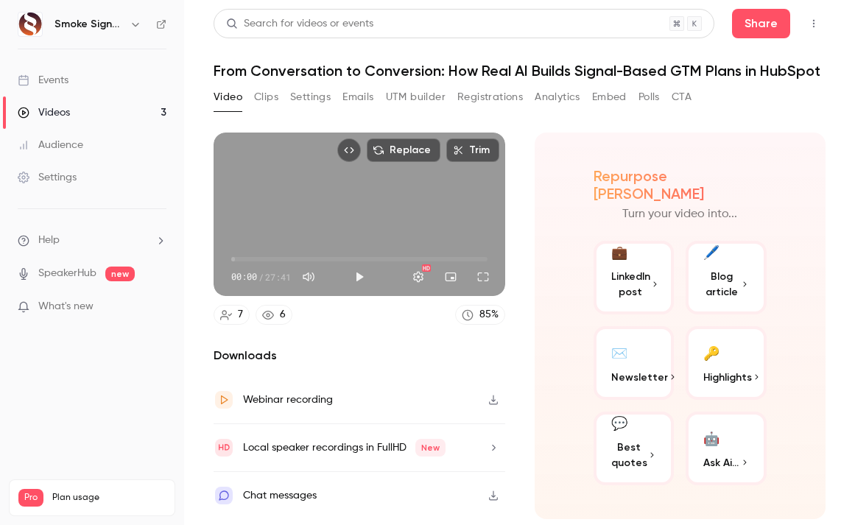
click at [470, 149] on button "Trim" at bounding box center [472, 150] width 53 height 24
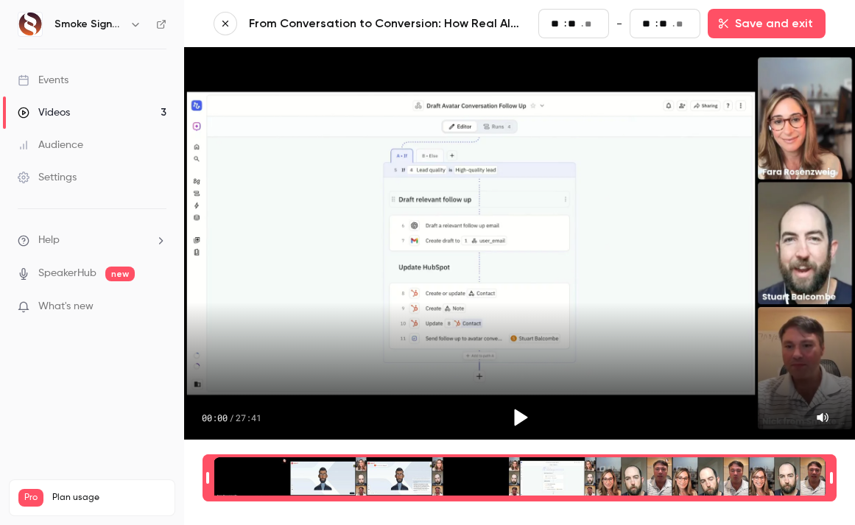
click at [518, 409] on icon "Play" at bounding box center [520, 417] width 13 height 17
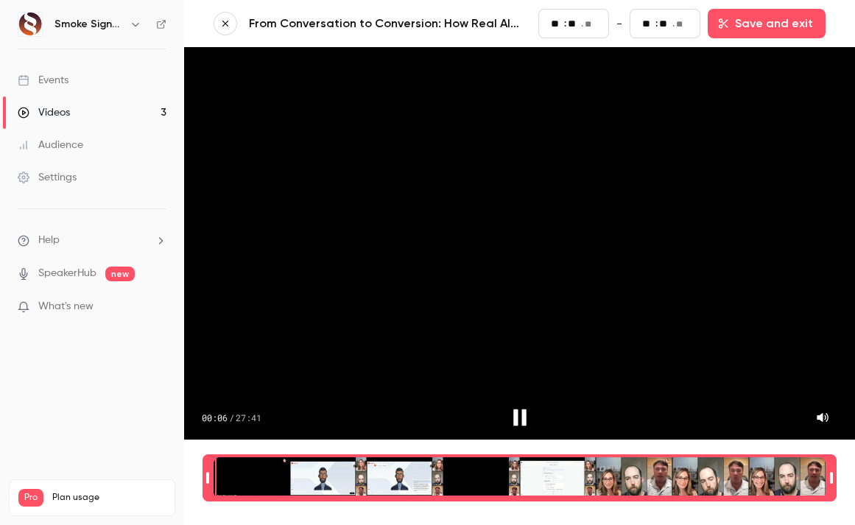
click at [234, 466] on div "Time range selector" at bounding box center [520, 477] width 612 height 41
click at [274, 465] on div "Time range selector" at bounding box center [520, 477] width 612 height 41
click at [431, 468] on div "Time range selector" at bounding box center [520, 477] width 612 height 41
click at [452, 465] on div "Time range selector" at bounding box center [520, 477] width 612 height 41
click at [470, 466] on div "Time range selector" at bounding box center [520, 477] width 612 height 41
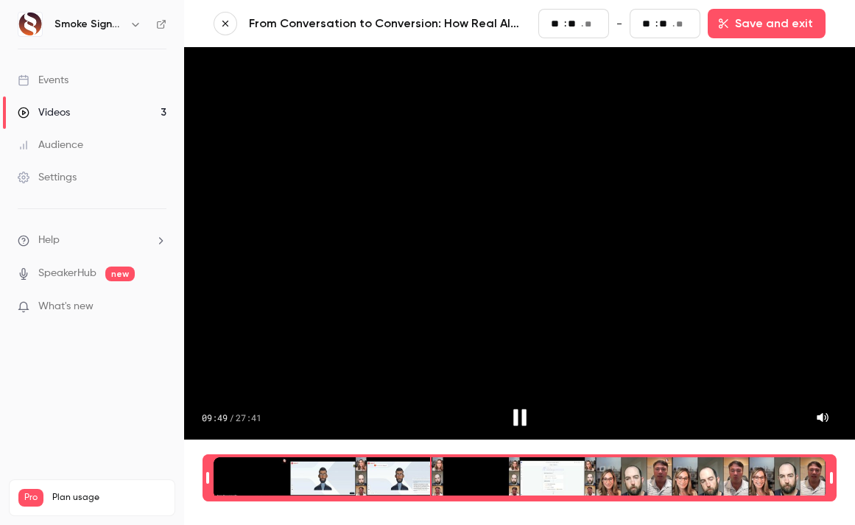
click at [462, 469] on div "Time range selector" at bounding box center [520, 477] width 612 height 41
click at [492, 466] on div "Time range selector" at bounding box center [520, 477] width 612 height 41
click at [645, 474] on div "Time range selector" at bounding box center [520, 477] width 612 height 41
type input "****"
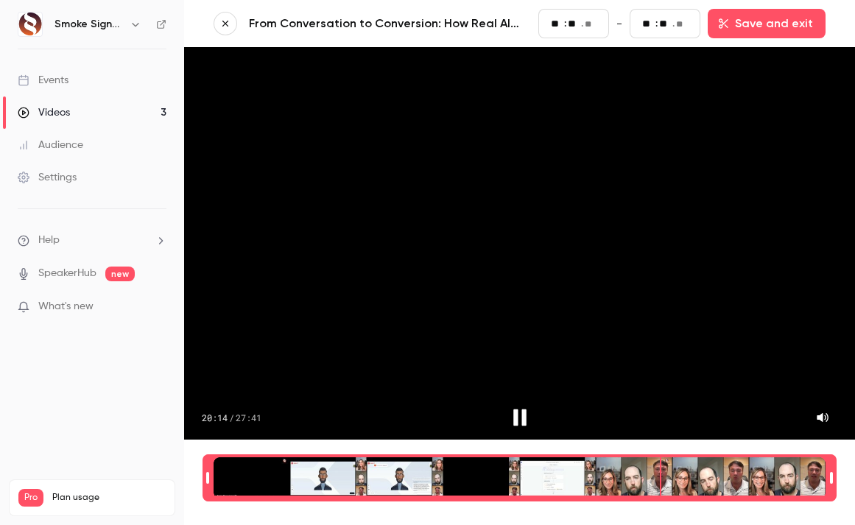
click at [225, 25] on icon "button" at bounding box center [225, 23] width 10 height 10
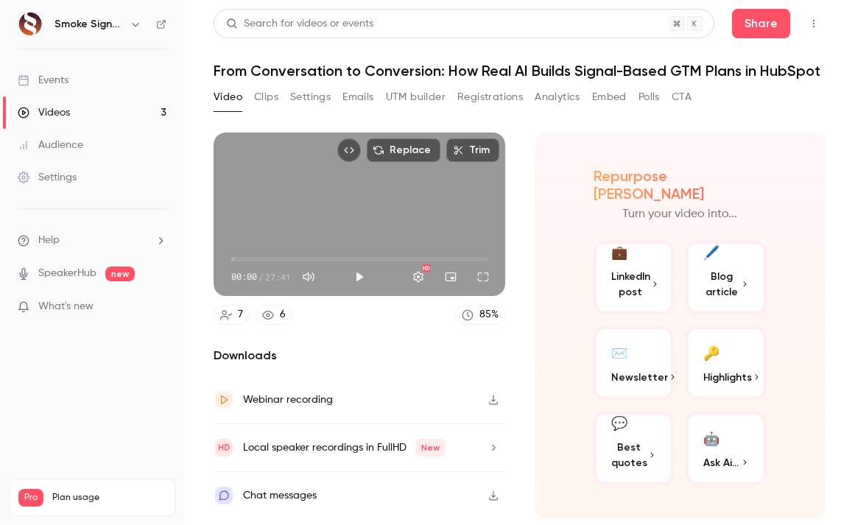
click at [260, 94] on button "Clips" at bounding box center [266, 97] width 24 height 24
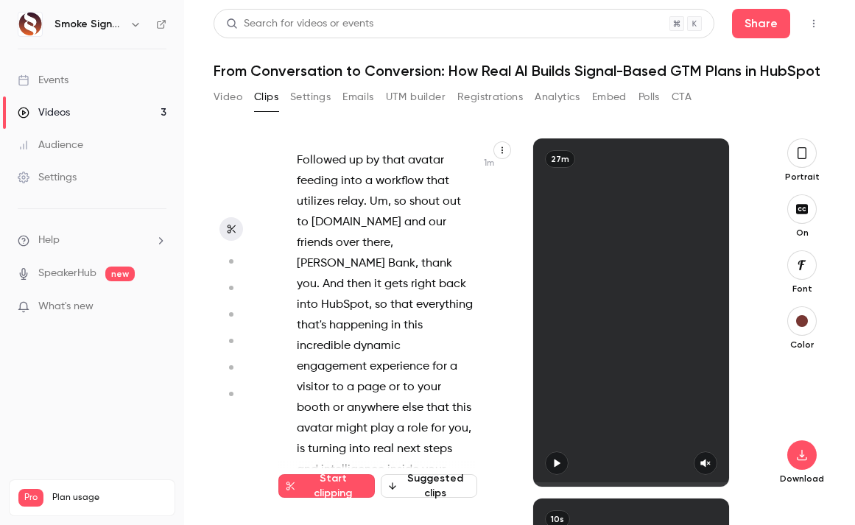
scroll to position [982, 0]
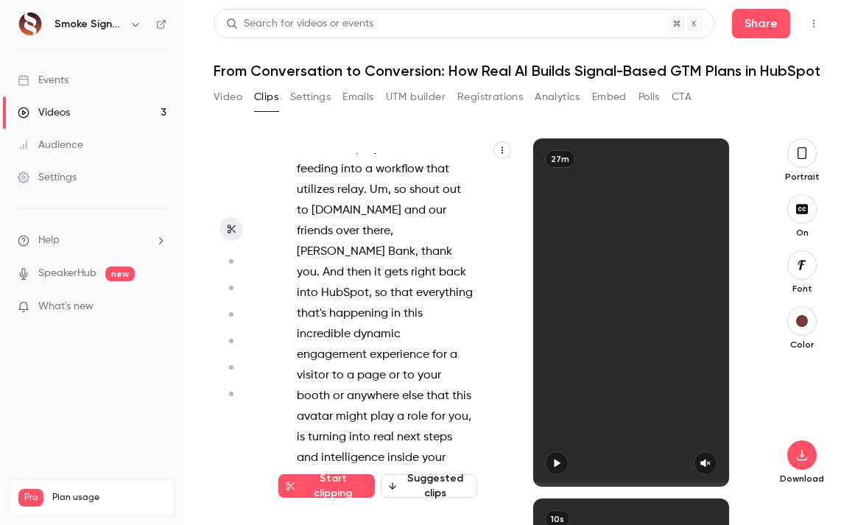
click at [231, 261] on circle "button" at bounding box center [231, 261] width 4 height 4
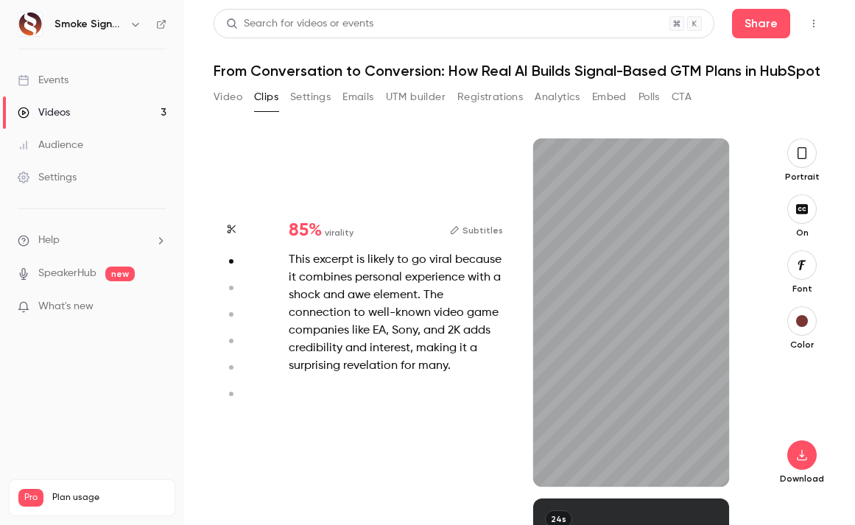
scroll to position [360, 0]
click at [230, 230] on icon "button" at bounding box center [232, 229] width 8 height 9
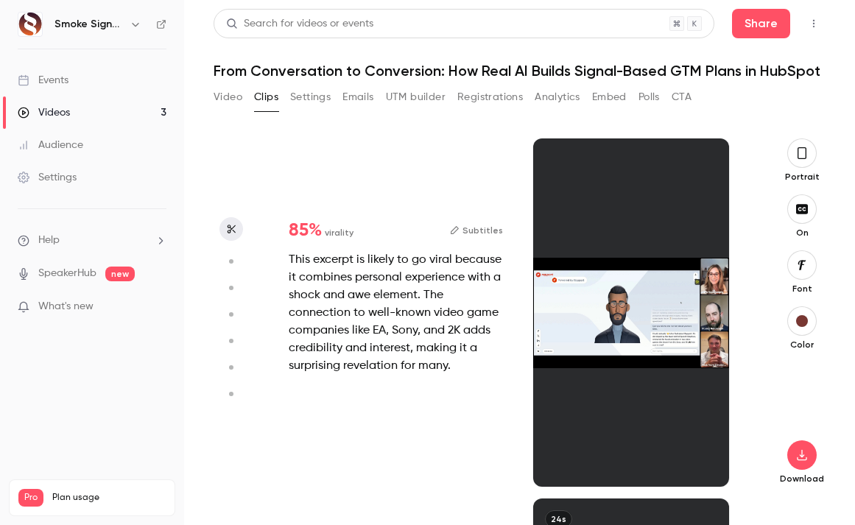
type input "*"
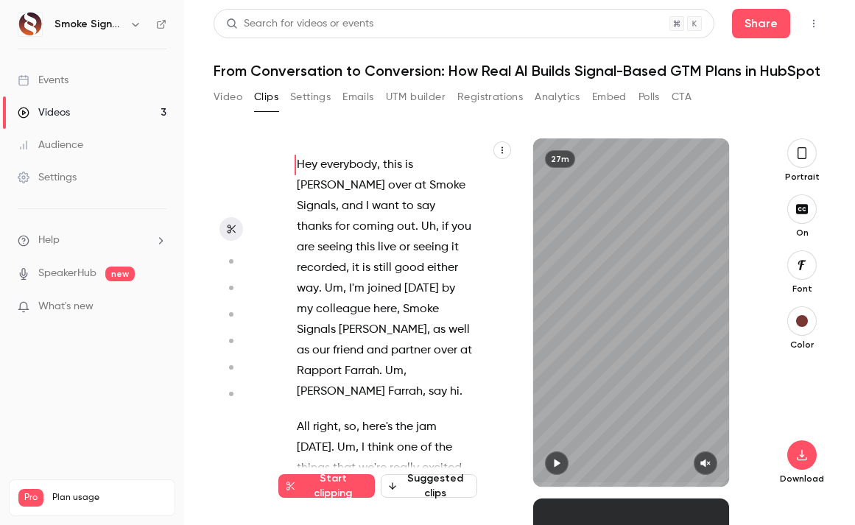
scroll to position [0, 0]
click at [305, 485] on button "Start clipping" at bounding box center [326, 486] width 96 height 24
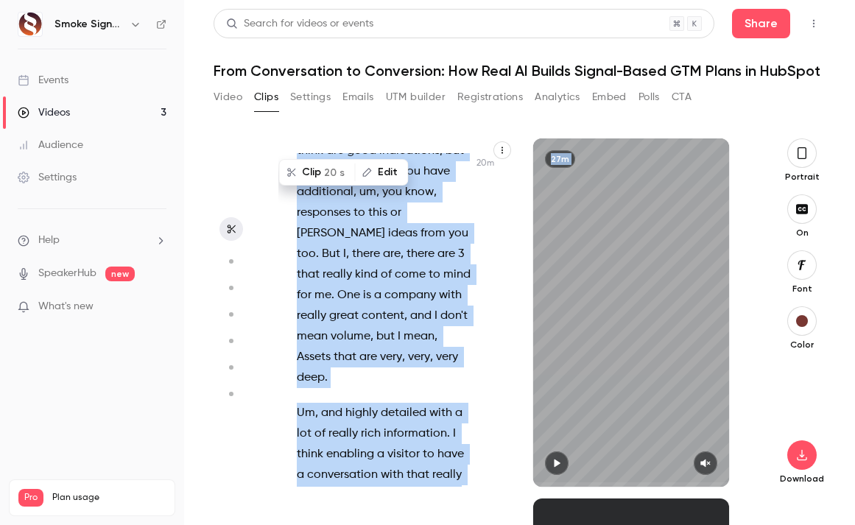
scroll to position [14370, 0]
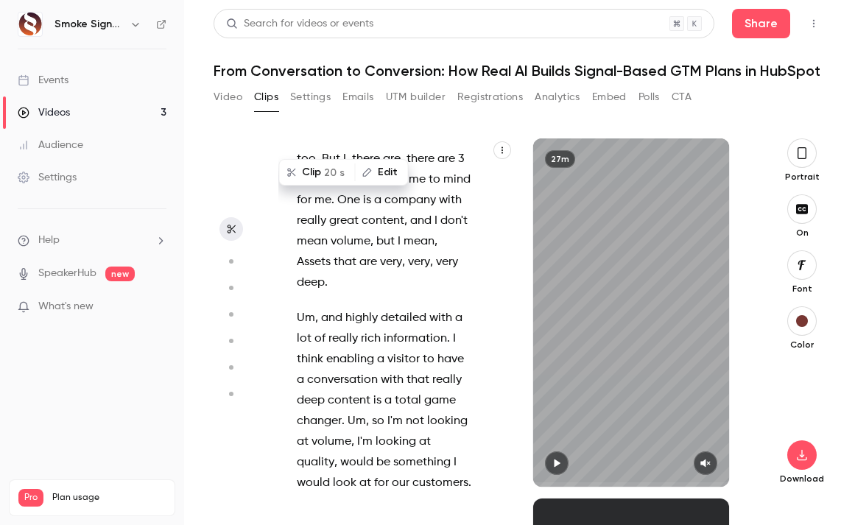
drag, startPoint x: 297, startPoint y: 292, endPoint x: 406, endPoint y: 393, distance: 149.0
click at [406, 393] on div "Hey everybody , this is [PERSON_NAME] over at Smoke Signals , and I want to say…" at bounding box center [392, 320] width 228 height 334
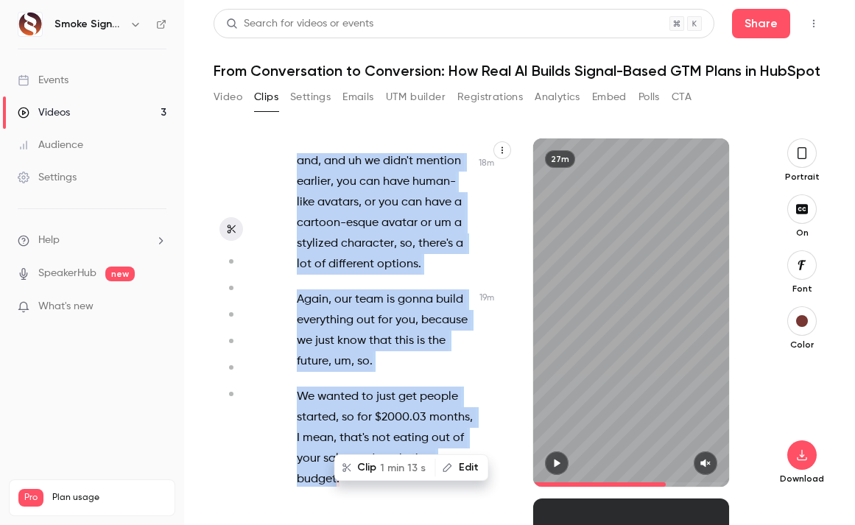
scroll to position [13737, 0]
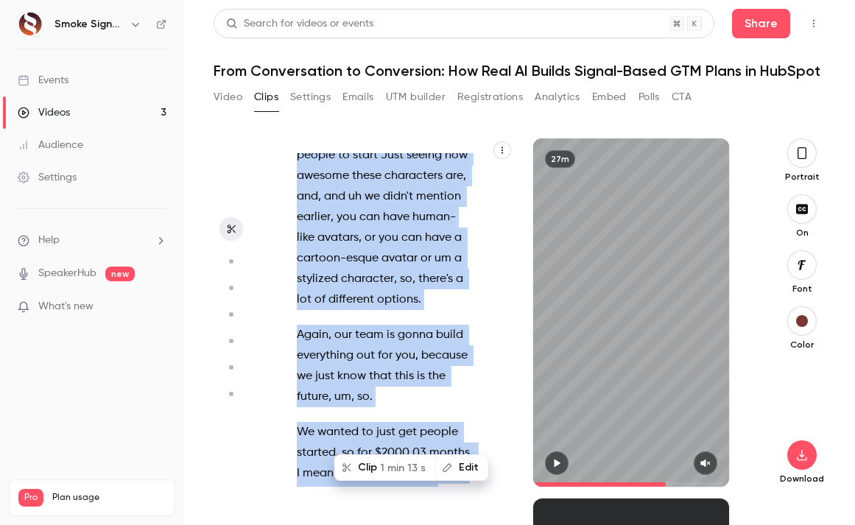
click at [378, 460] on button "Clip 1 min 13 s" at bounding box center [385, 468] width 99 height 24
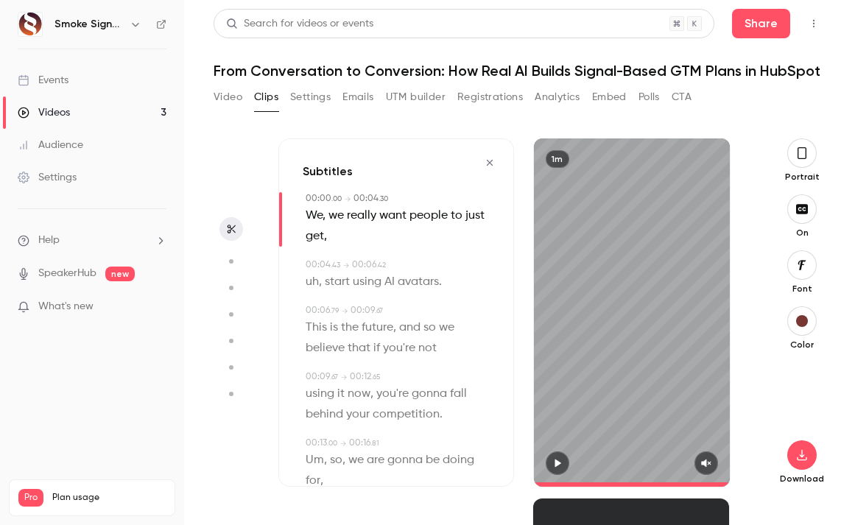
type input "*"
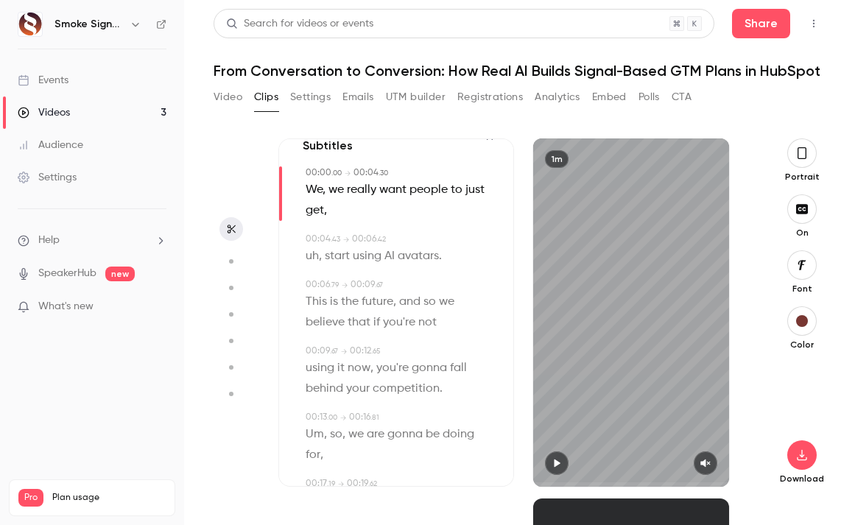
scroll to position [0, 0]
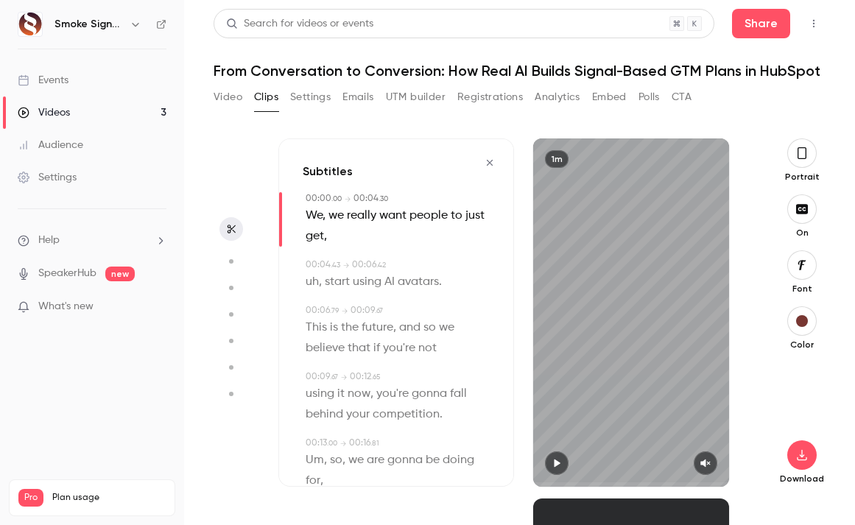
click at [230, 230] on icon "button" at bounding box center [232, 229] width 8 height 9
click at [359, 197] on span "00:04" at bounding box center [365, 198] width 25 height 9
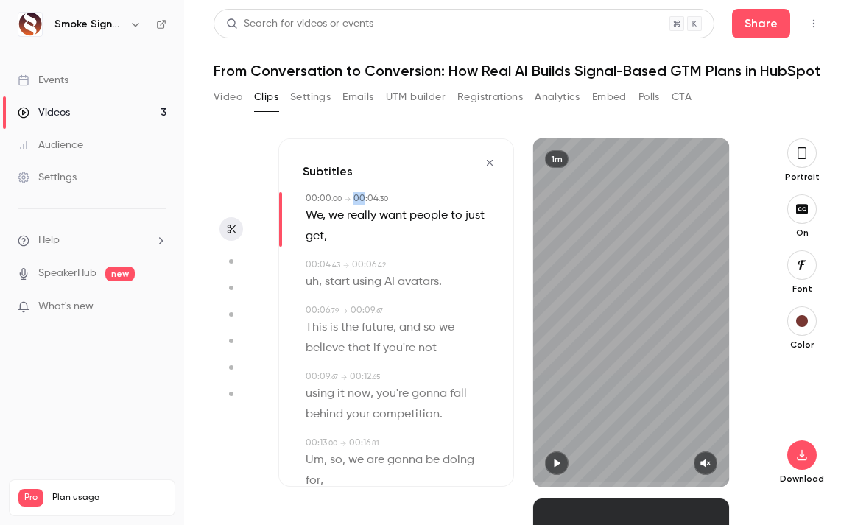
click at [359, 197] on span "00:04" at bounding box center [365, 198] width 25 height 9
click at [465, 226] on span "just" at bounding box center [474, 215] width 19 height 21
click at [312, 216] on span "We, we" at bounding box center [325, 215] width 38 height 21
click at [331, 247] on button "Edit" at bounding box center [320, 242] width 51 height 24
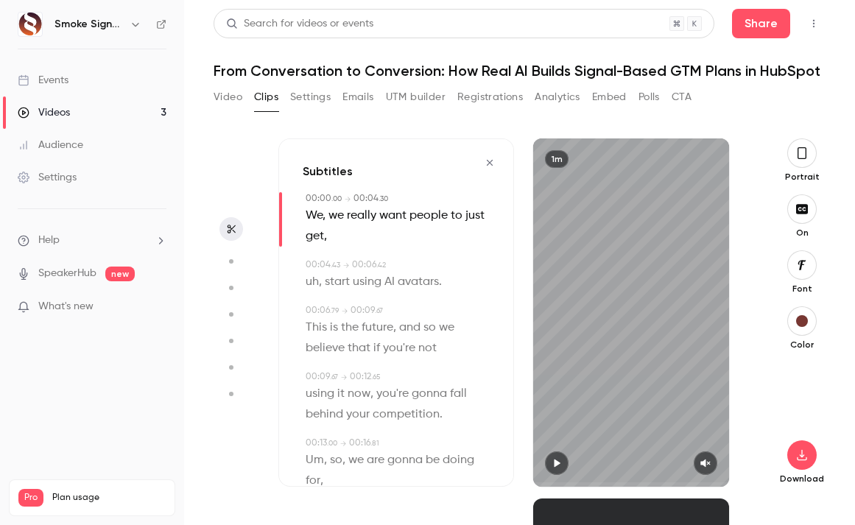
click at [74, 311] on span "What's new" at bounding box center [65, 306] width 55 height 15
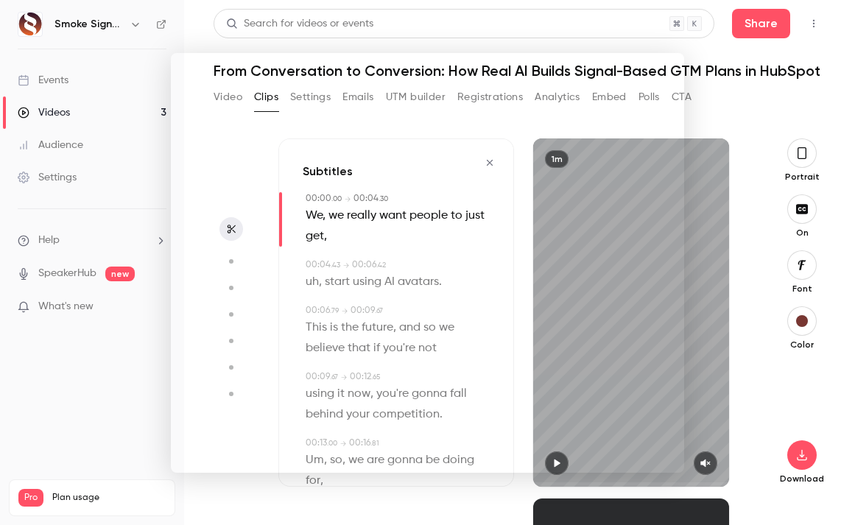
click at [526, 16] on div at bounding box center [427, 262] width 855 height 525
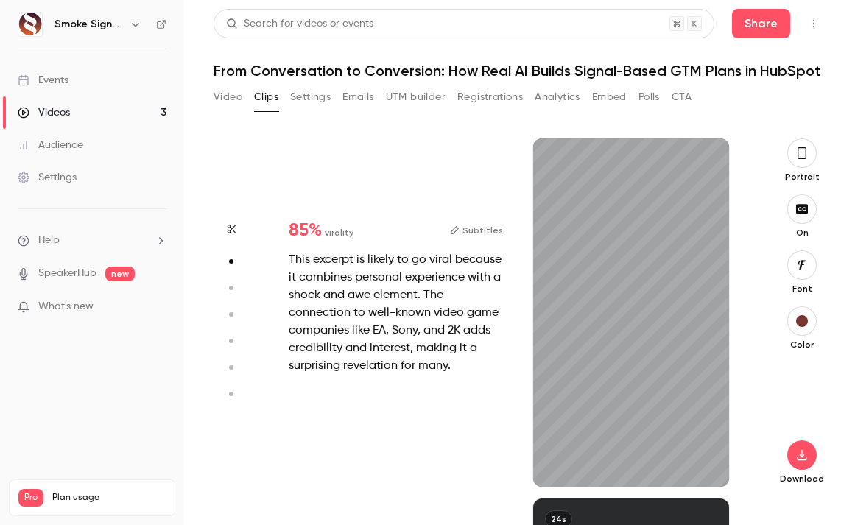
type input "*"
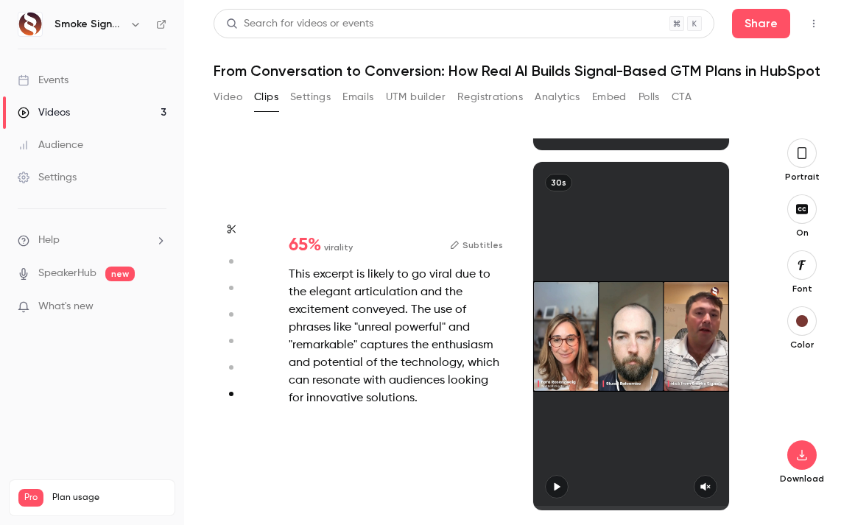
scroll to position [2137, 0]
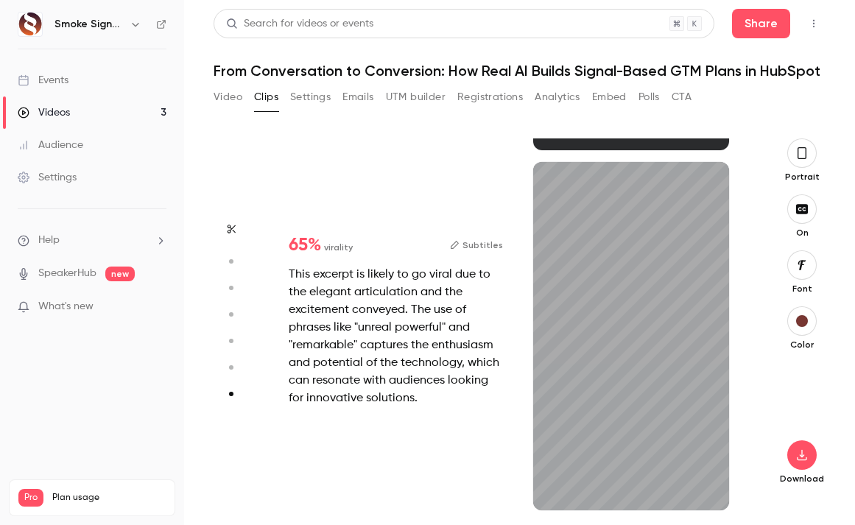
type input "*"
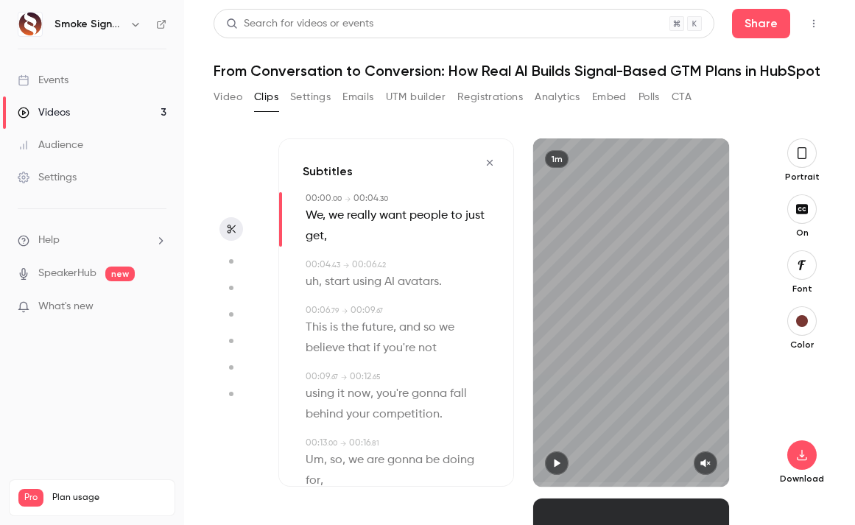
scroll to position [0, 0]
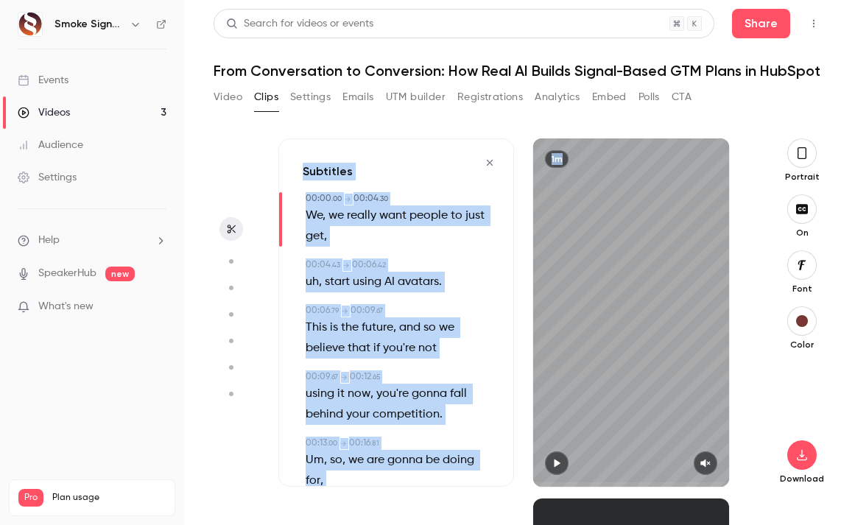
drag, startPoint x: 577, startPoint y: 171, endPoint x: 449, endPoint y: 147, distance: 130.3
click at [448, 149] on div "Subtitles 00:00 . 00 → 00:04 . 30 We, we really want people to just get , 00:04…" at bounding box center [513, 312] width 470 height 348
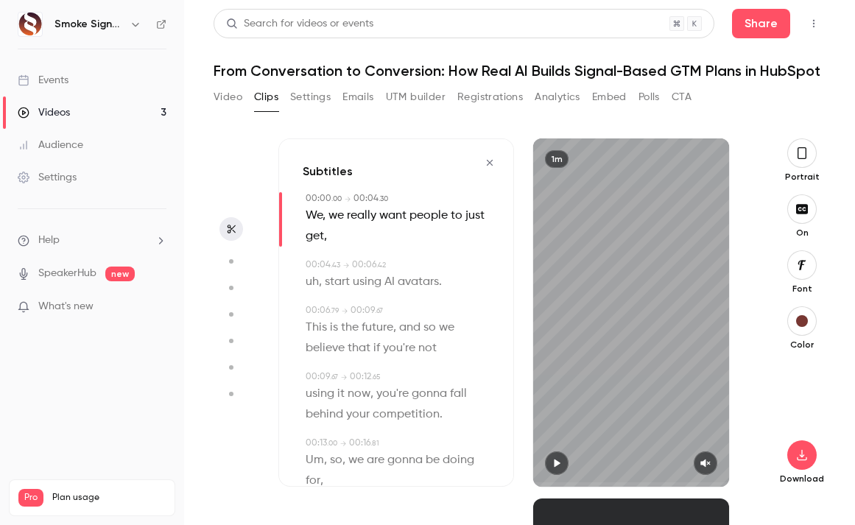
click at [817, 24] on icon "Top Bar Actions" at bounding box center [814, 23] width 12 height 10
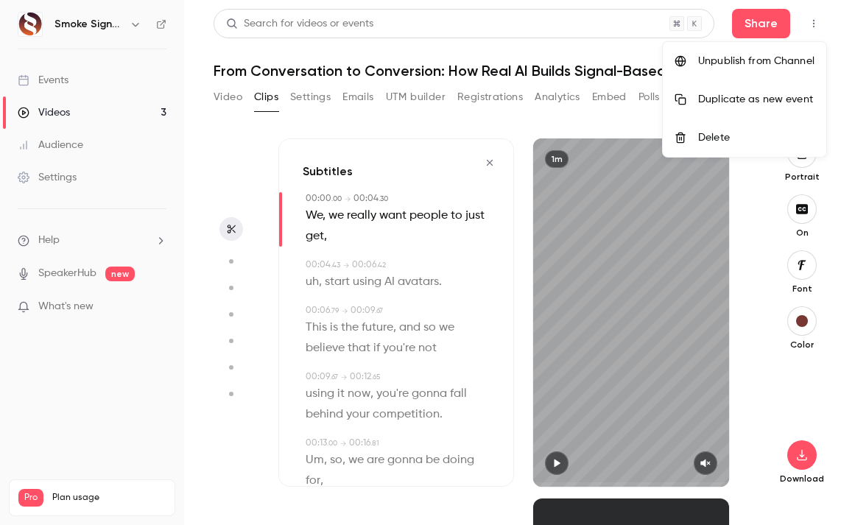
click at [457, 115] on div at bounding box center [427, 262] width 855 height 525
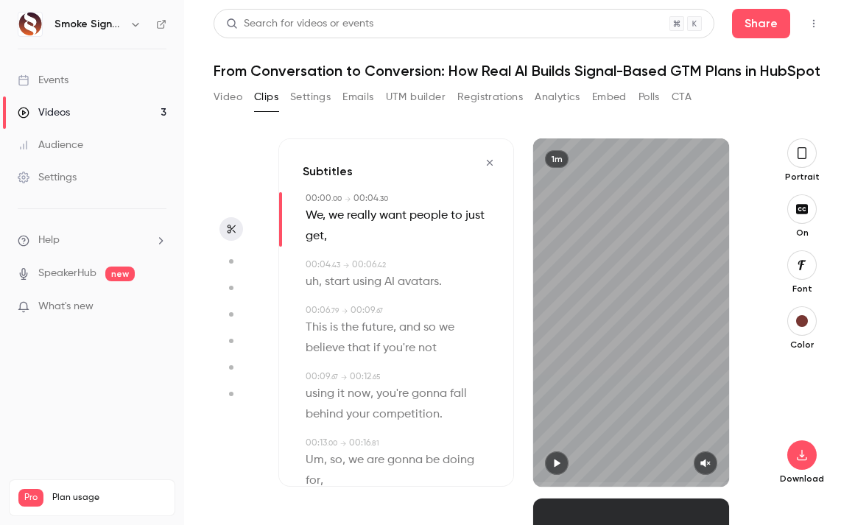
click at [230, 232] on icon "button" at bounding box center [232, 229] width 8 height 9
click at [315, 96] on button "Settings" at bounding box center [310, 97] width 40 height 24
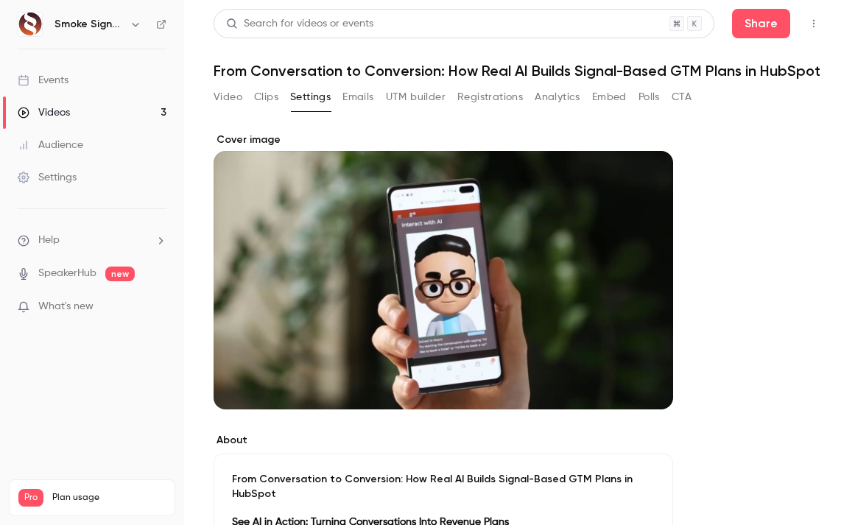
click at [264, 109] on button "Clips" at bounding box center [266, 97] width 24 height 24
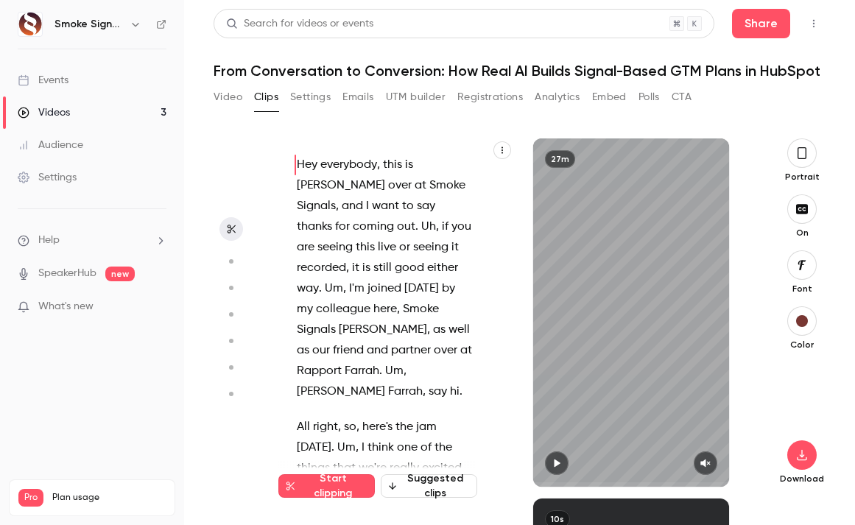
click at [230, 270] on button "button" at bounding box center [231, 262] width 24 height 24
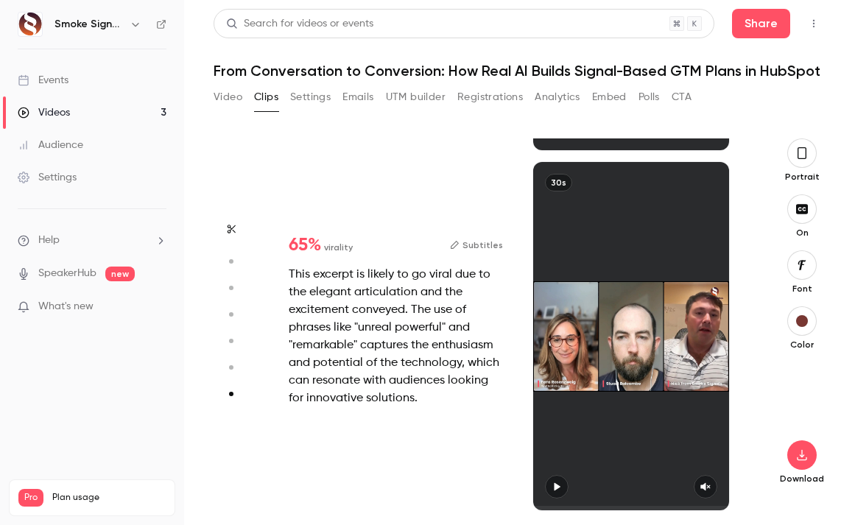
scroll to position [2137, 0]
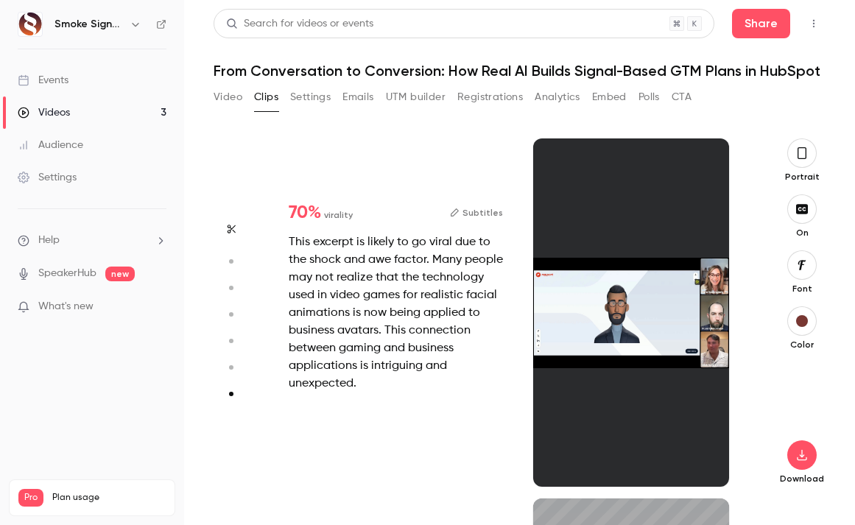
type input "*"
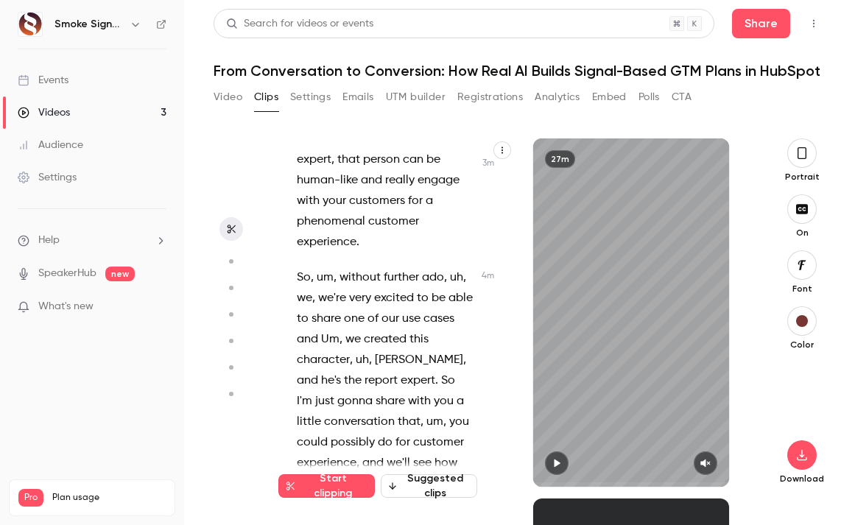
scroll to position [2562, 0]
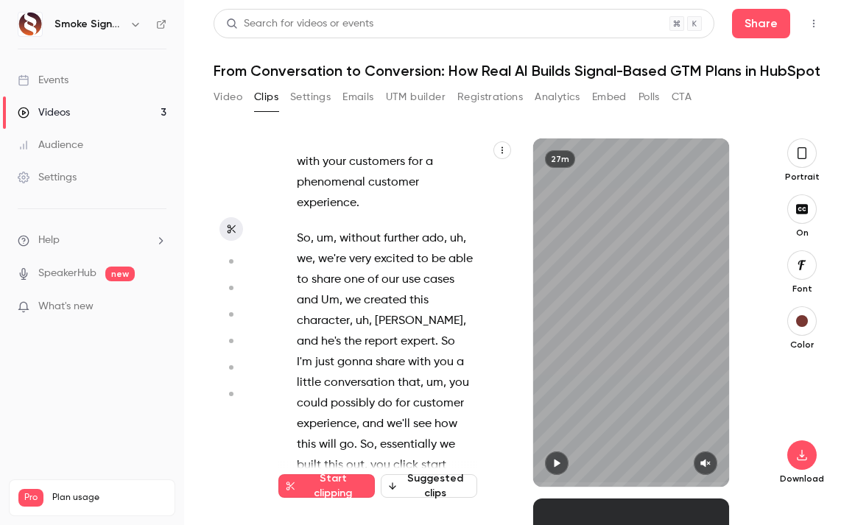
click at [328, 485] on button "Start clipping" at bounding box center [326, 486] width 96 height 24
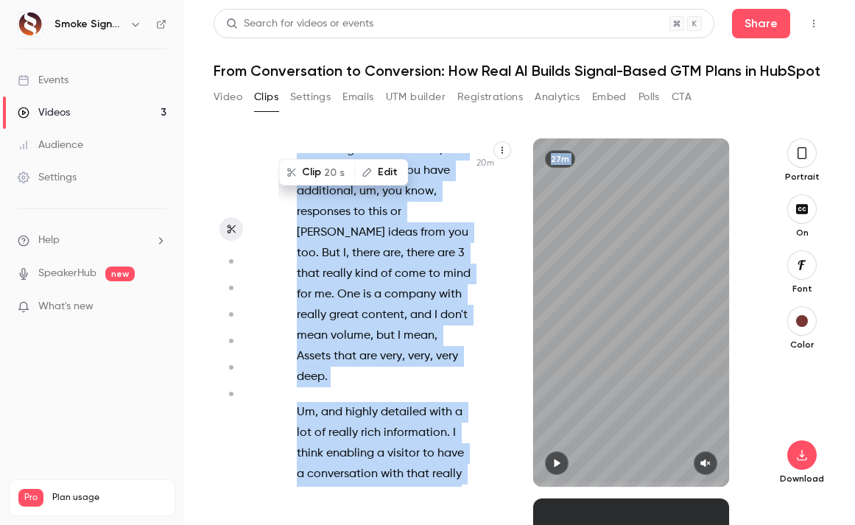
scroll to position [14297, 0]
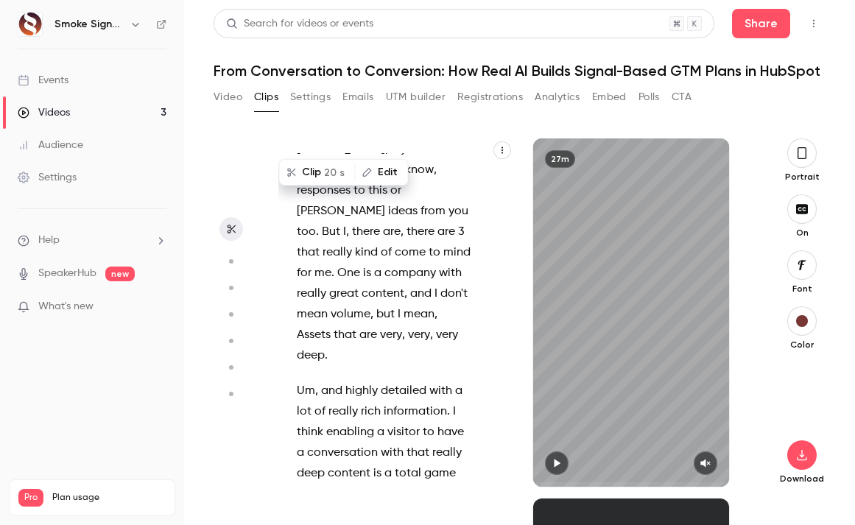
drag, startPoint x: 297, startPoint y: 229, endPoint x: 417, endPoint y: 466, distance: 265.7
click at [417, 466] on div "Hey everybody , this is [PERSON_NAME] over at Smoke Signals , and I want to say…" at bounding box center [392, 320] width 228 height 334
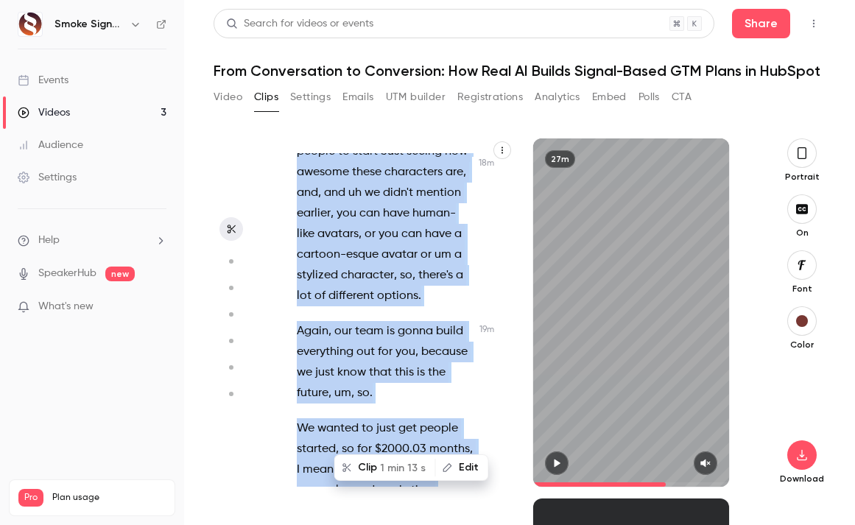
scroll to position [13737, 0]
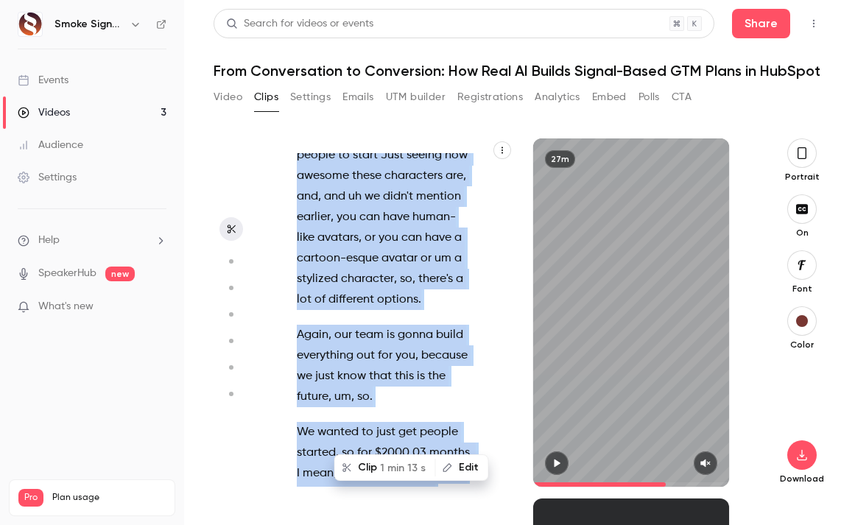
click at [454, 466] on button "Edit" at bounding box center [462, 468] width 51 height 24
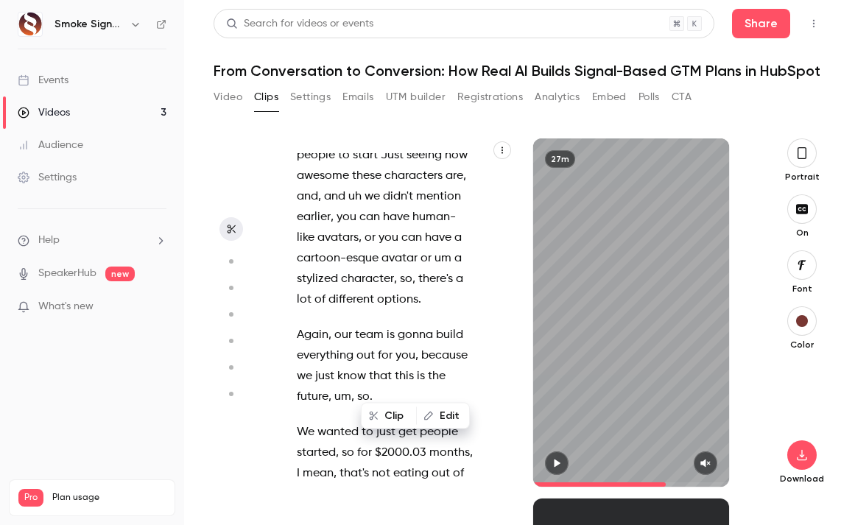
scroll to position [13799, 0]
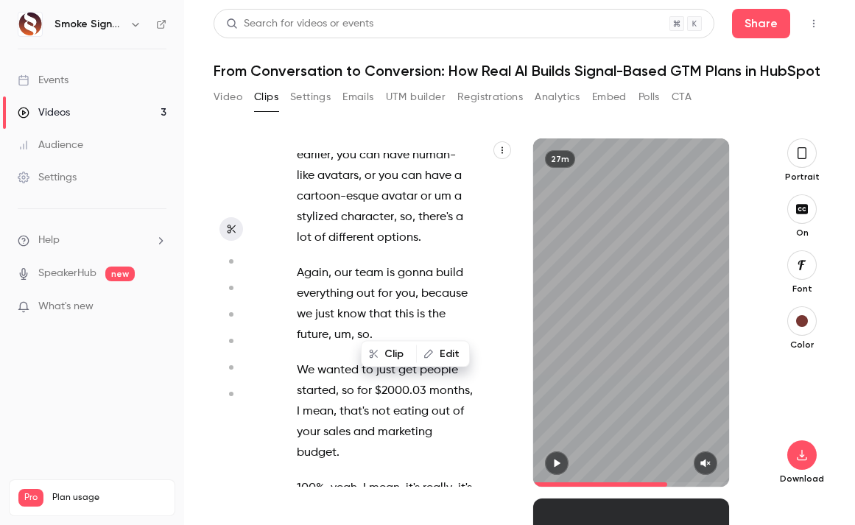
click at [385, 356] on button "Clip" at bounding box center [388, 354] width 53 height 24
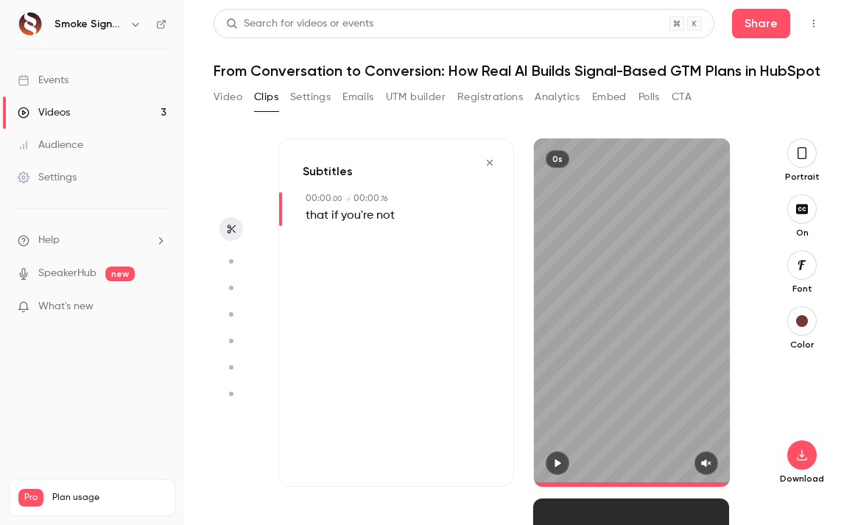
type input "*"
click at [422, 206] on div "that if you're not" at bounding box center [398, 215] width 184 height 21
click at [378, 237] on button "Edit" at bounding box center [380, 242] width 51 height 24
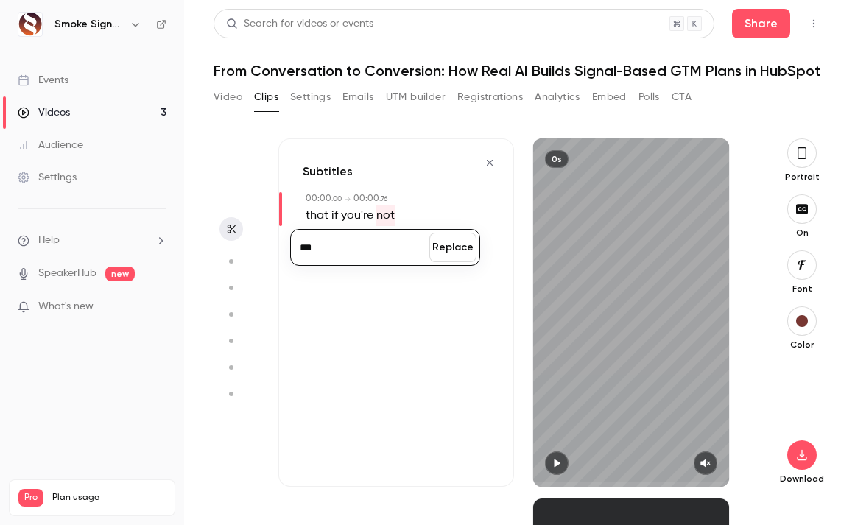
click at [450, 192] on div "00:00 . 00 → 00:00 . 76" at bounding box center [398, 198] width 184 height 13
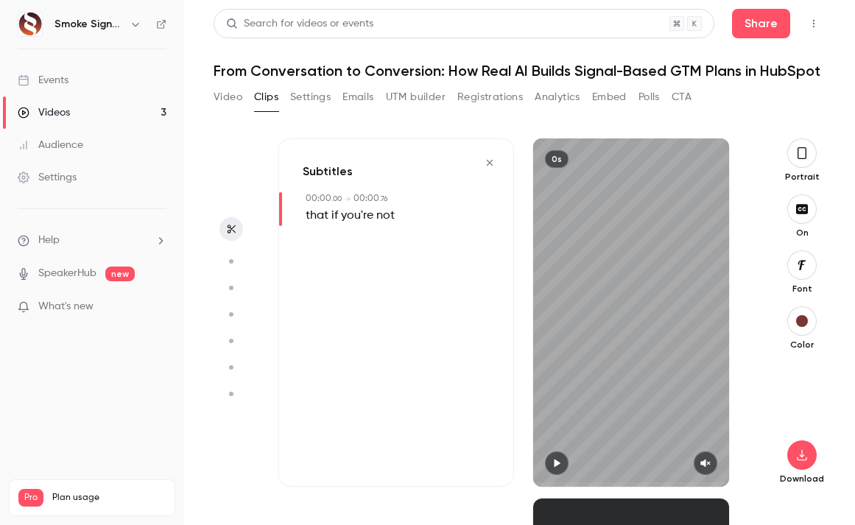
scroll to position [0, 0]
click at [401, 283] on div "Subtitles 00:00 . 00 → 00:00 . 76 that if you're not" at bounding box center [396, 312] width 236 height 348
click at [403, 285] on div "Subtitles 00:00 . 00 → 00:00 . 76 that if you're not" at bounding box center [396, 312] width 236 height 348
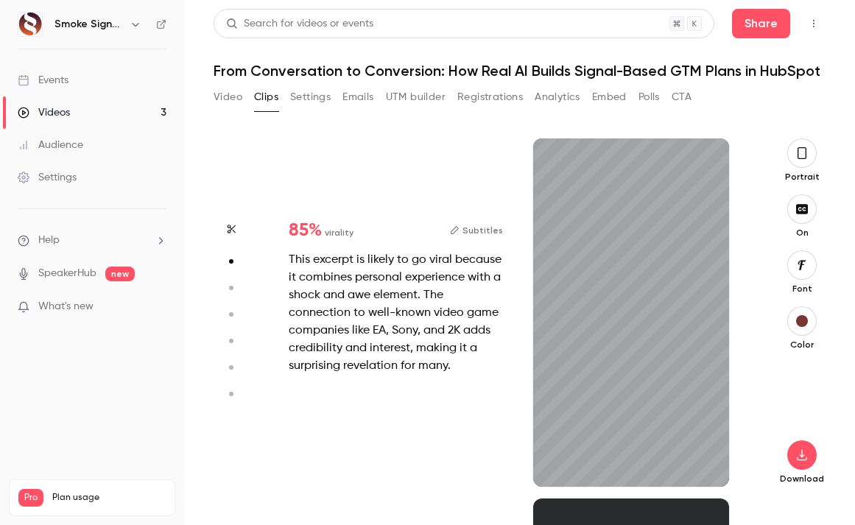
type input "*"
